Goal: Transaction & Acquisition: Purchase product/service

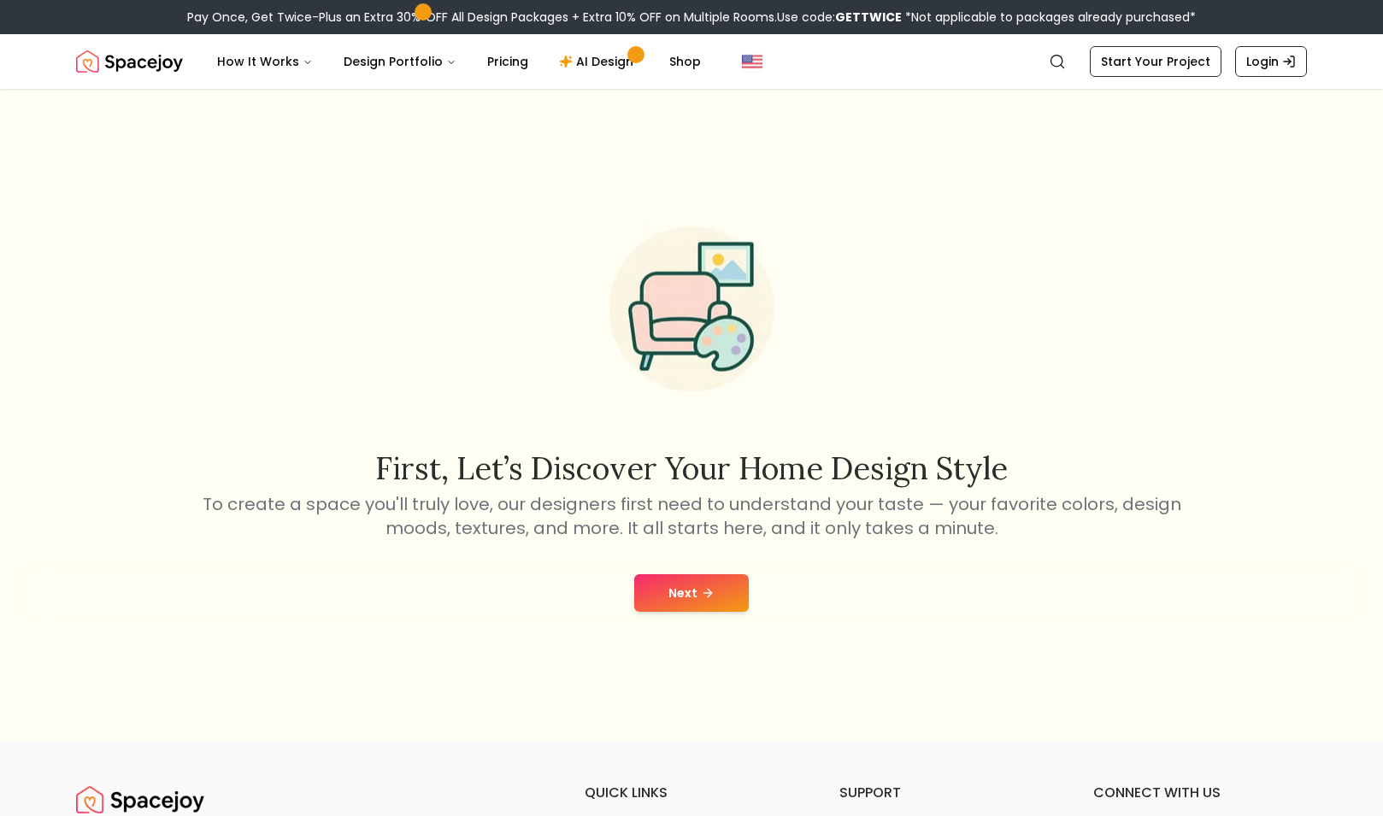
click at [684, 595] on button "Next" at bounding box center [691, 593] width 115 height 38
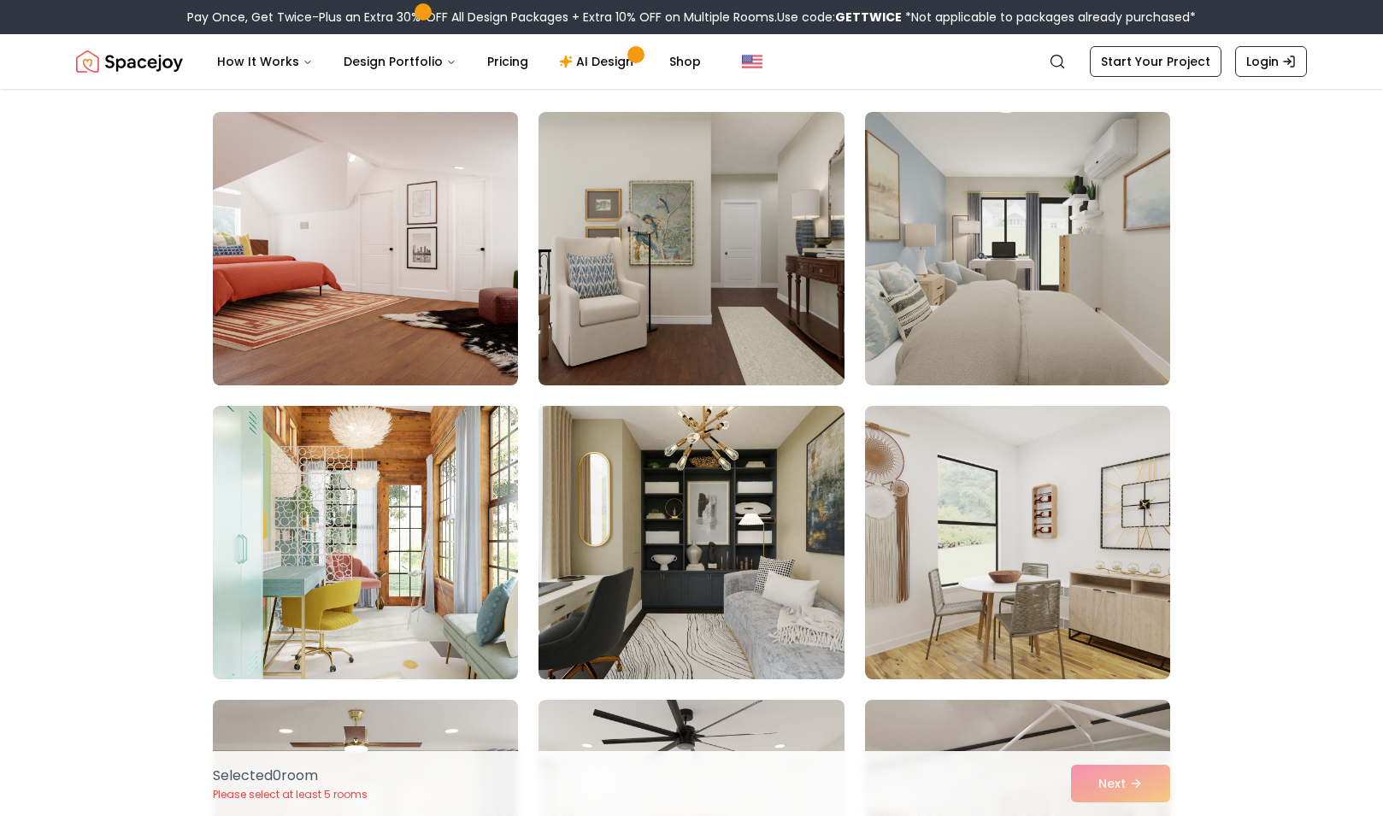
scroll to position [122, 0]
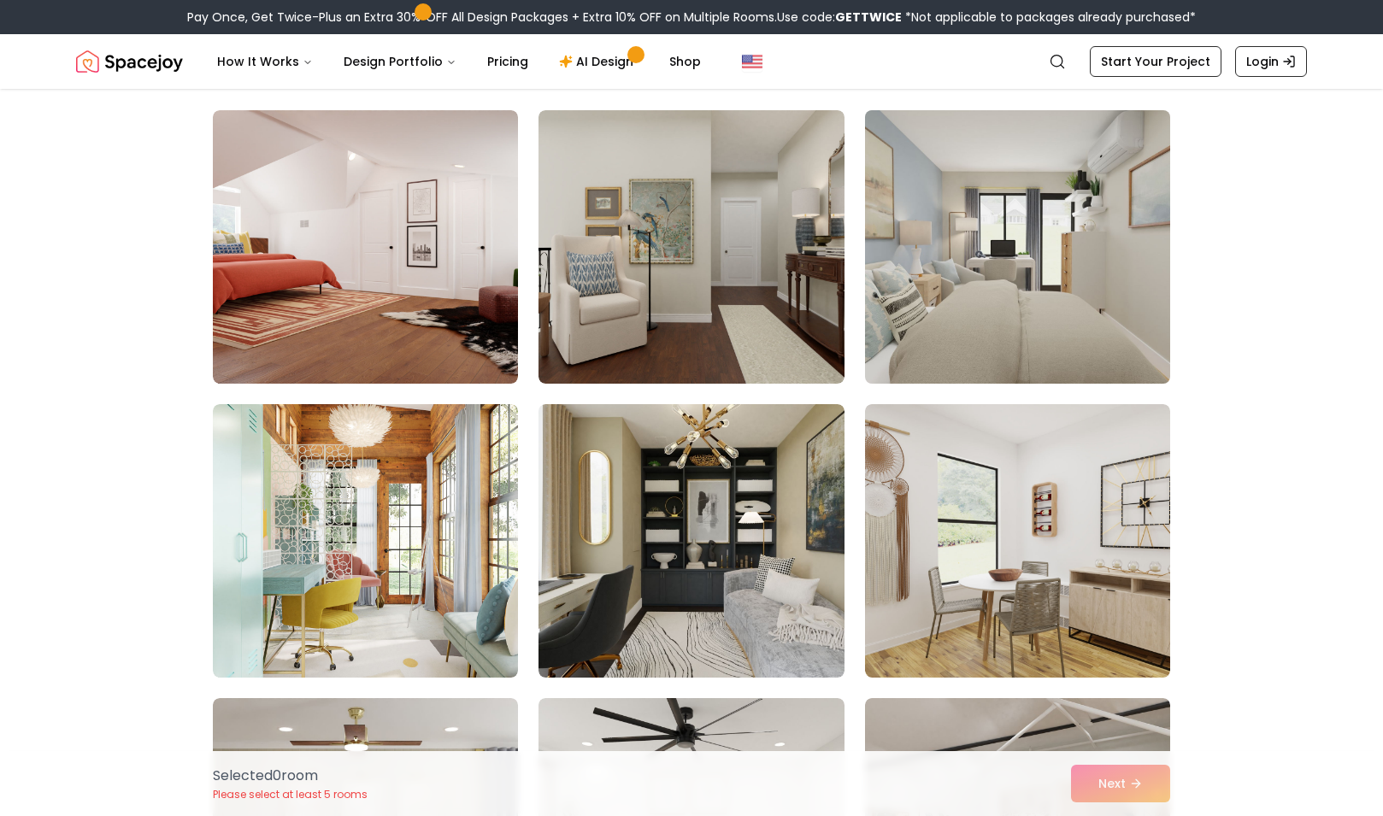
click at [925, 347] on img at bounding box center [1017, 246] width 320 height 287
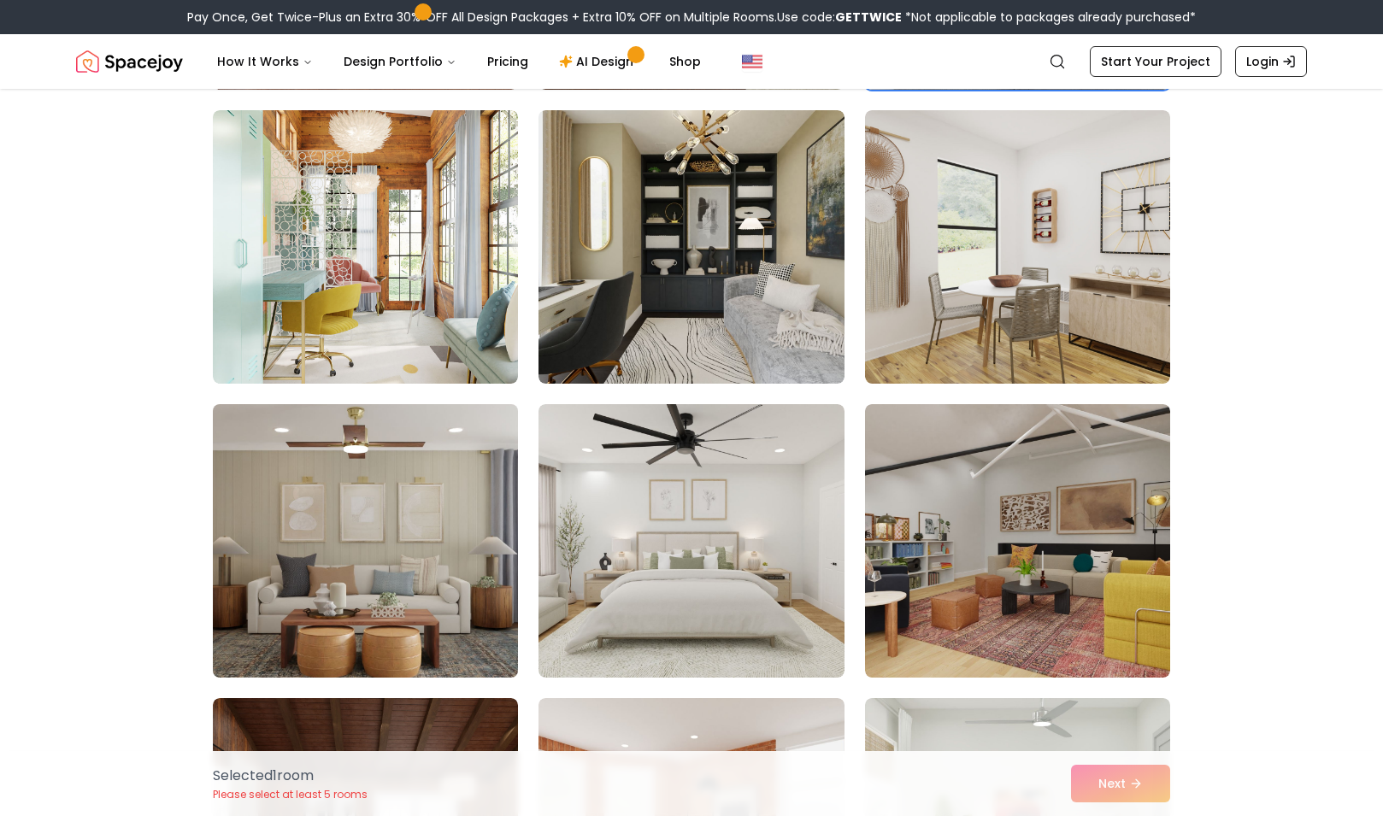
scroll to position [420, 0]
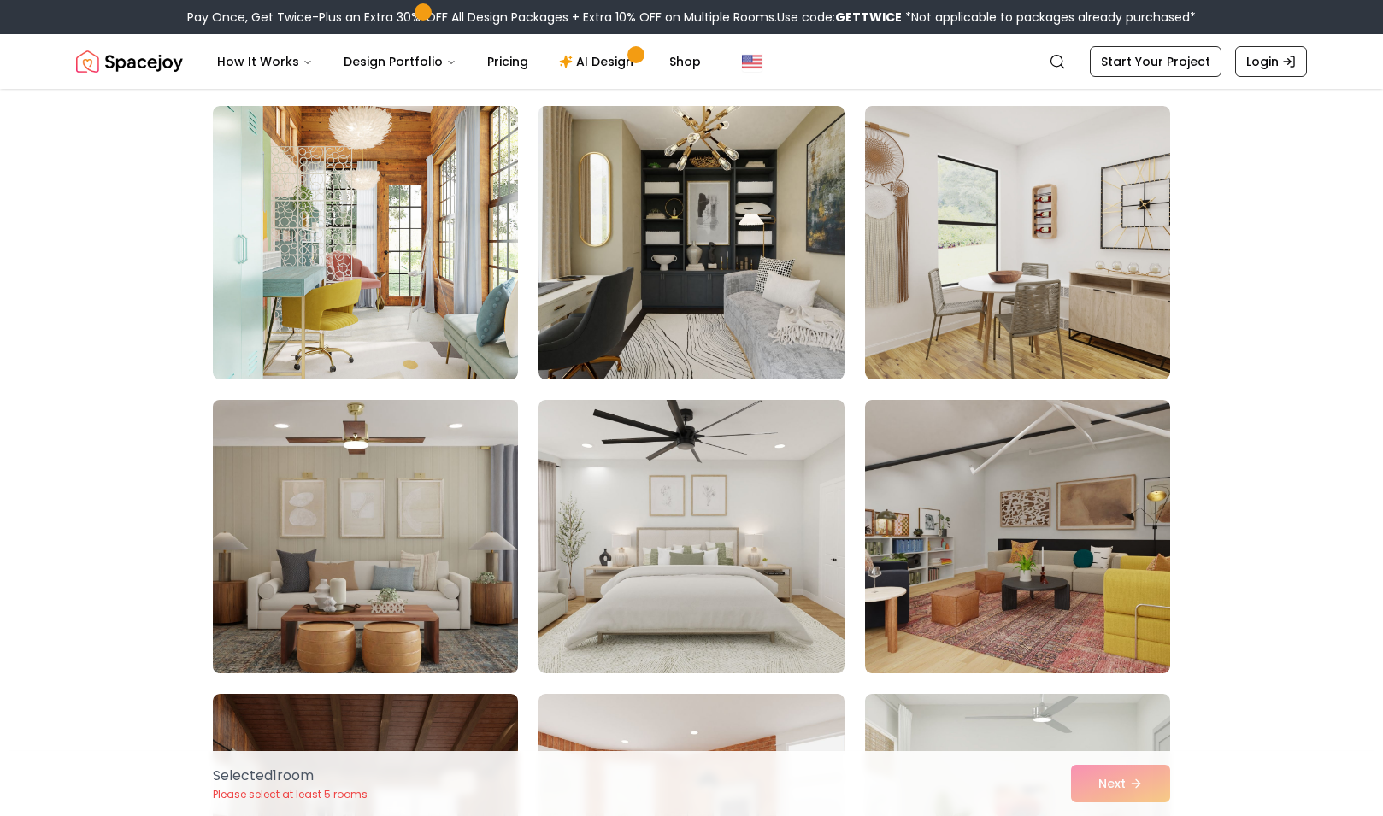
click at [417, 621] on img at bounding box center [365, 536] width 320 height 287
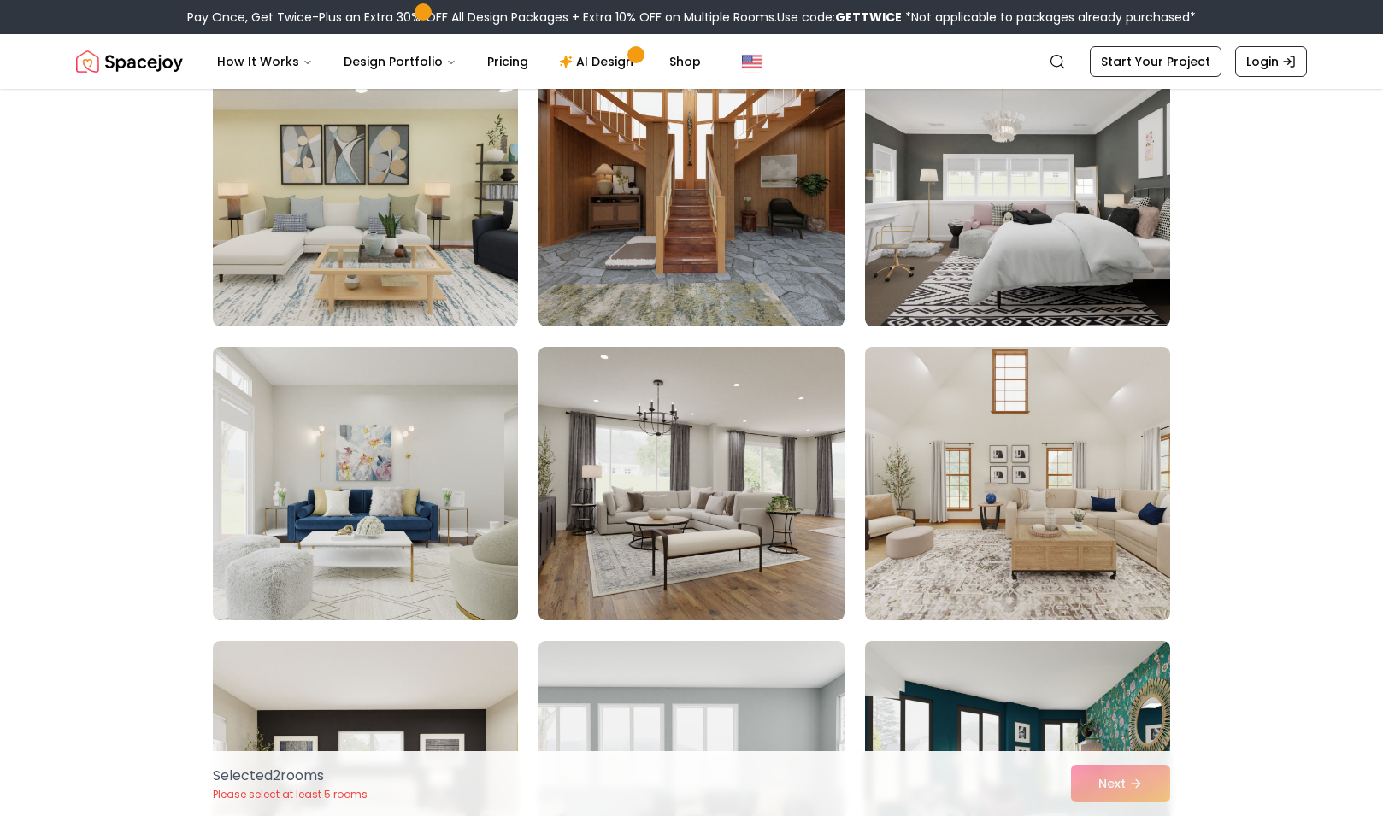
scroll to position [1358, 0]
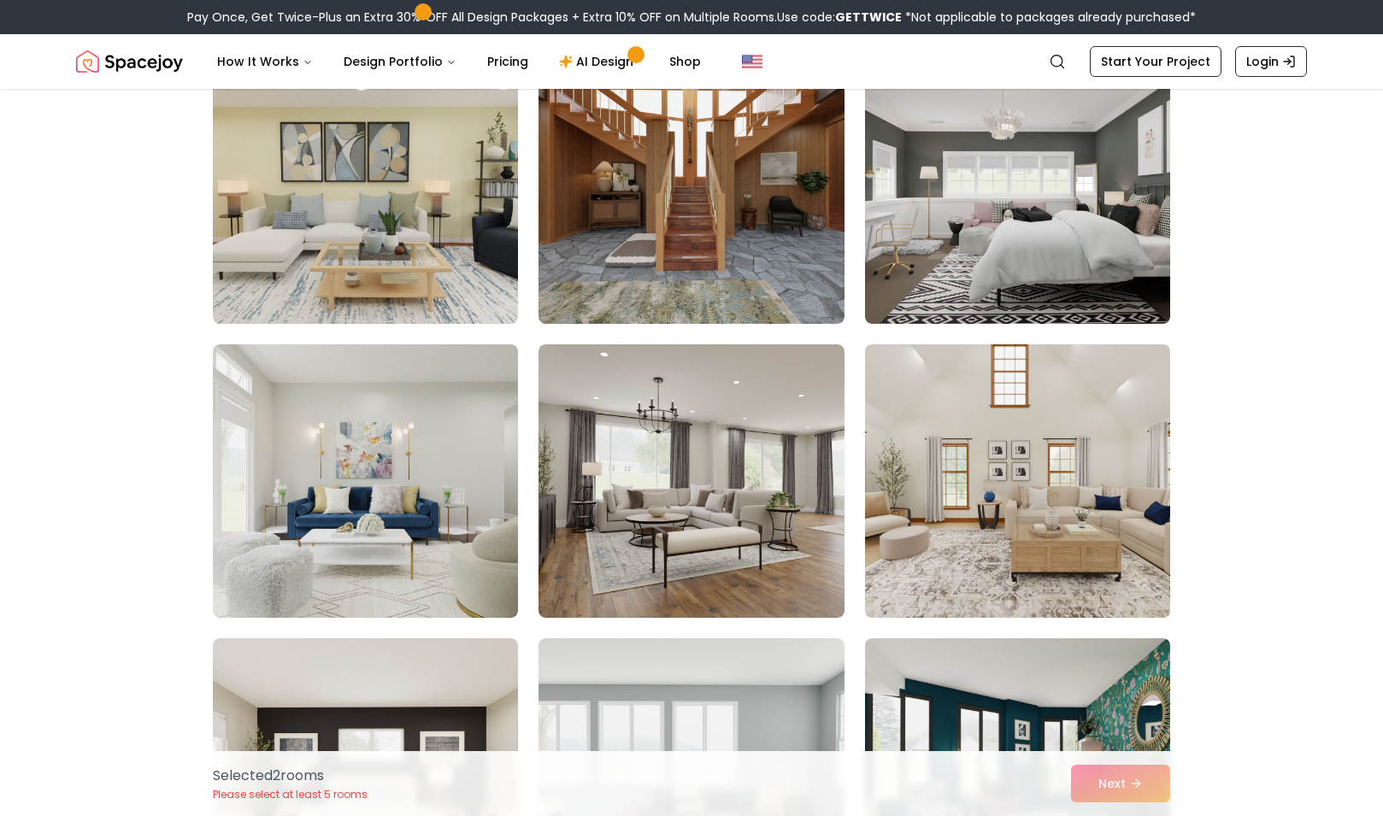
click at [1002, 484] on img at bounding box center [1017, 481] width 320 height 287
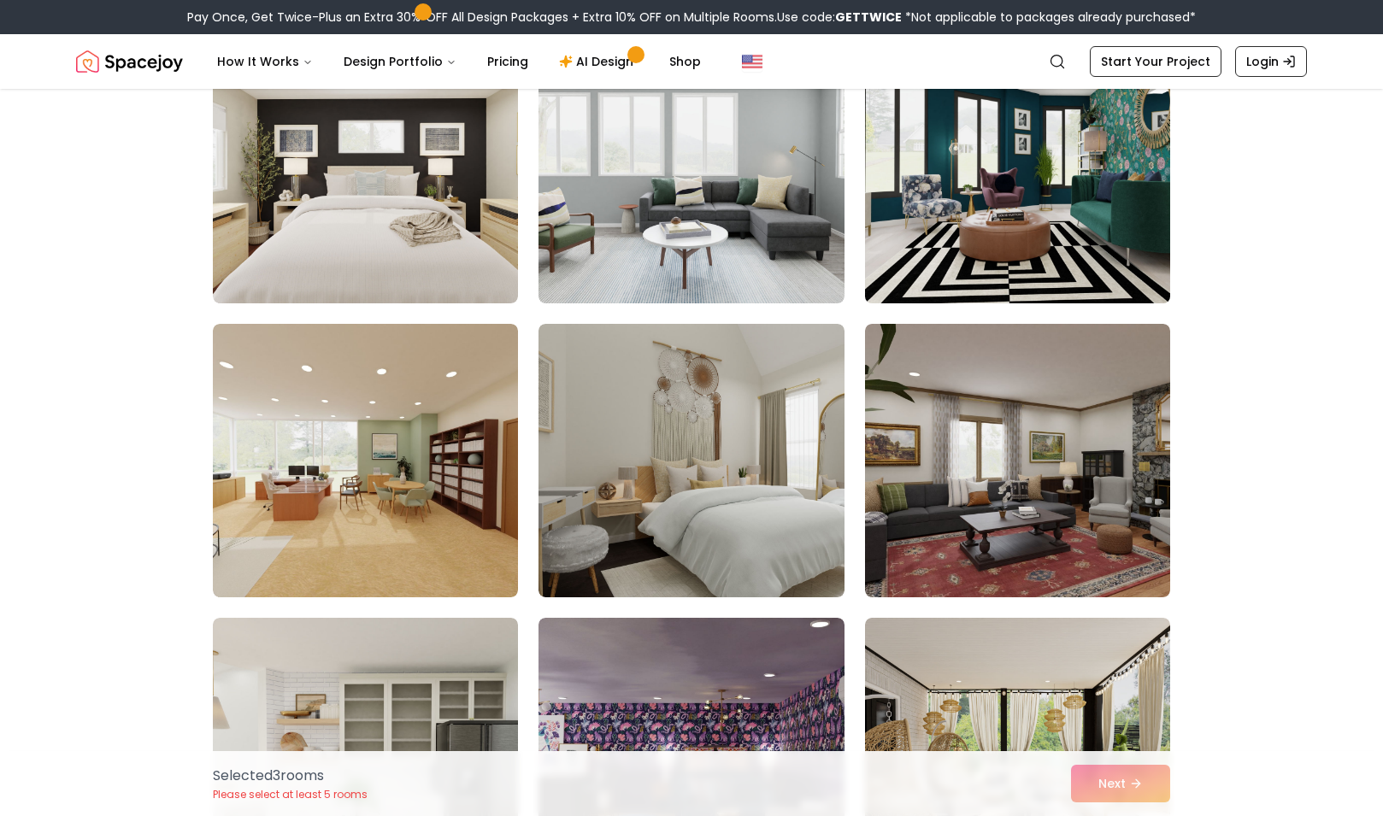
scroll to position [1971, 0]
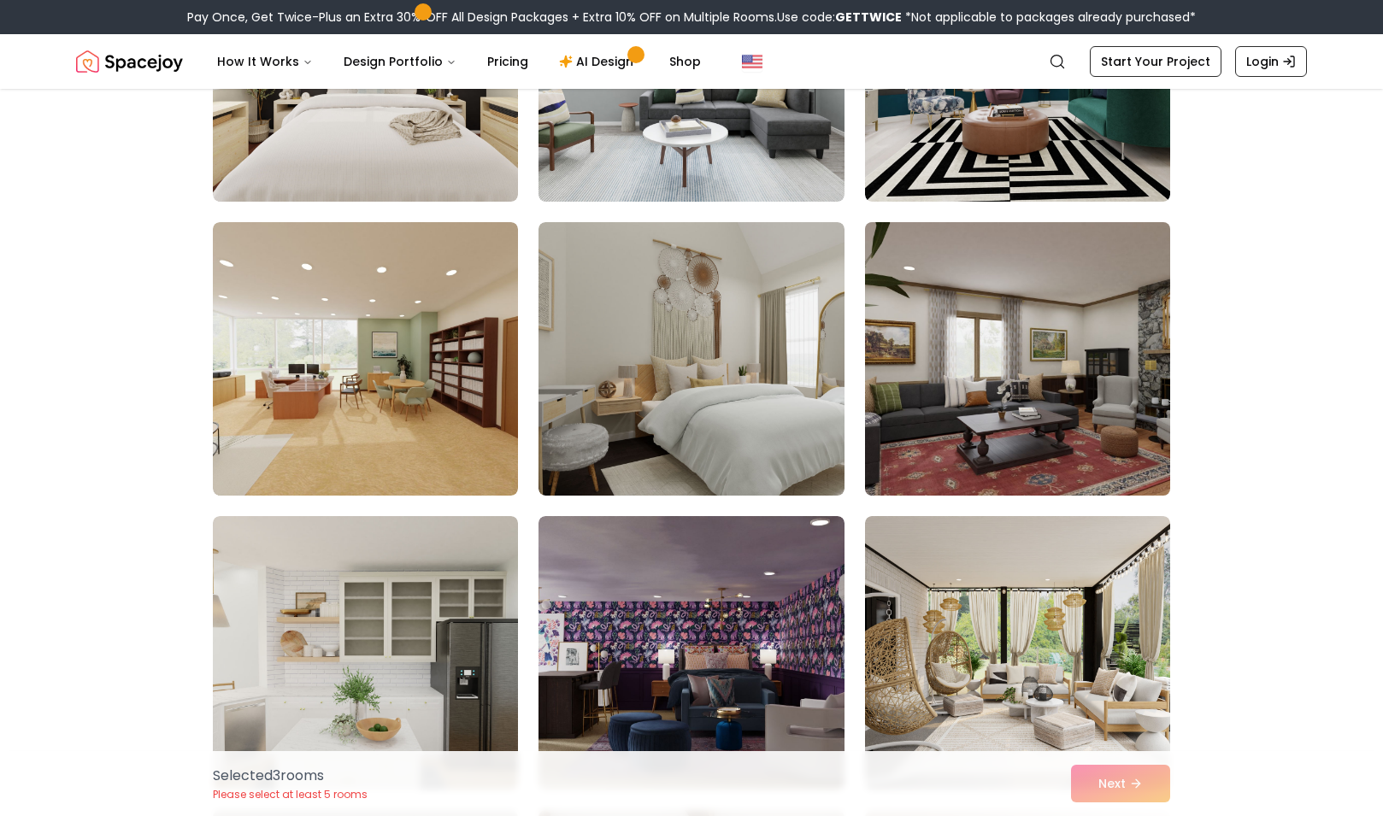
click at [1001, 469] on img at bounding box center [1017, 358] width 320 height 287
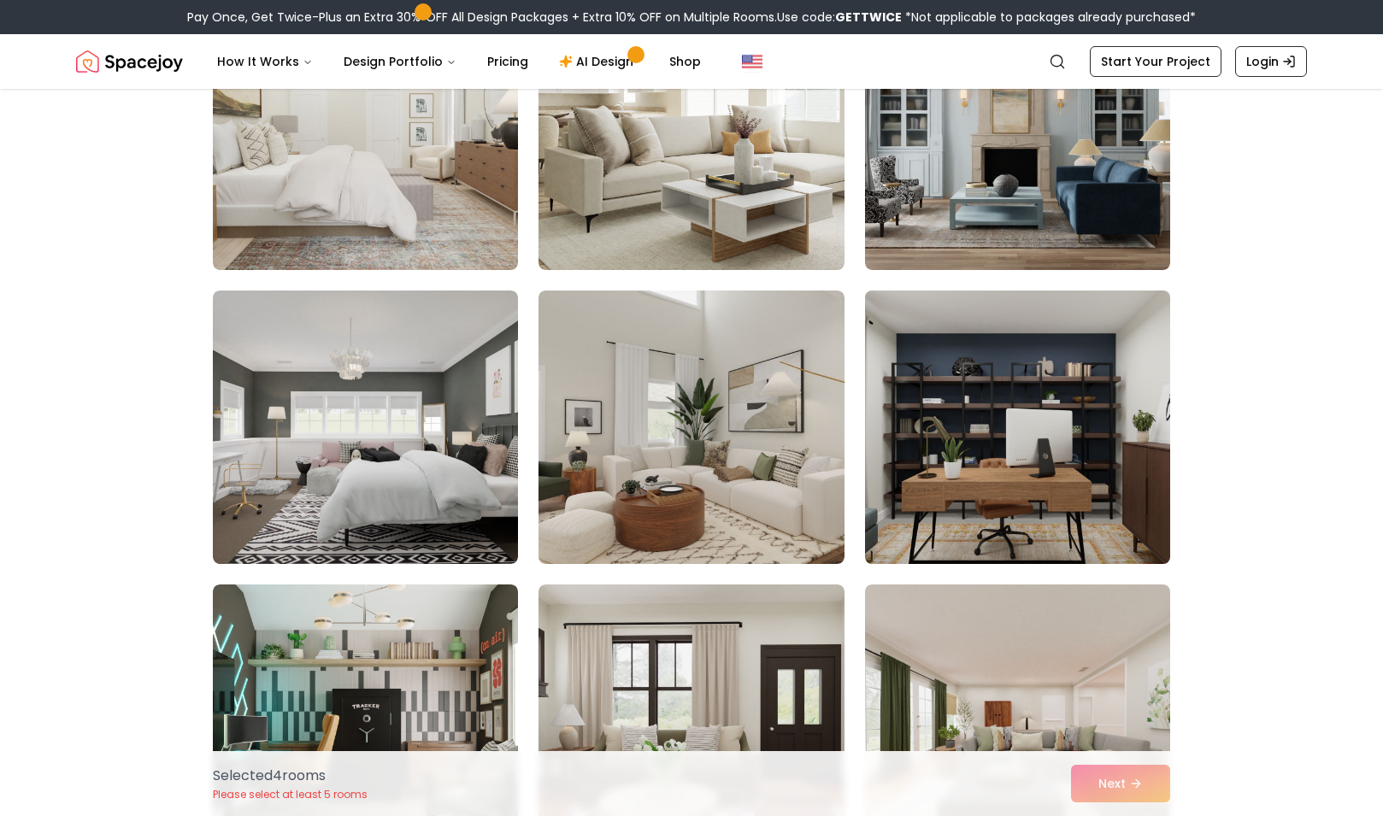
scroll to position [4061, 0]
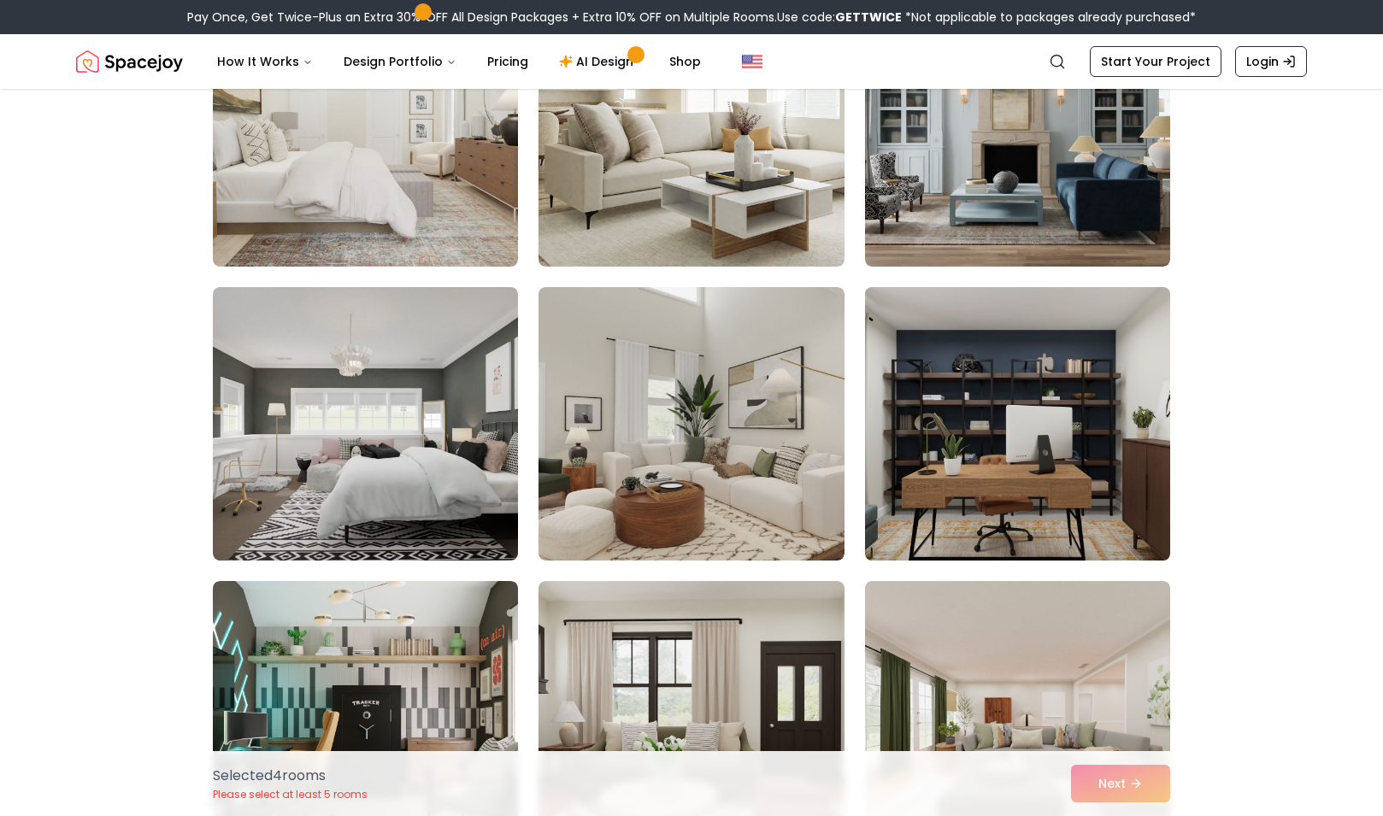
click at [1001, 468] on img at bounding box center [1017, 423] width 320 height 287
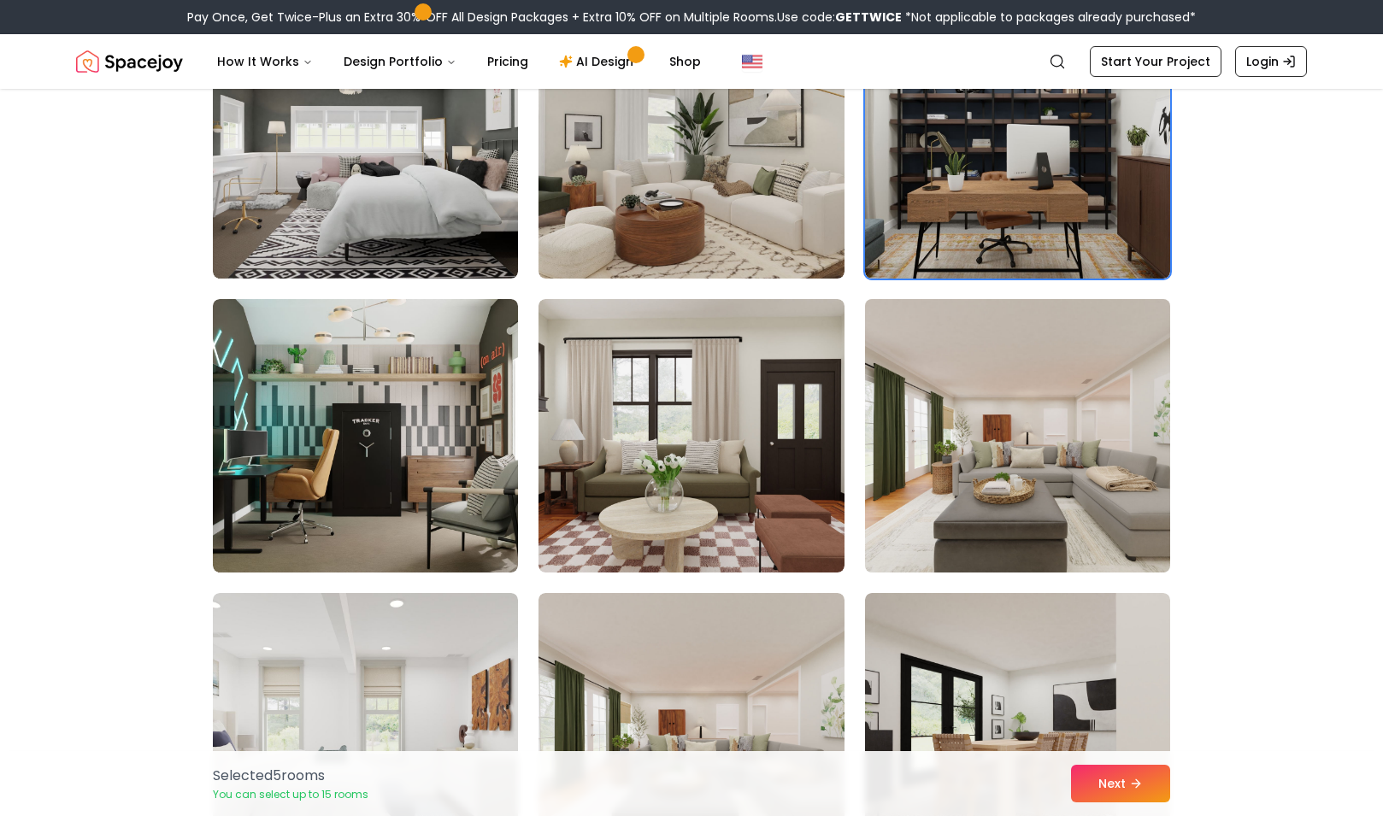
scroll to position [4347, 0]
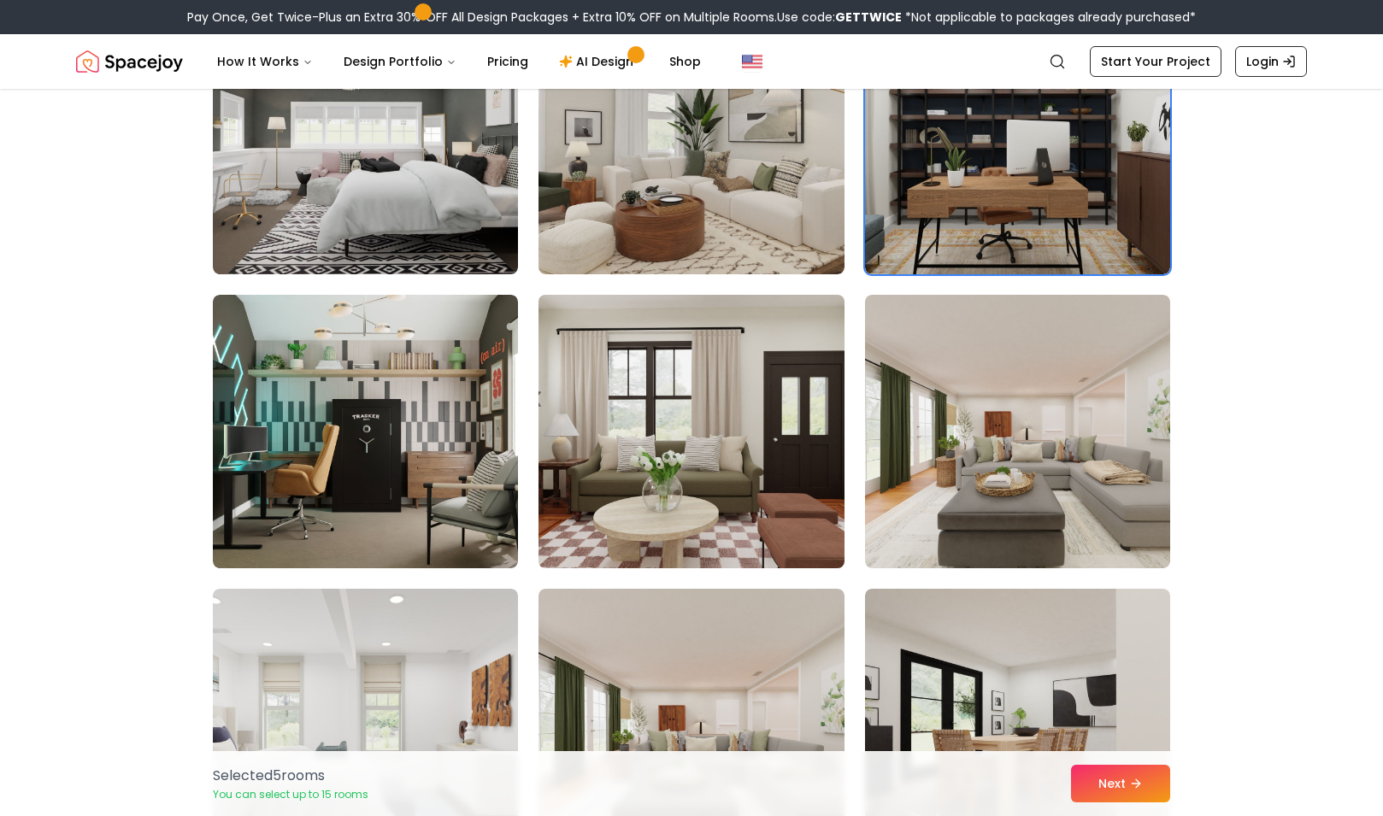
click at [692, 499] on img at bounding box center [691, 431] width 320 height 287
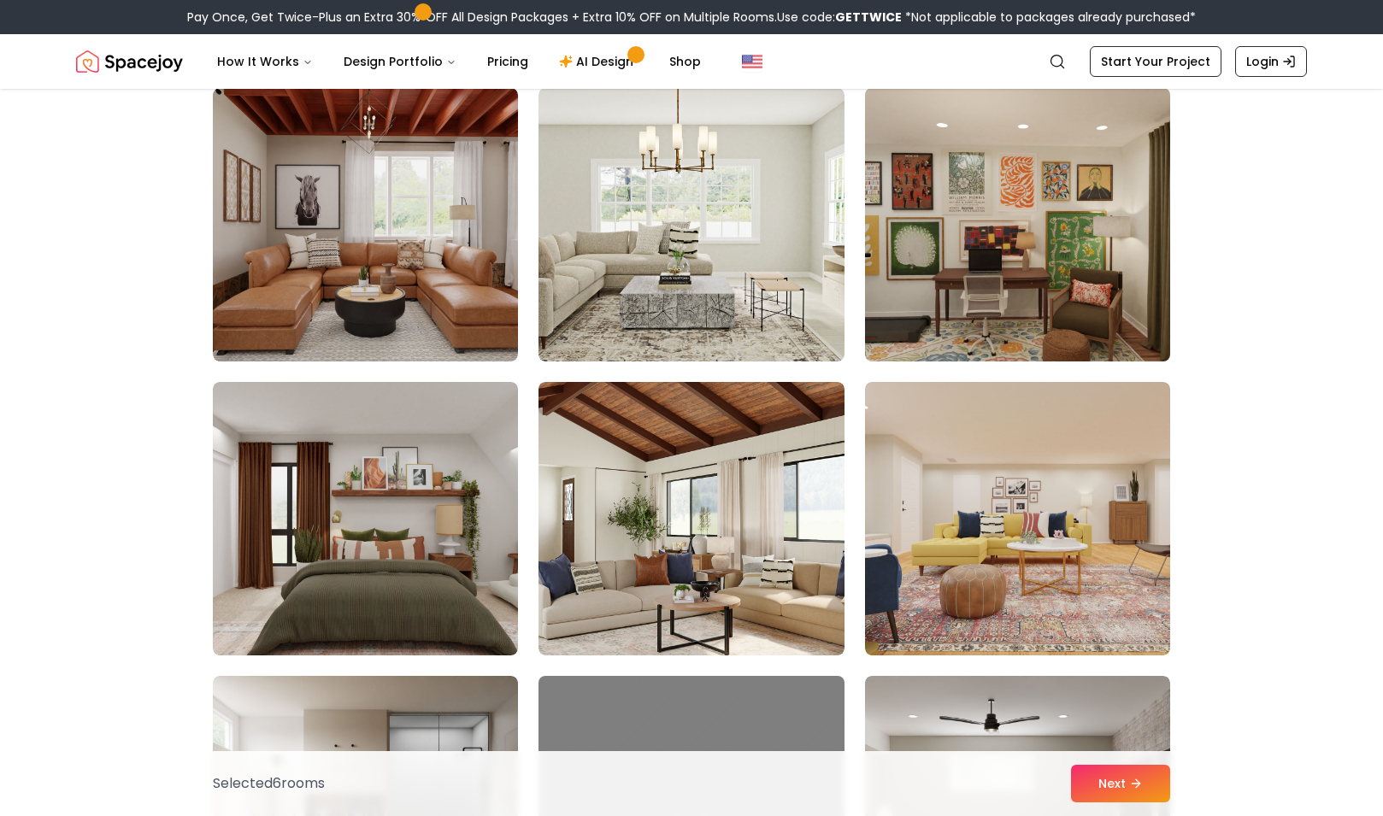
scroll to position [5449, 0]
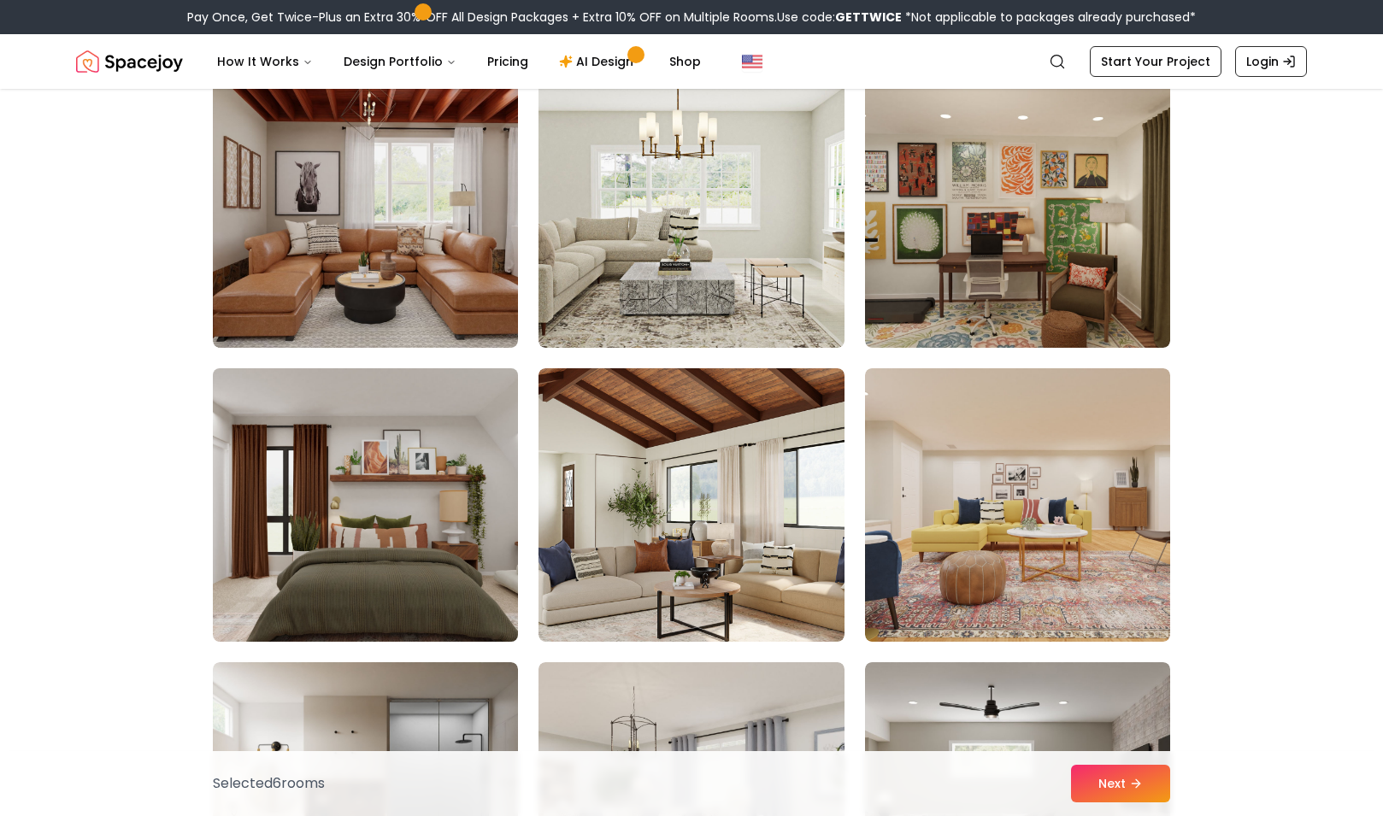
click at [414, 543] on img at bounding box center [365, 504] width 320 height 287
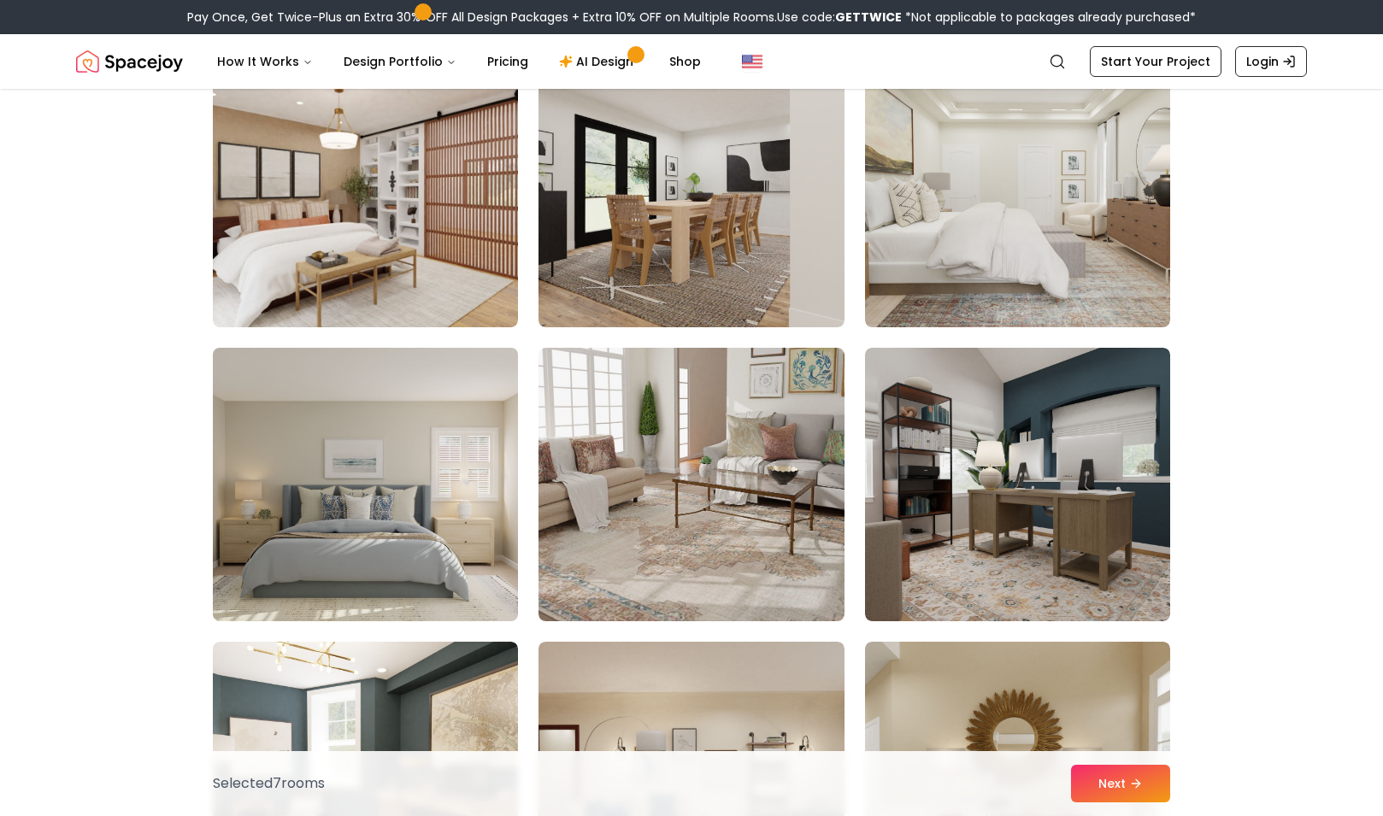
scroll to position [6360, 0]
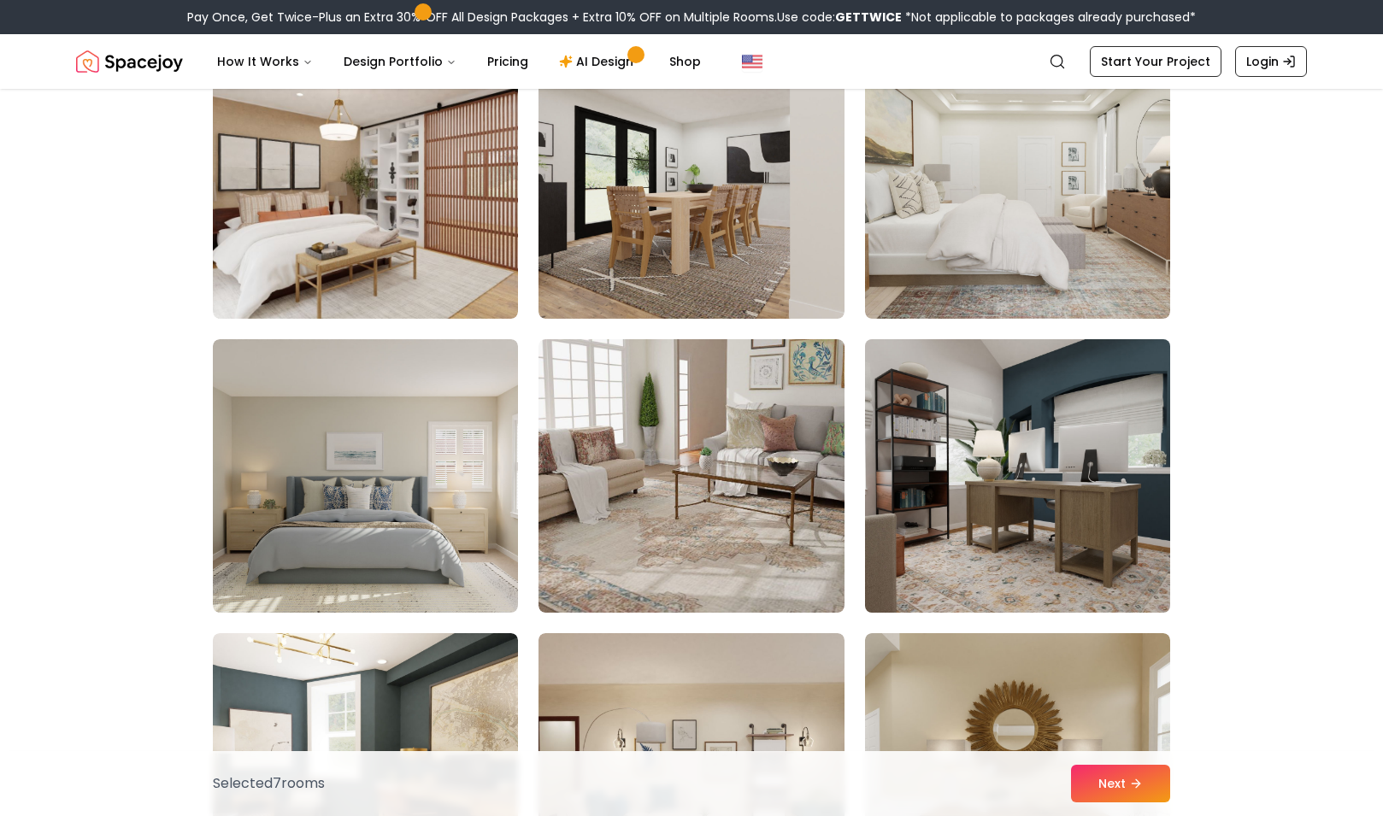
click at [1097, 456] on img at bounding box center [1017, 475] width 320 height 287
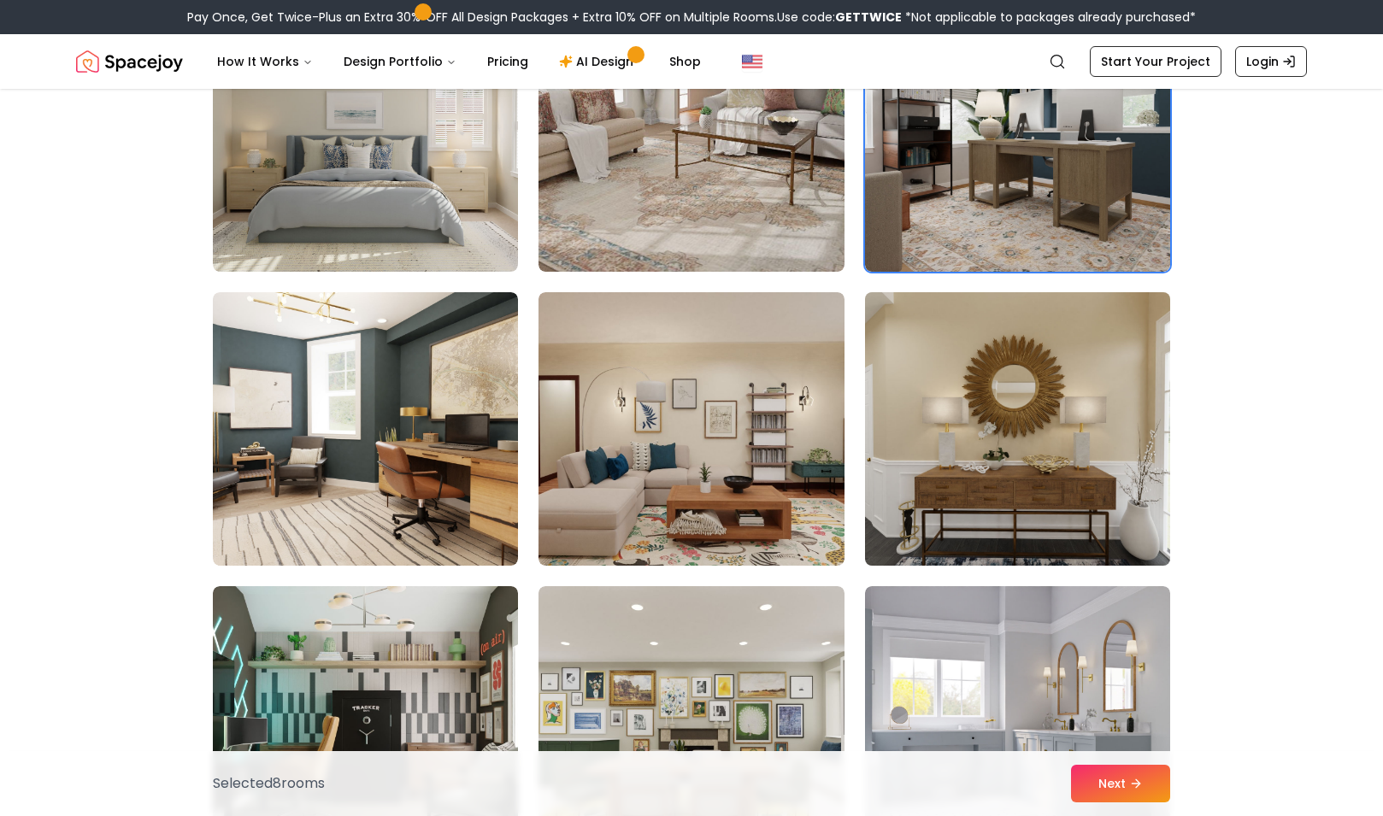
scroll to position [6704, 0]
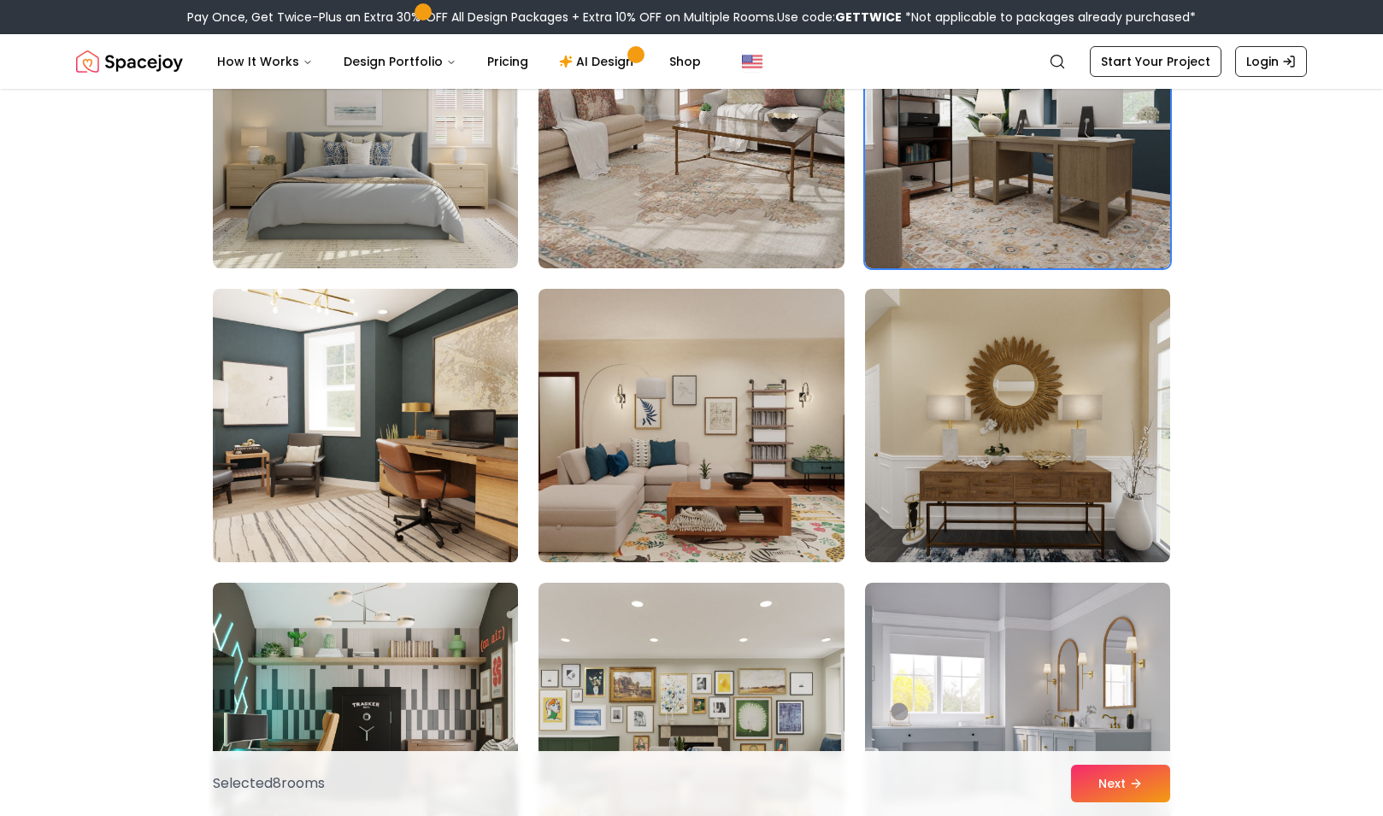
click at [408, 461] on img at bounding box center [365, 425] width 320 height 287
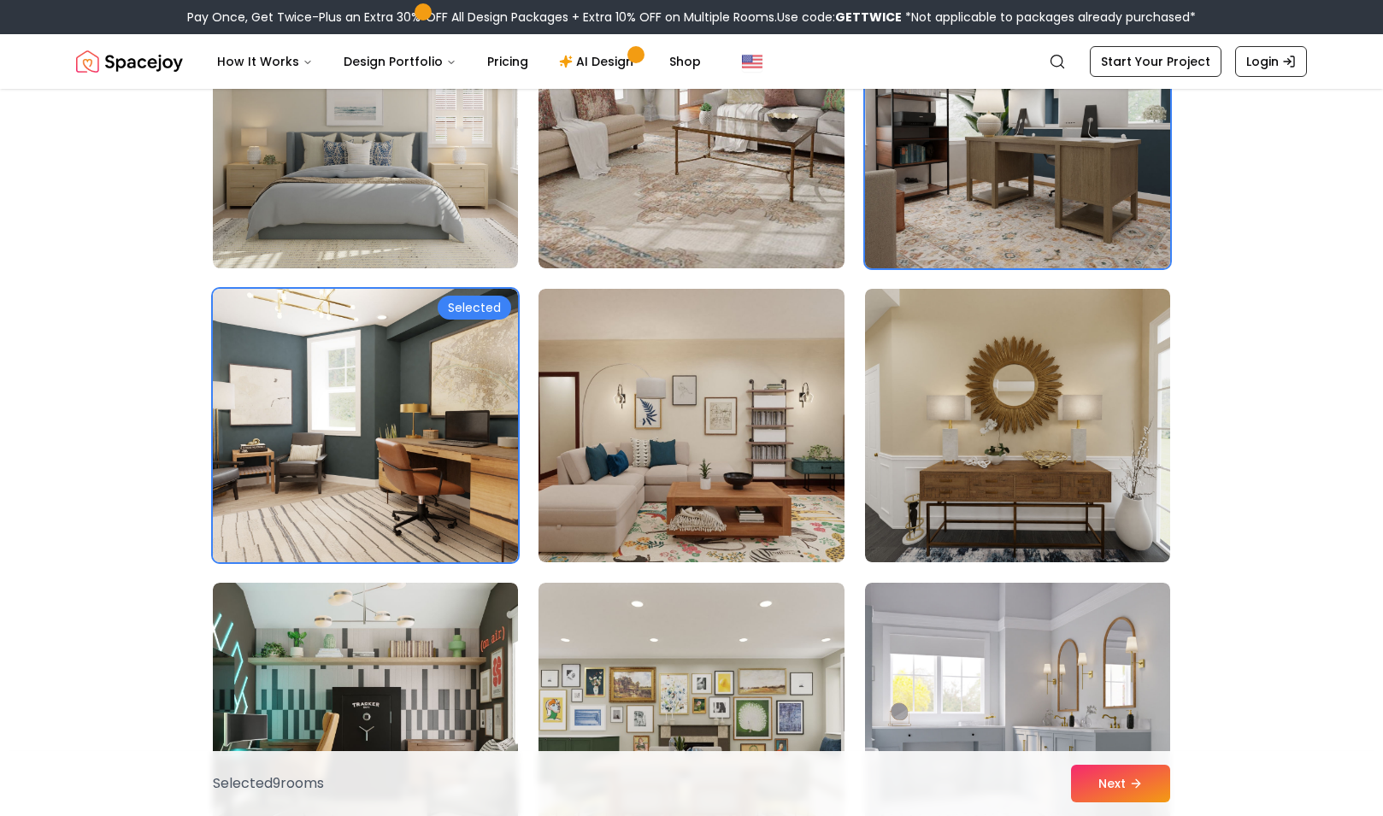
click at [897, 203] on img at bounding box center [1017, 131] width 320 height 287
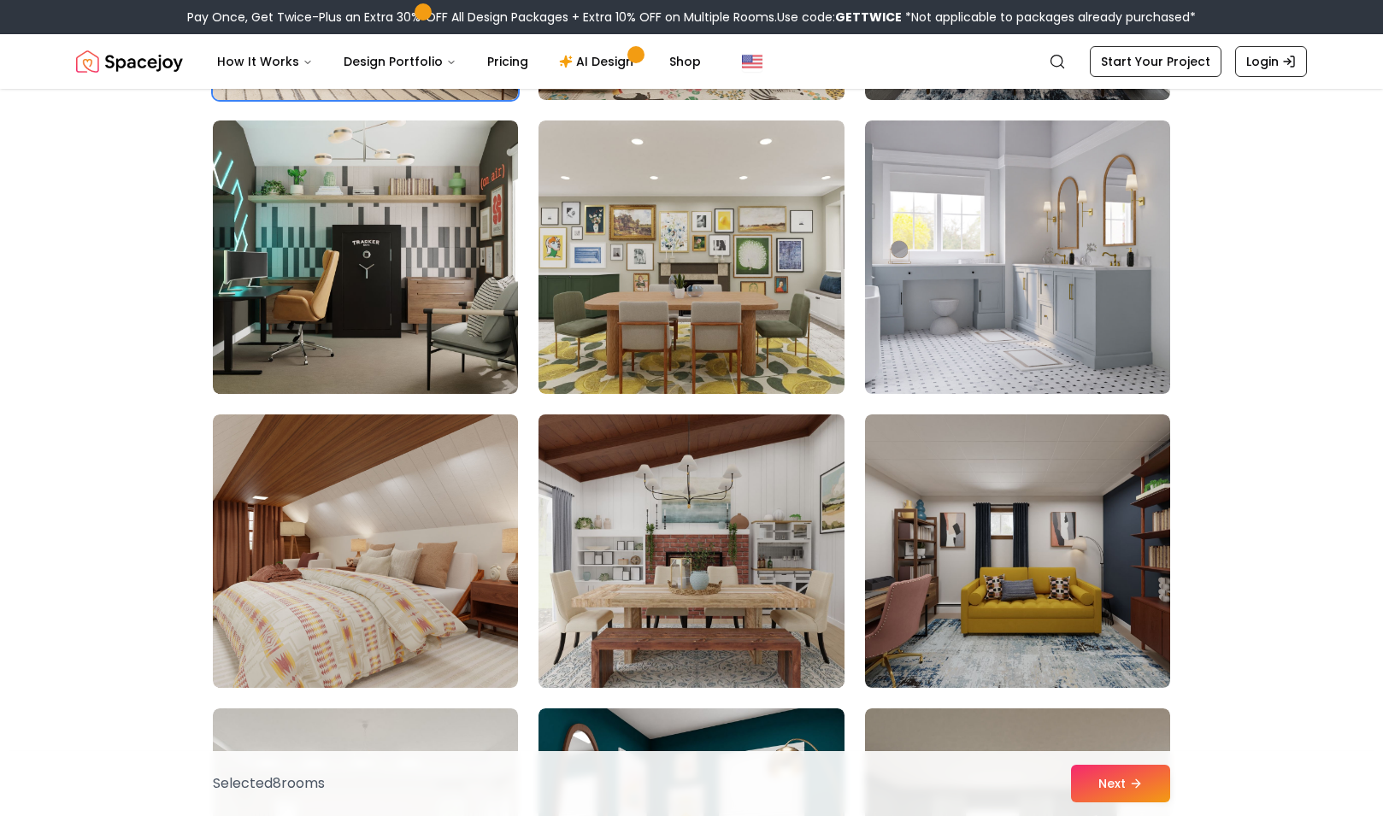
scroll to position [7173, 0]
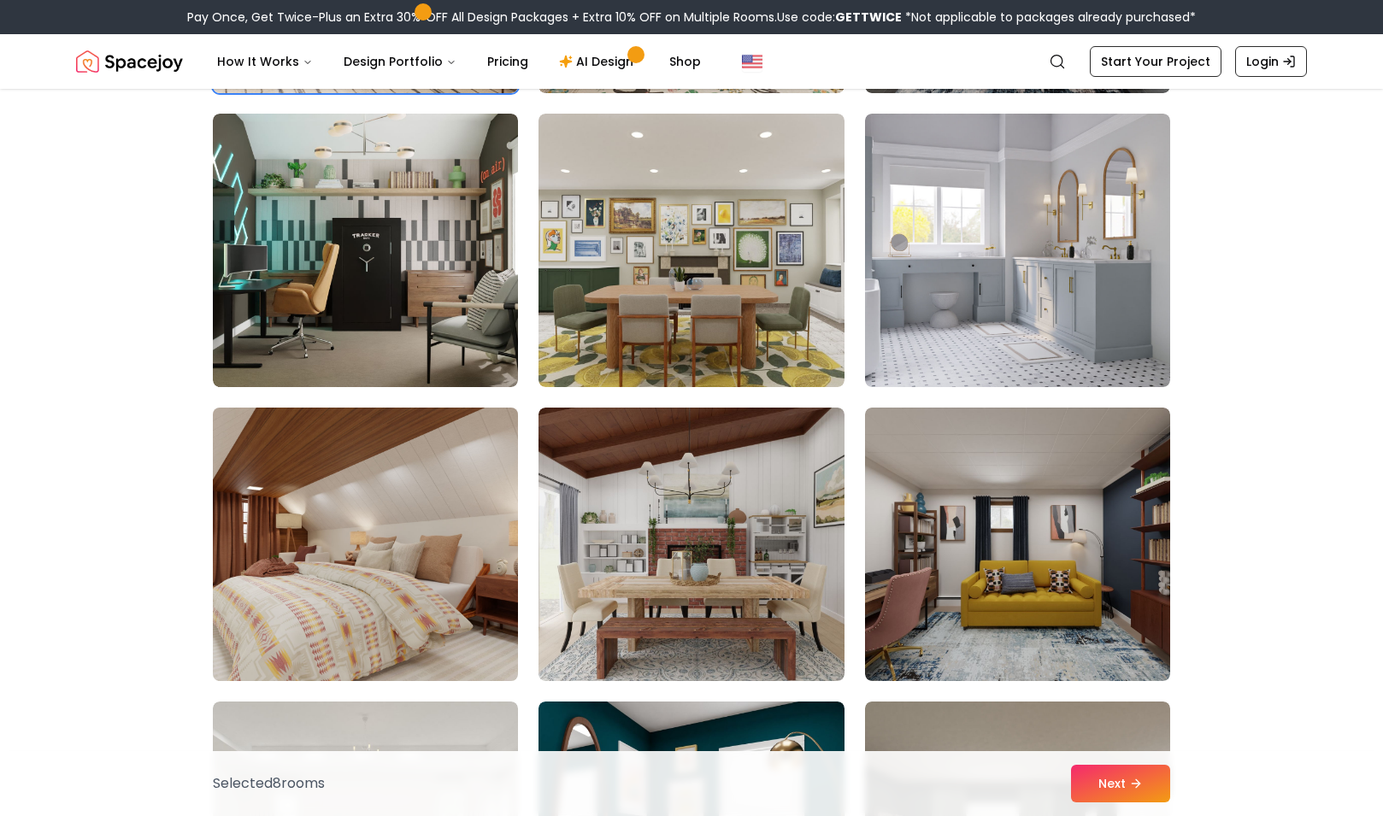
click at [443, 635] on img at bounding box center [365, 544] width 320 height 287
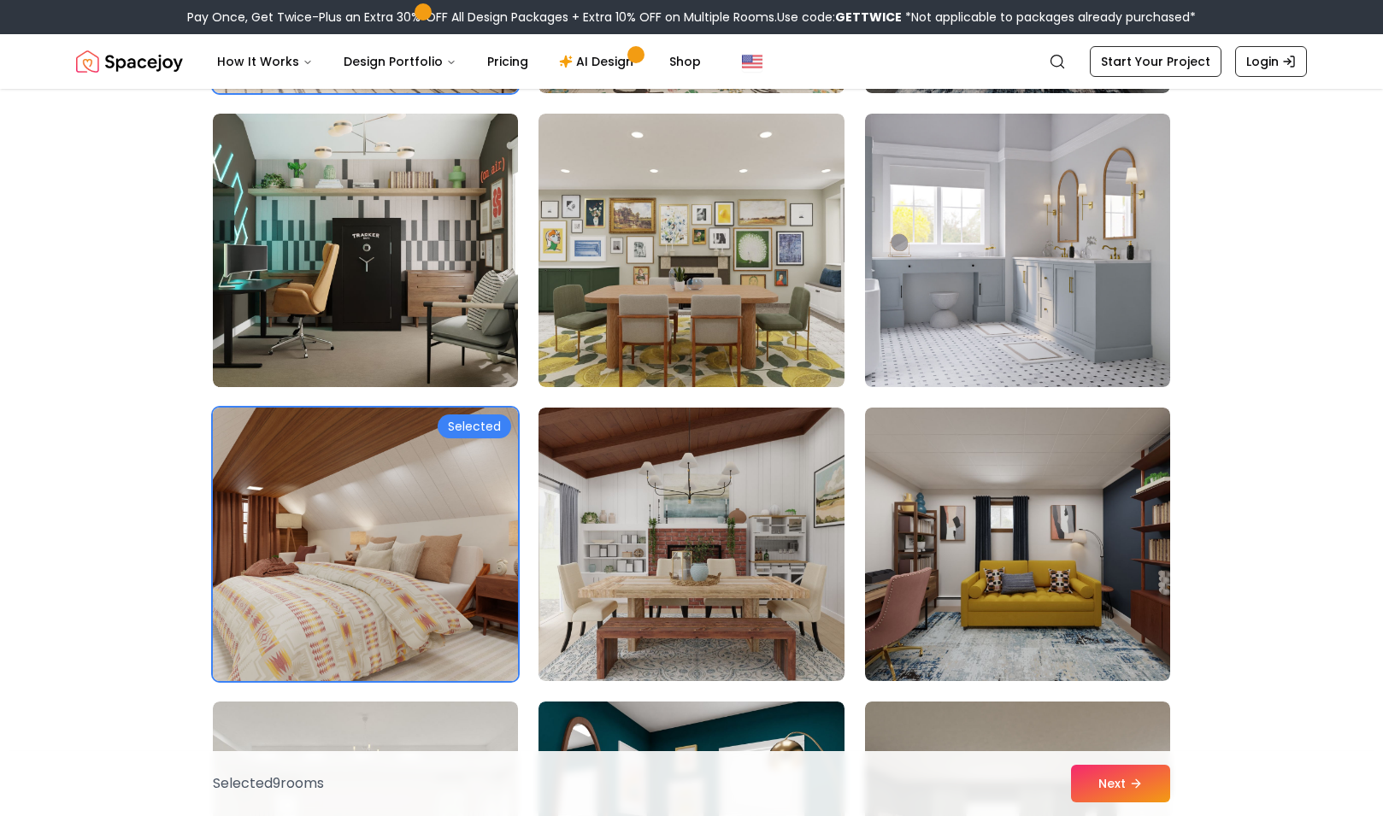
click at [443, 635] on img at bounding box center [365, 544] width 320 height 287
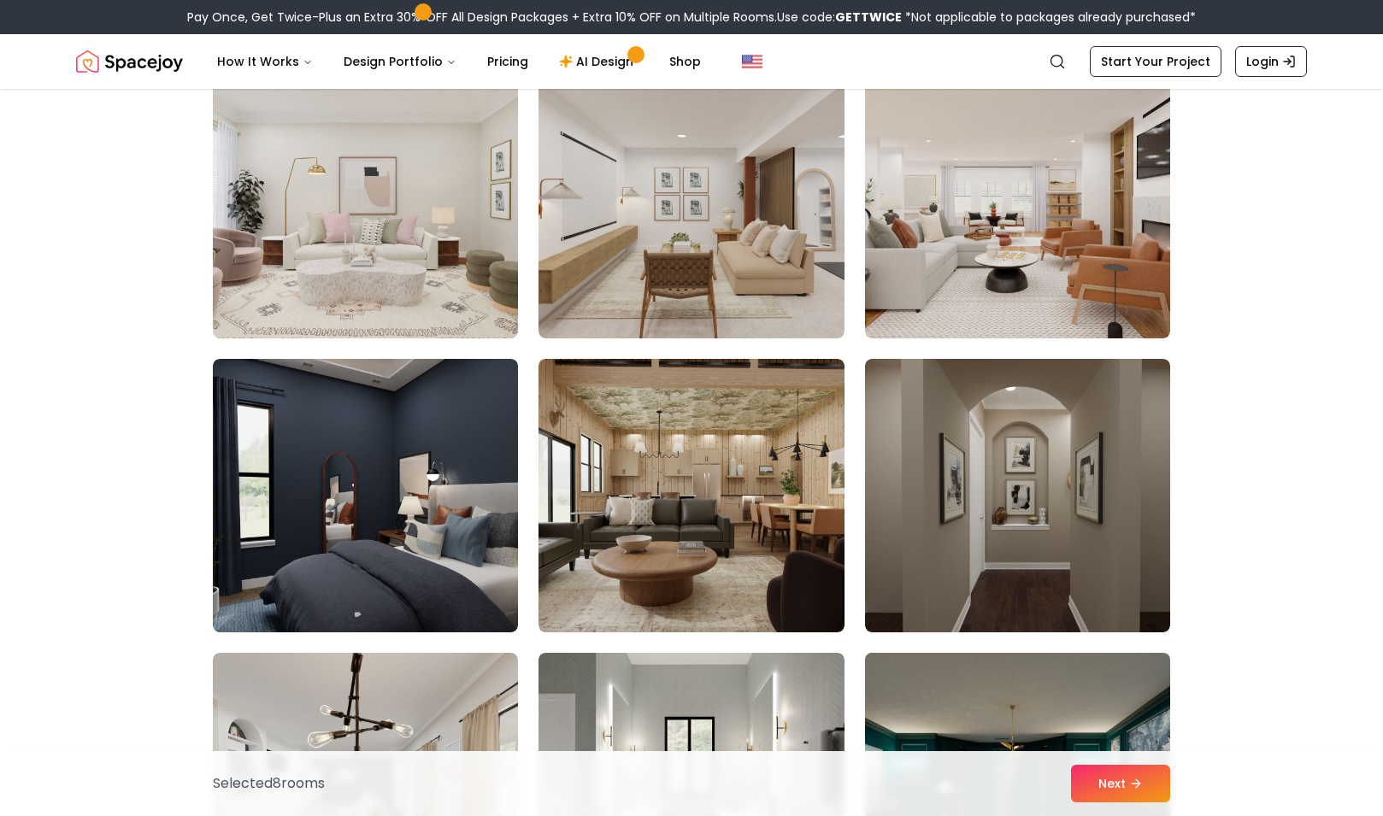
scroll to position [8401, 0]
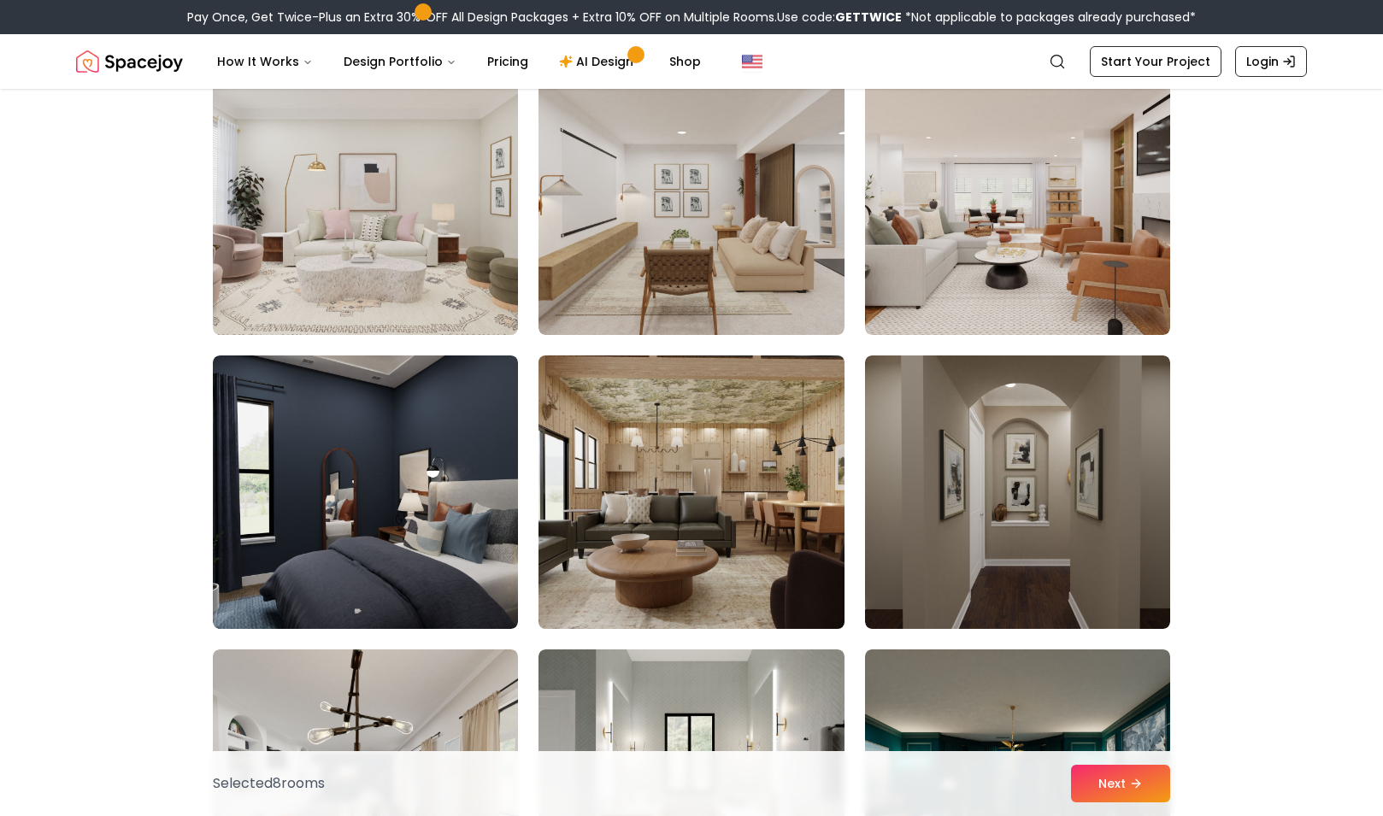
click at [815, 599] on img at bounding box center [691, 492] width 320 height 287
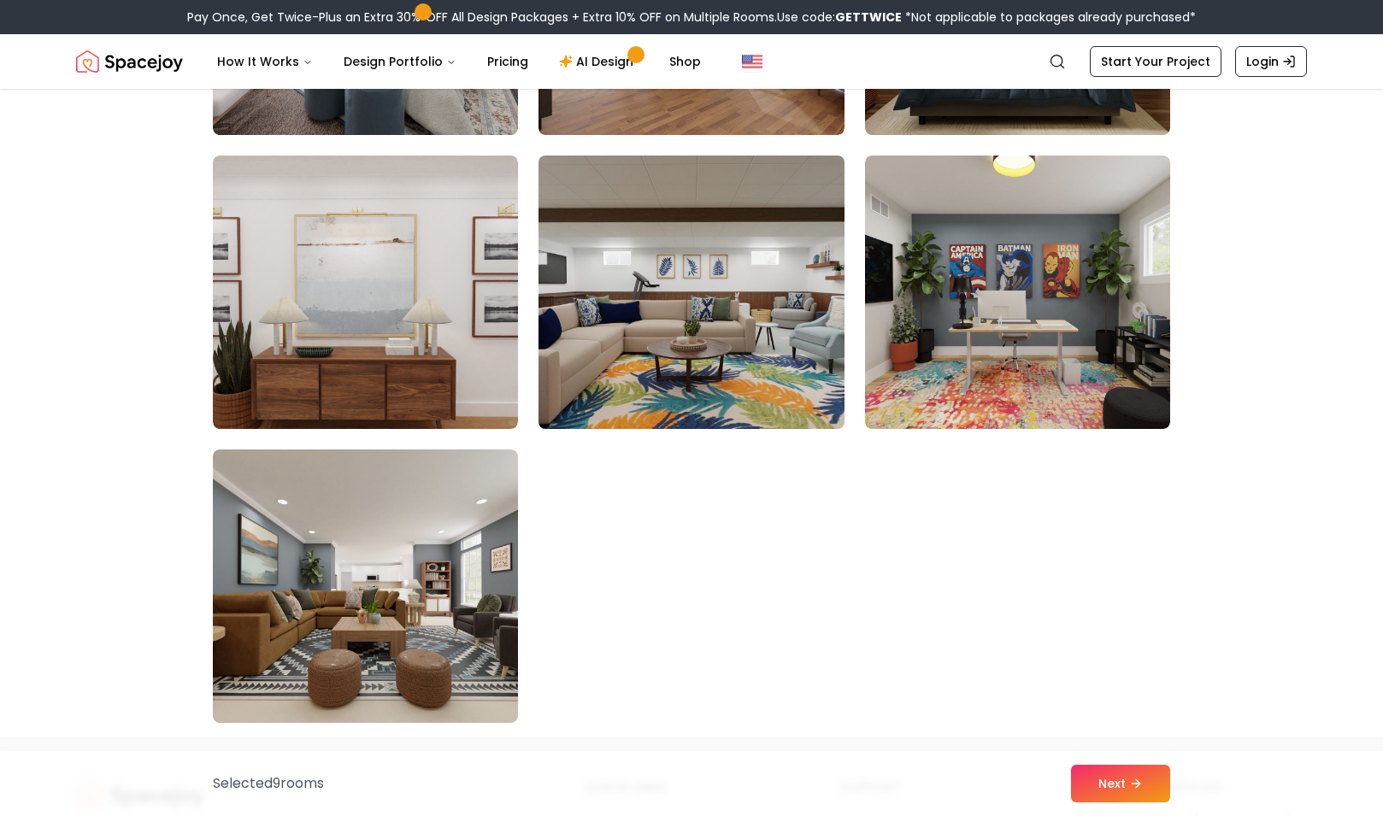
scroll to position [9486, 0]
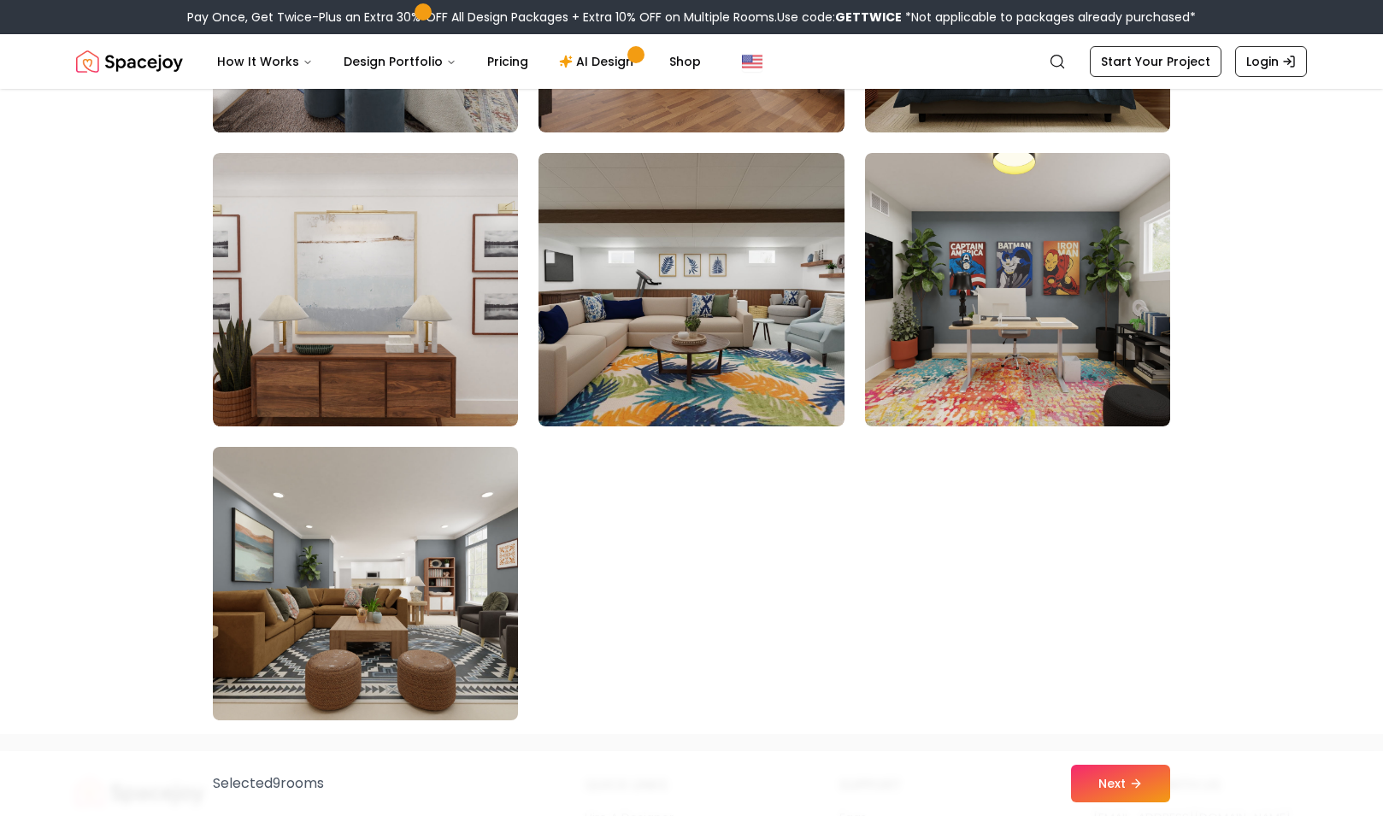
click at [333, 665] on img at bounding box center [365, 583] width 320 height 287
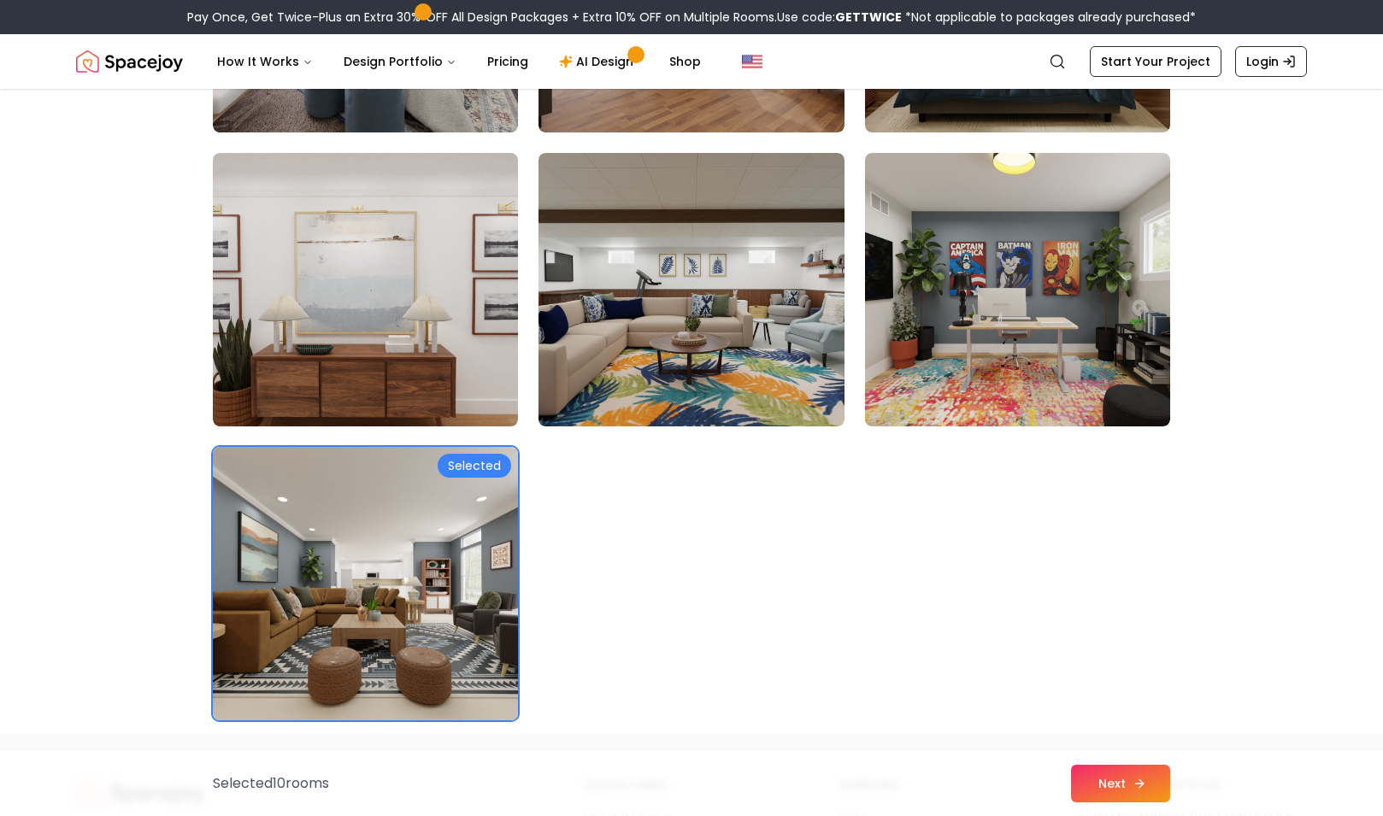
click at [1120, 779] on button "Next" at bounding box center [1120, 784] width 99 height 38
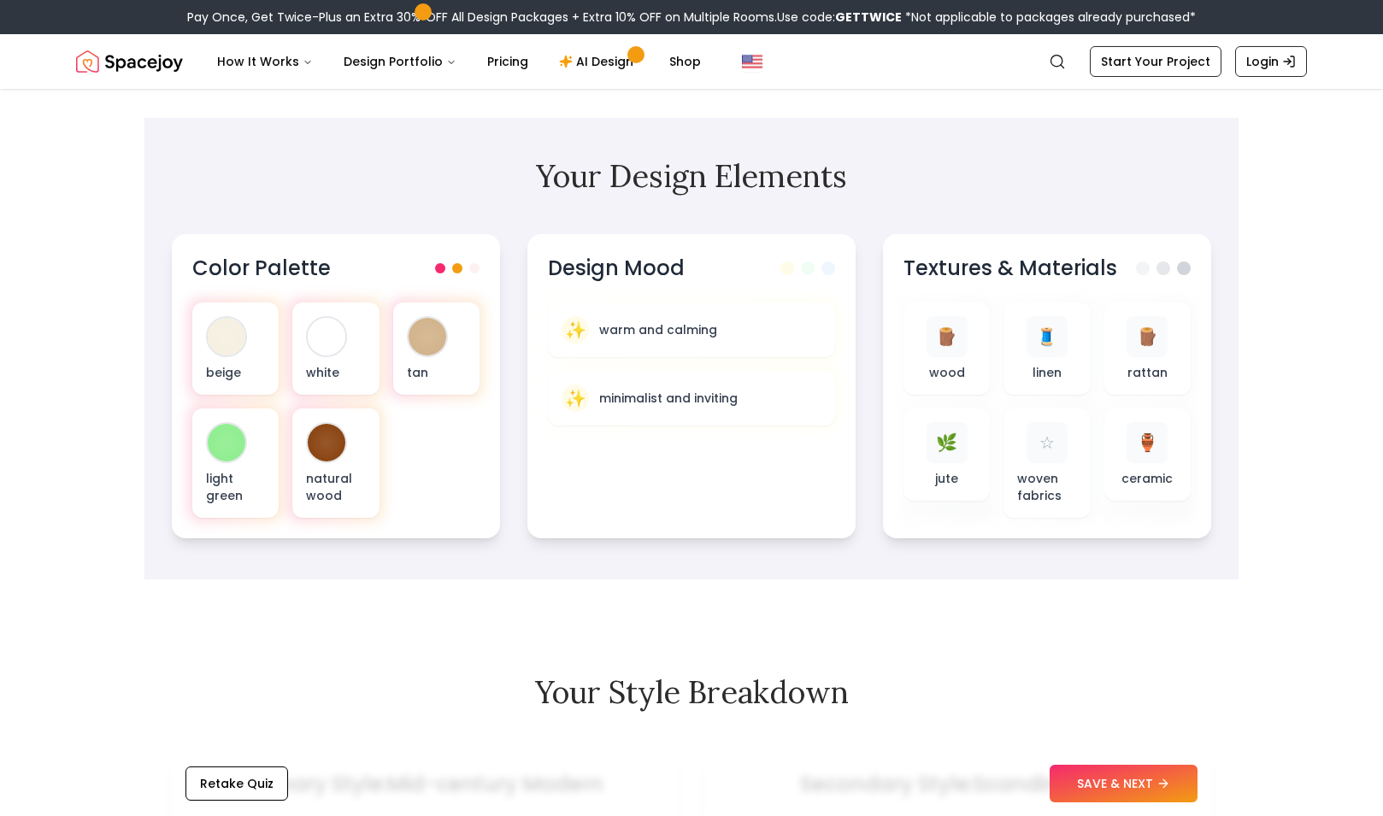
scroll to position [525, 0]
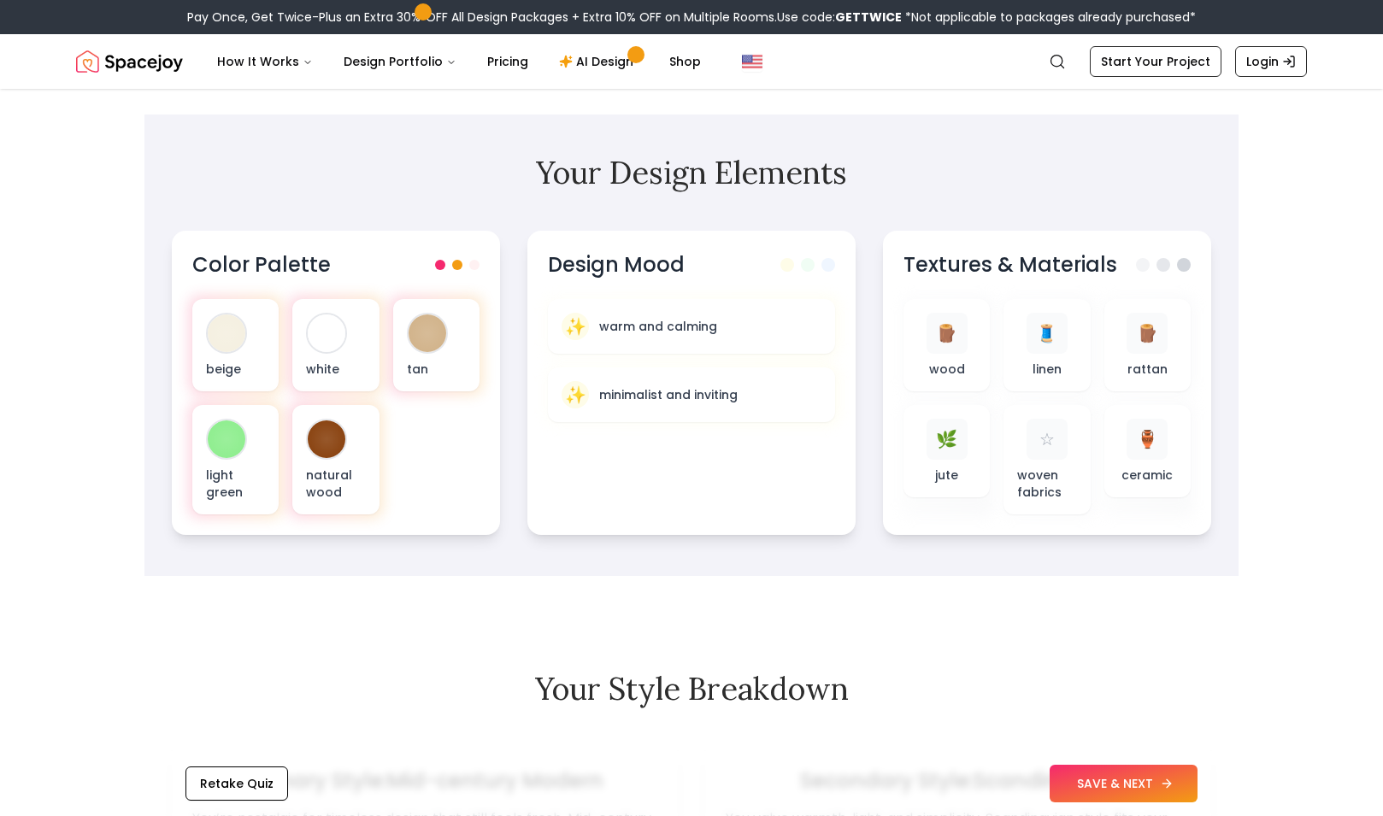
click at [1103, 784] on button "SAVE & NEXT" at bounding box center [1123, 784] width 148 height 38
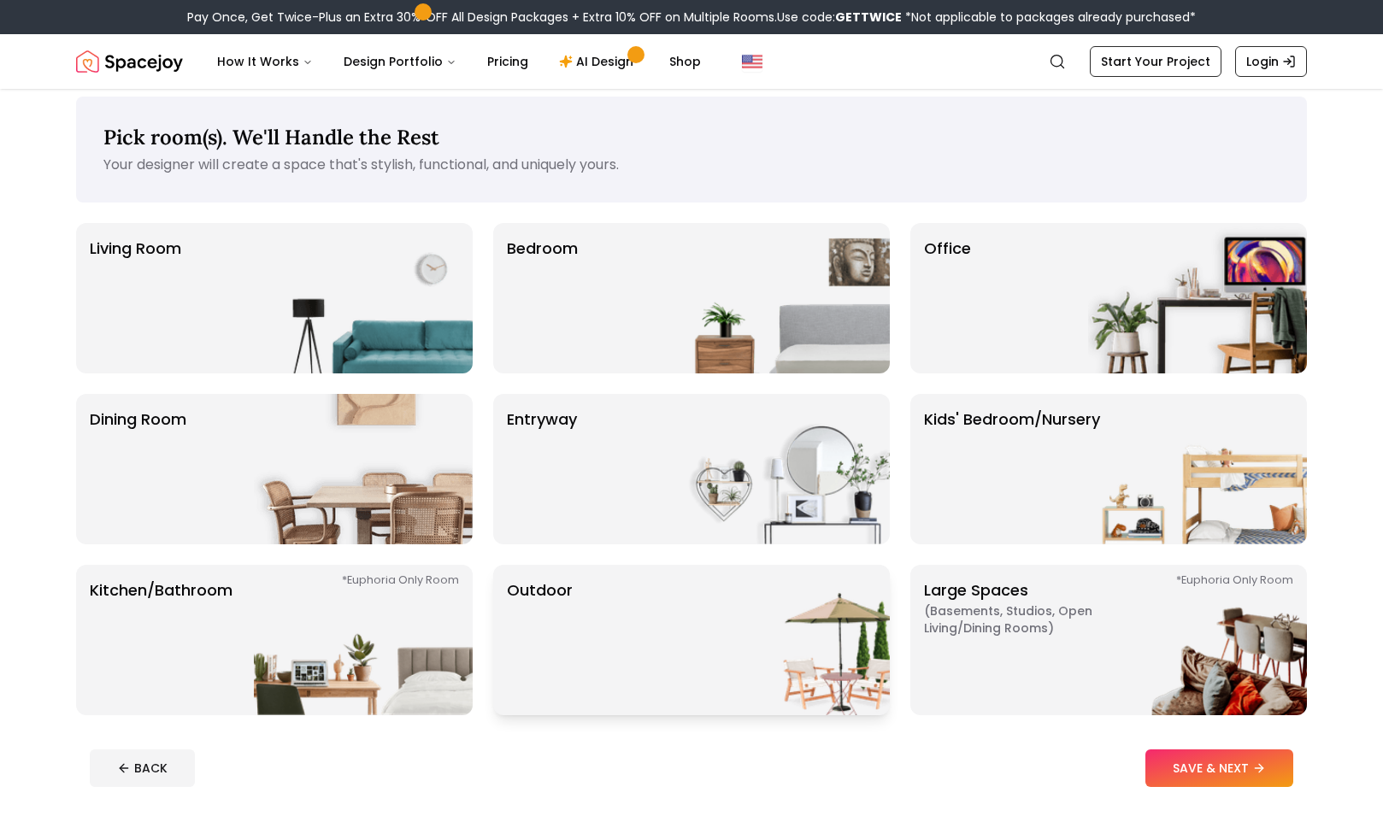
scroll to position [2, 0]
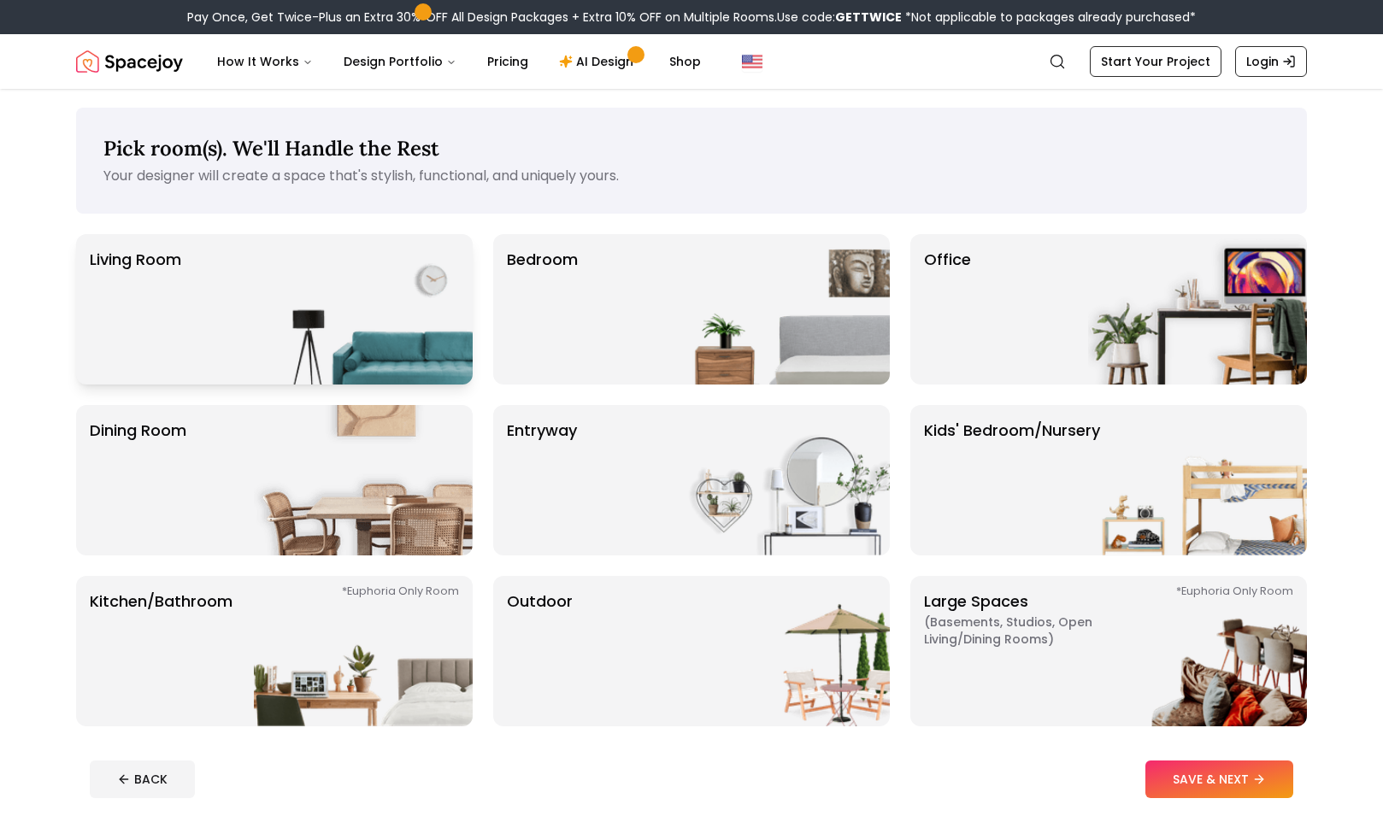
click at [322, 329] on img at bounding box center [363, 309] width 219 height 150
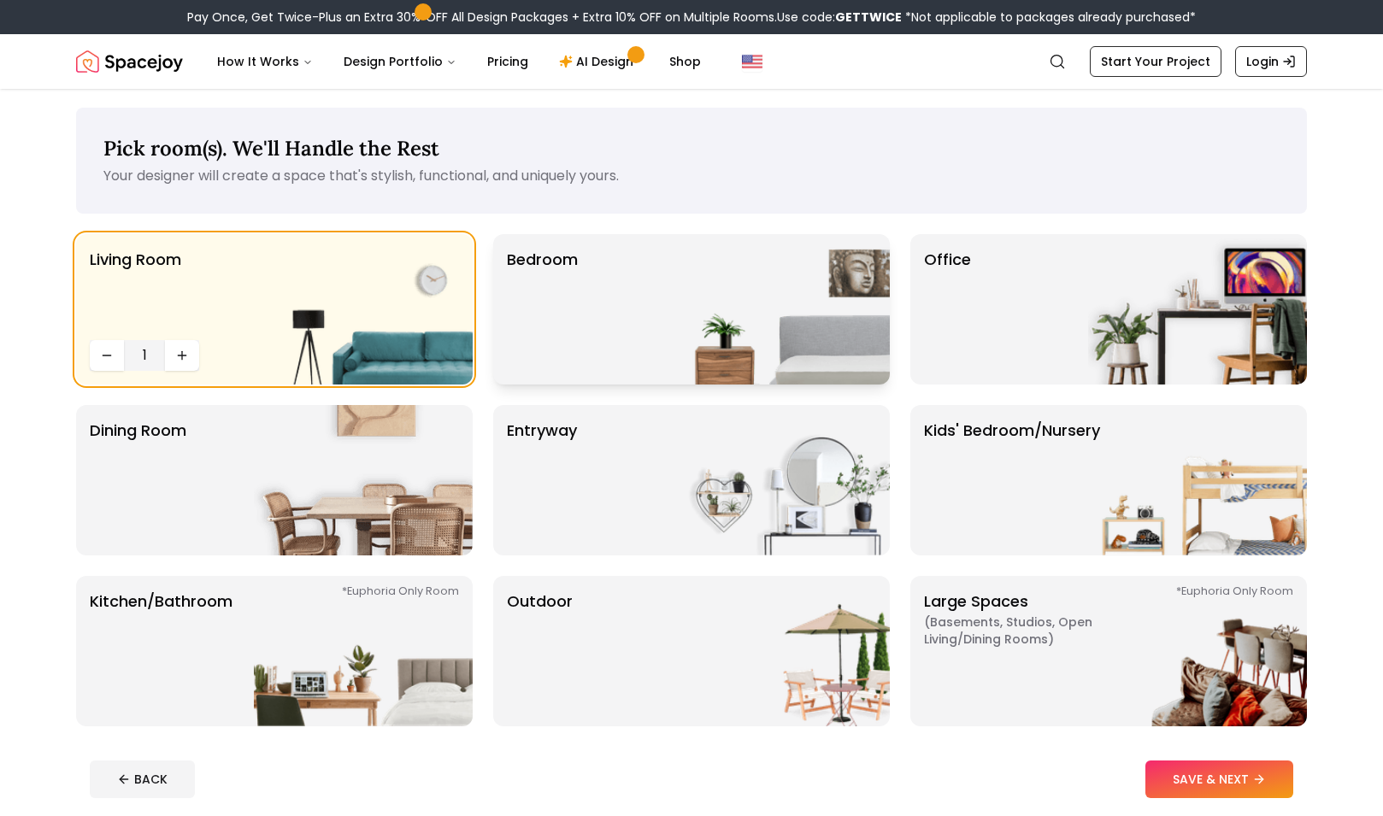
click at [574, 300] on p "Bedroom" at bounding box center [542, 309] width 71 height 123
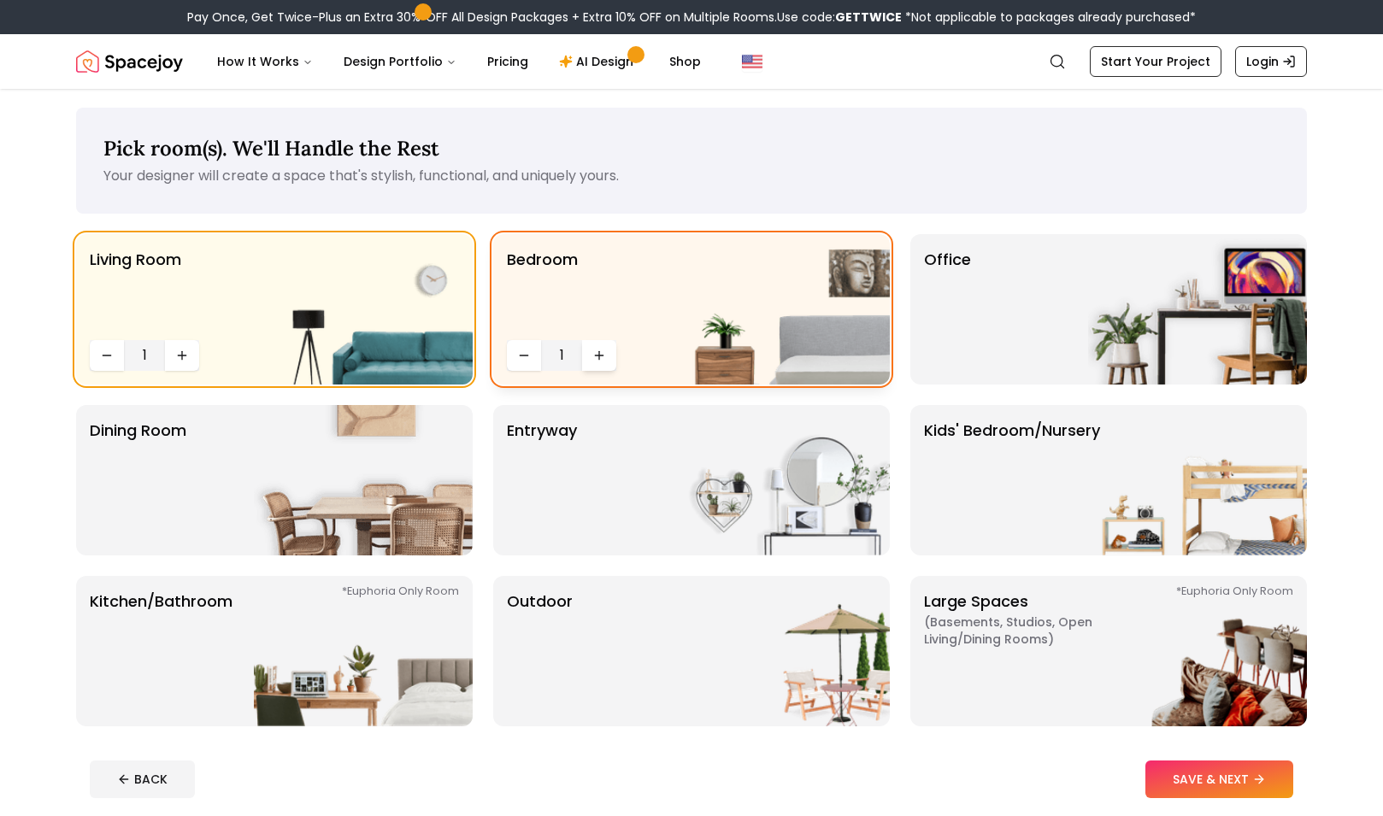
click at [598, 358] on icon "Increase quantity" at bounding box center [599, 356] width 14 height 14
click at [1006, 309] on div "Office" at bounding box center [1108, 309] width 396 height 150
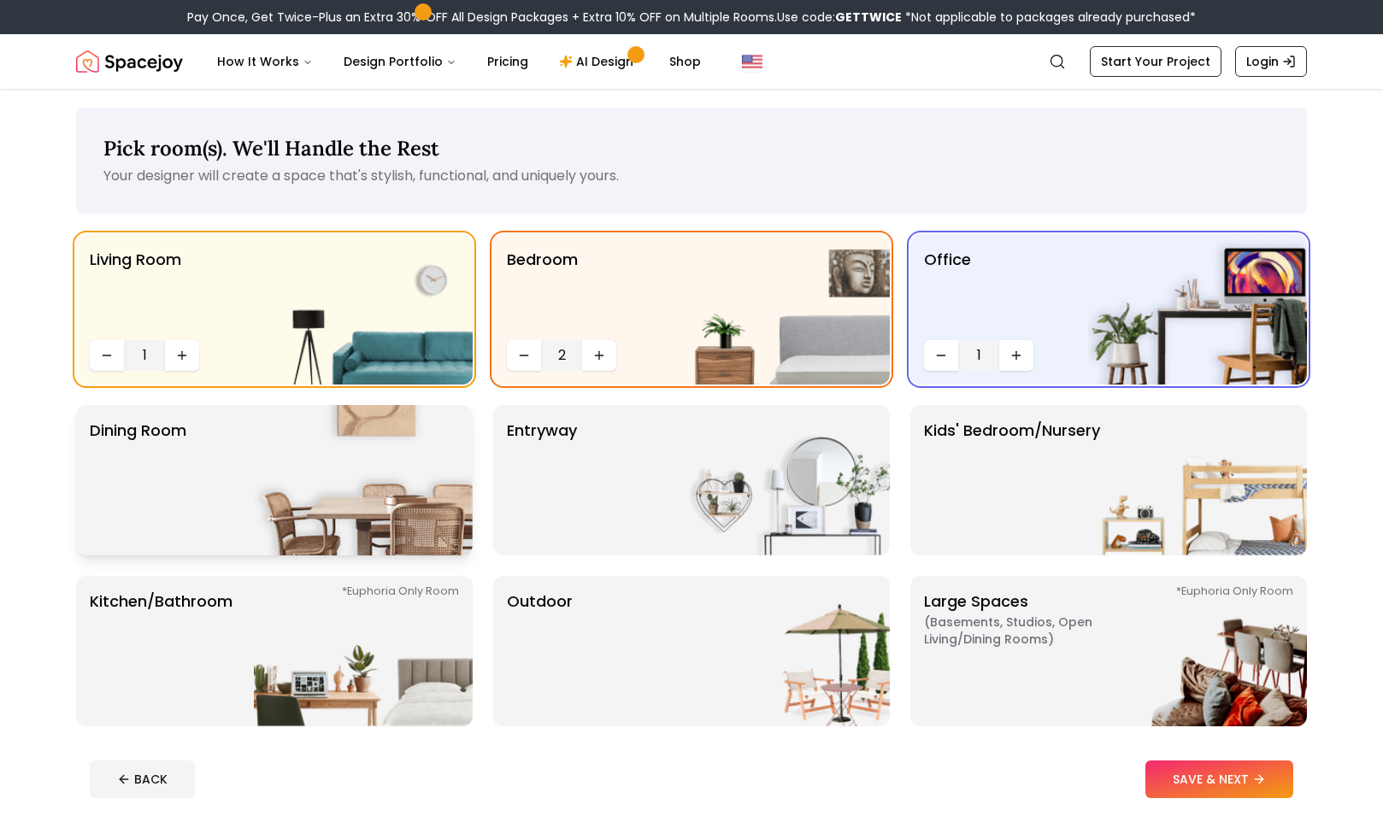
click at [447, 541] on img at bounding box center [363, 480] width 219 height 150
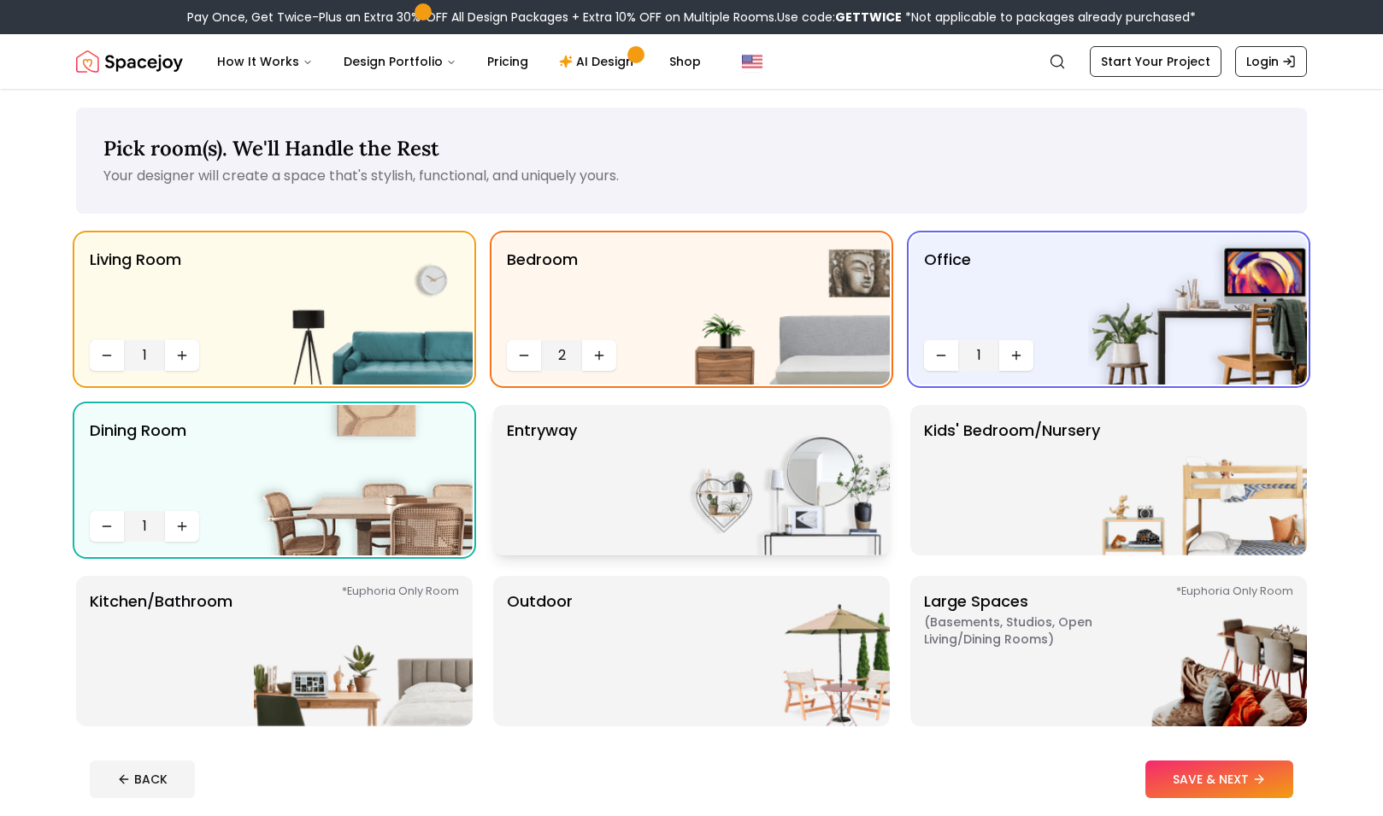
click at [655, 526] on div "entryway" at bounding box center [691, 480] width 396 height 150
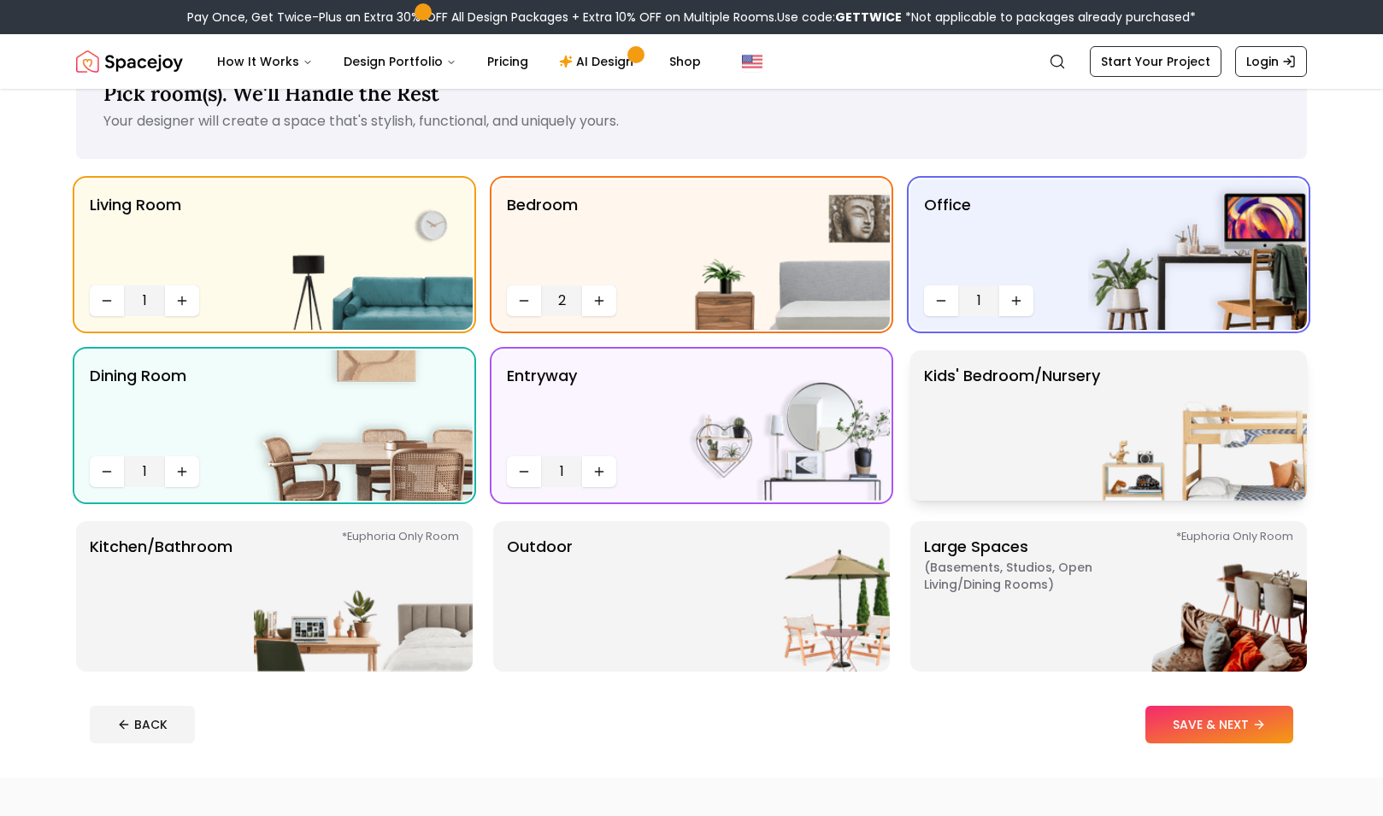
scroll to position [120, 0]
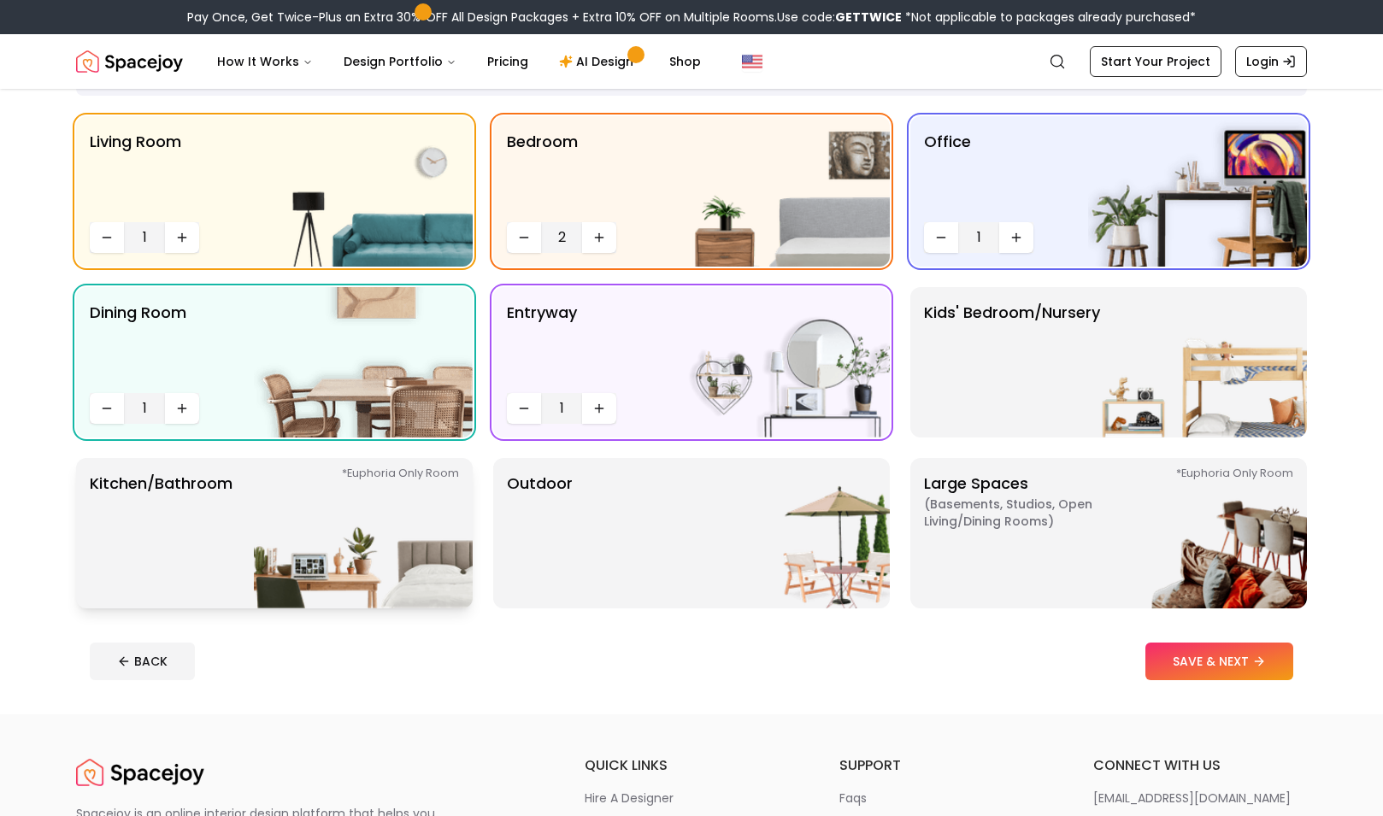
click at [436, 567] on img at bounding box center [363, 533] width 219 height 150
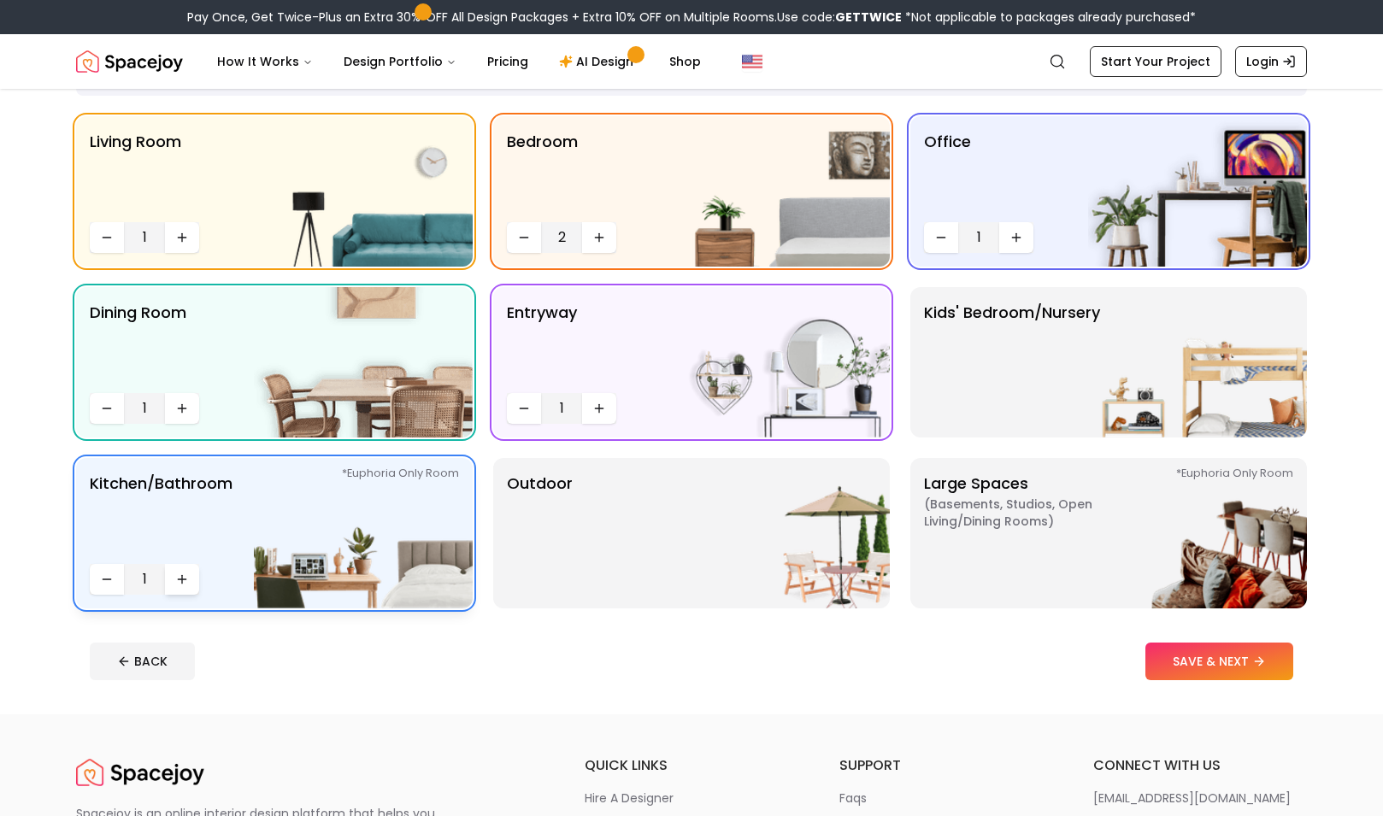
click at [184, 580] on icon "Increase quantity" at bounding box center [182, 580] width 14 height 14
click at [765, 495] on img at bounding box center [780, 533] width 219 height 150
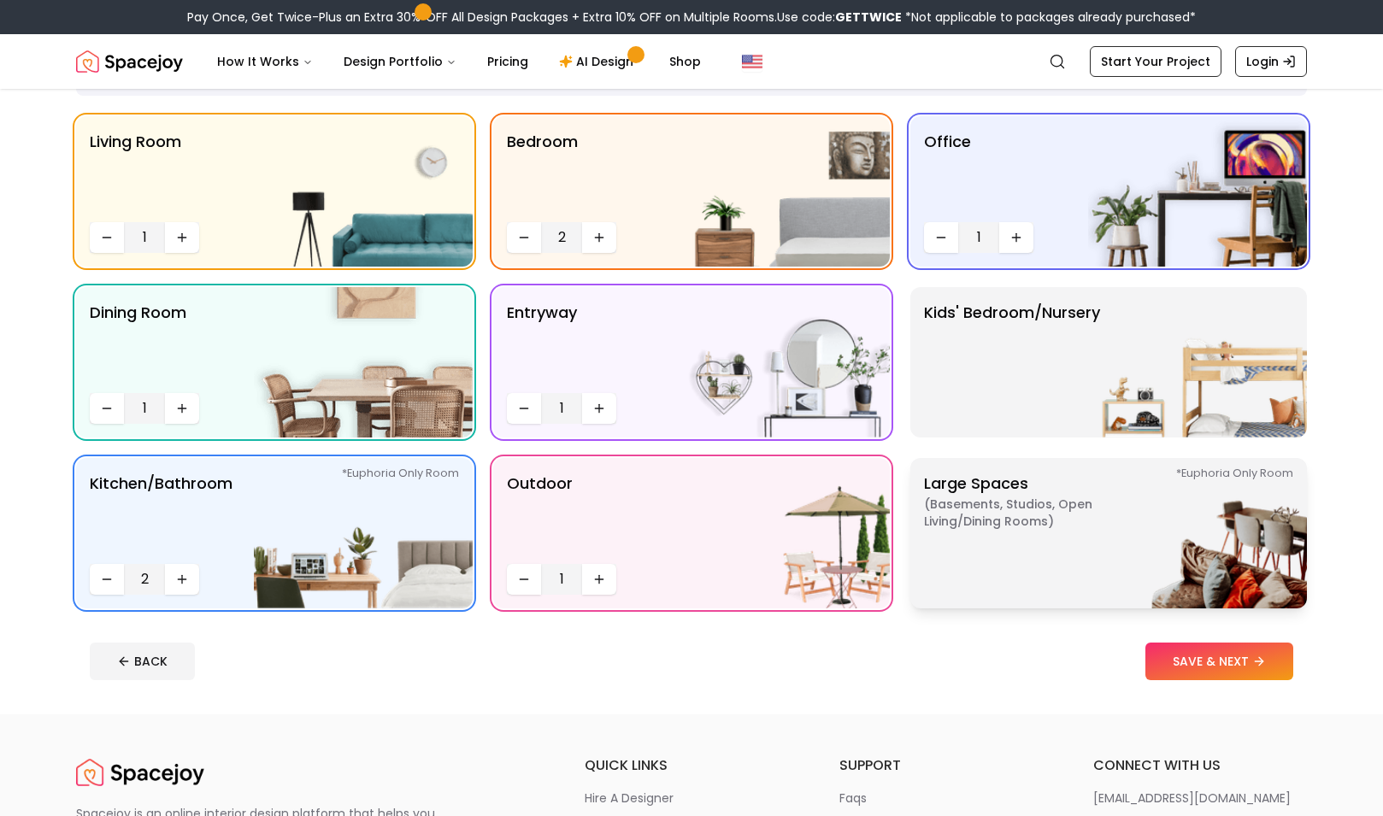
click at [1151, 514] on img at bounding box center [1197, 533] width 219 height 150
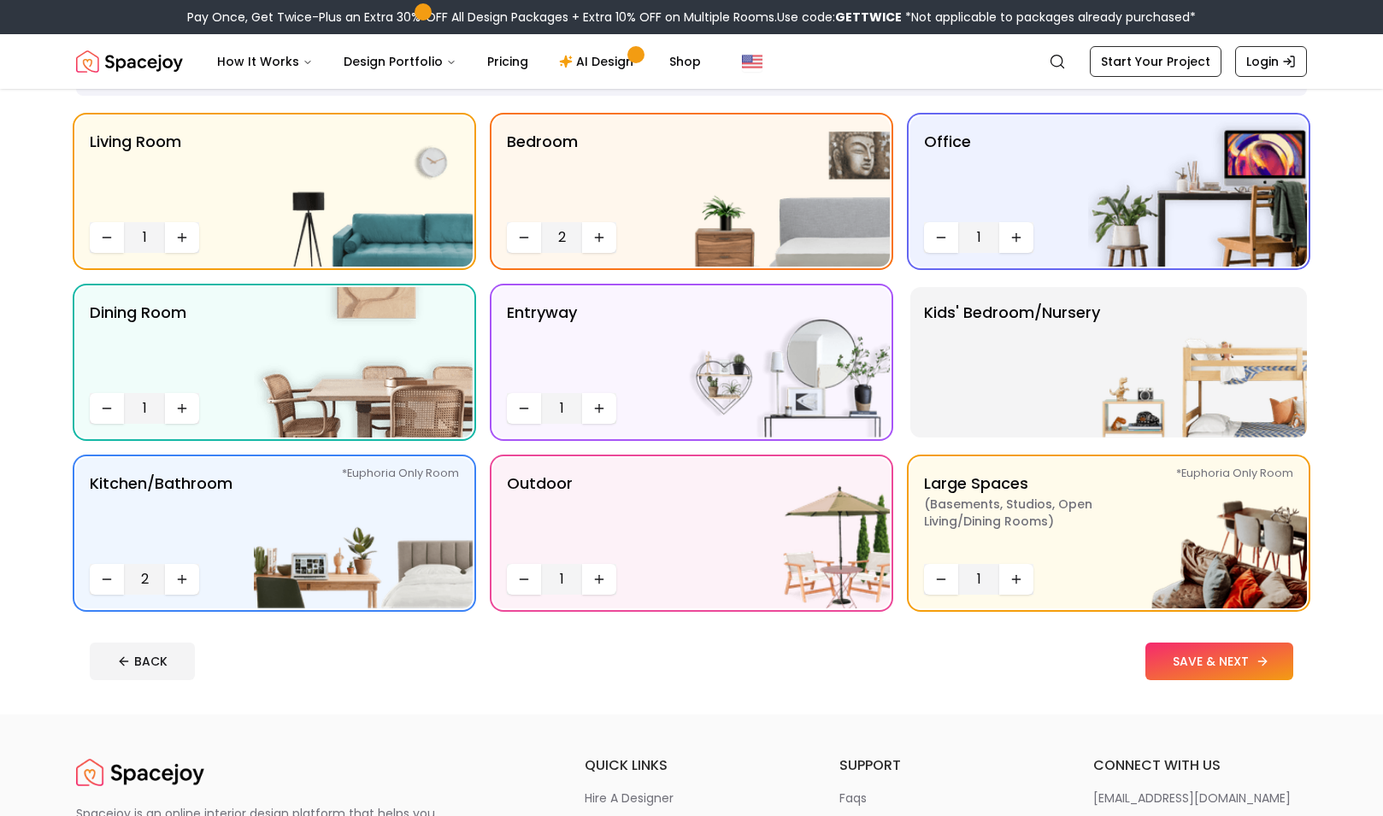
click at [1183, 655] on button "SAVE & NEXT" at bounding box center [1219, 662] width 148 height 38
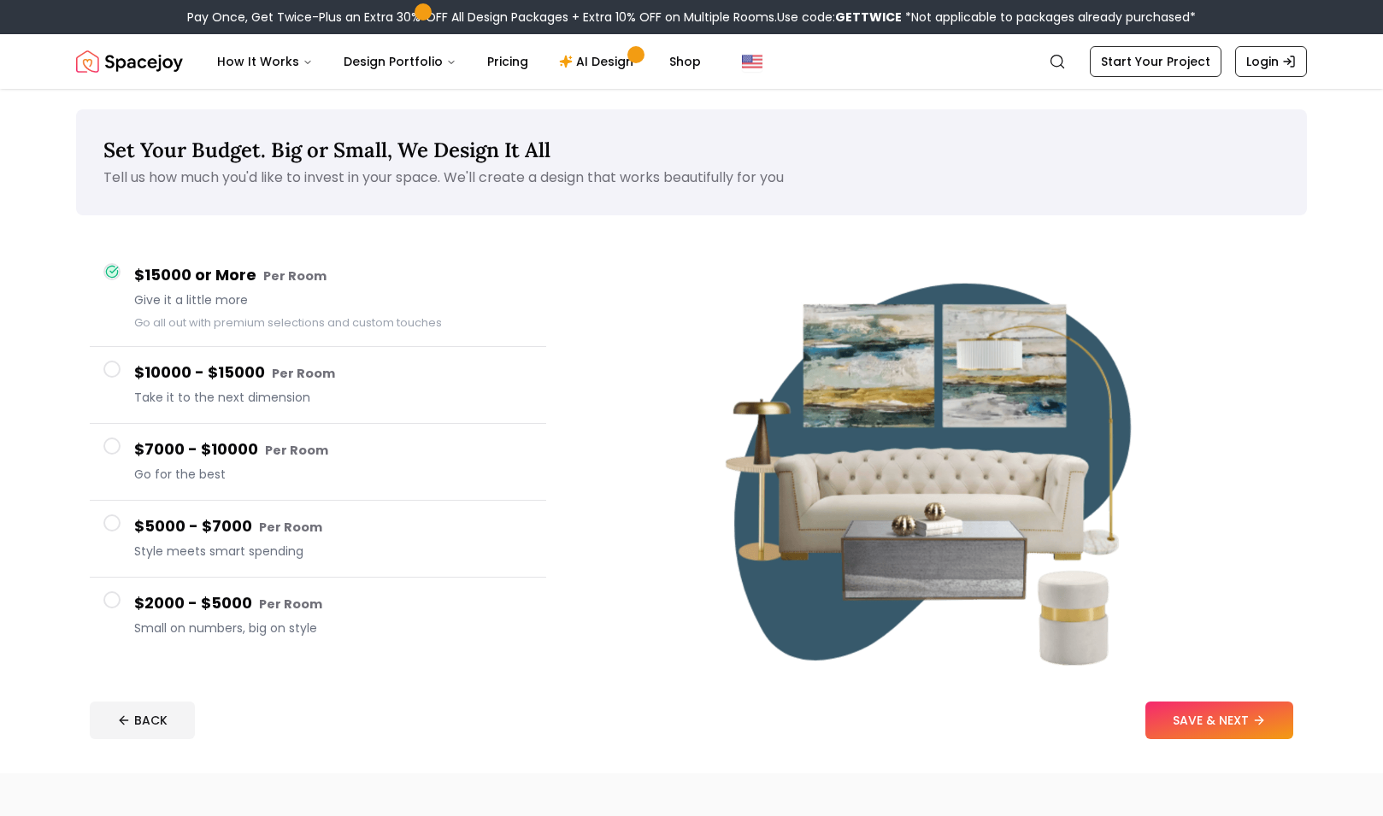
click at [446, 560] on div "$5000 - $7000 Per Room Style meets smart spending" at bounding box center [333, 538] width 398 height 49
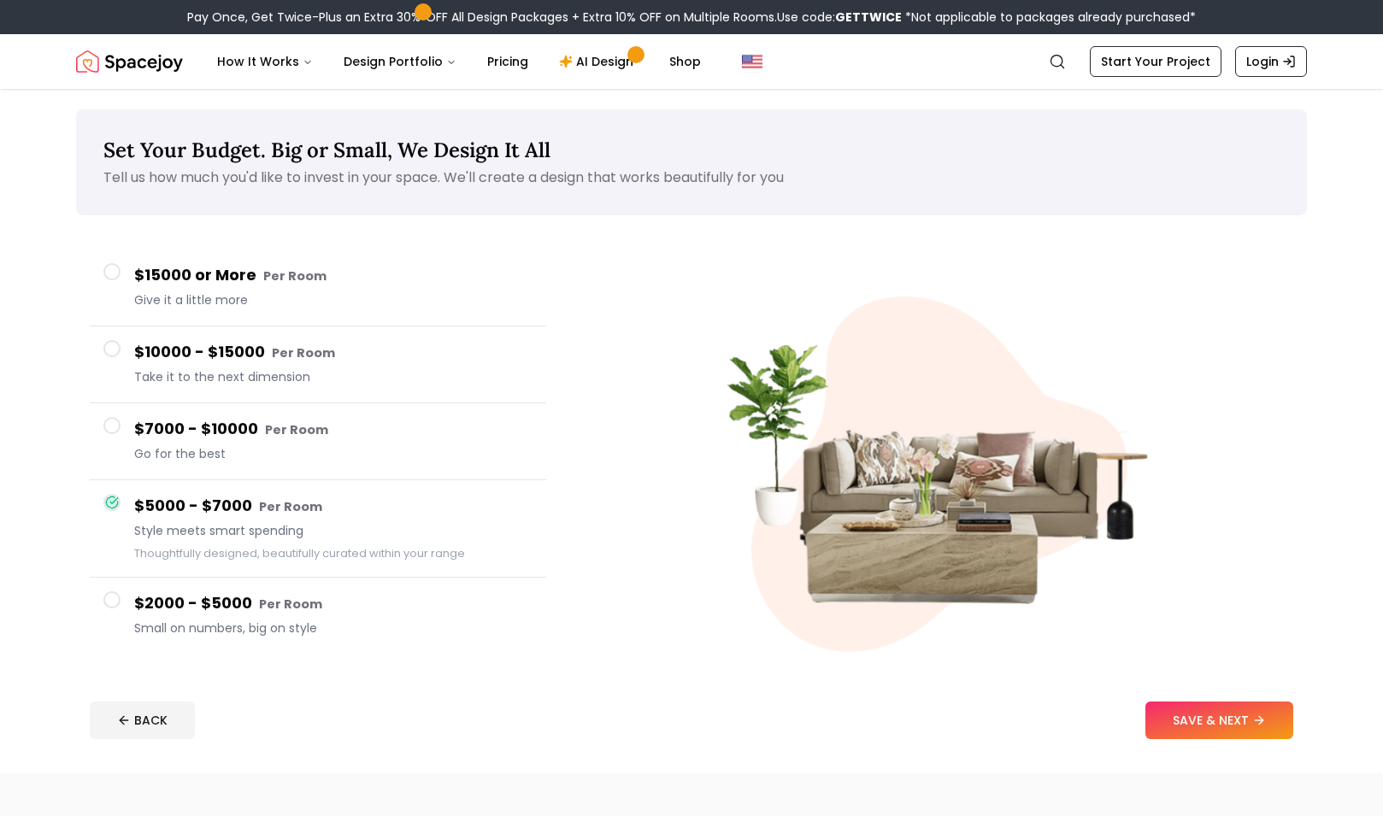
click at [277, 430] on small "Per Room" at bounding box center [296, 429] width 63 height 17
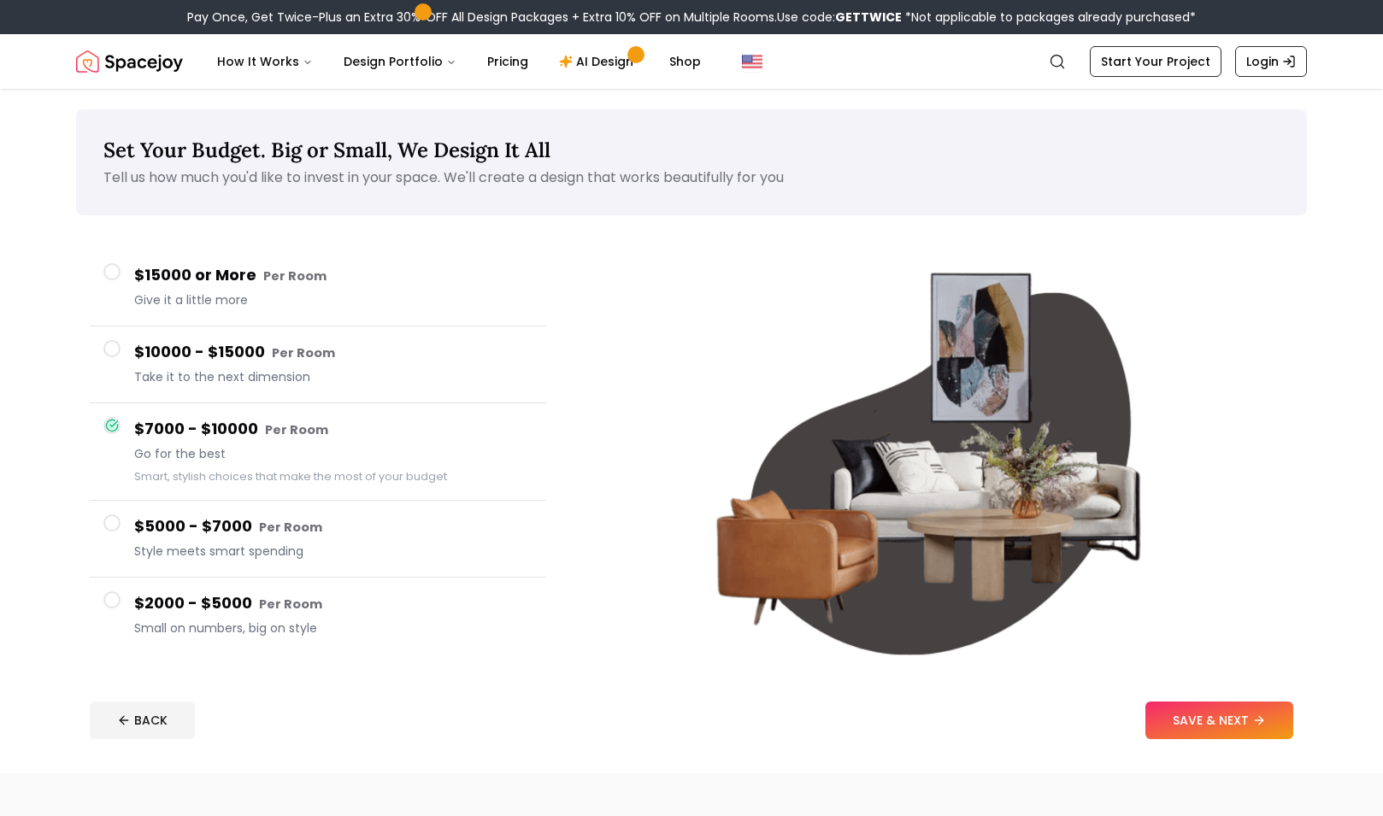
click at [285, 371] on span "Take it to the next dimension" at bounding box center [333, 376] width 398 height 17
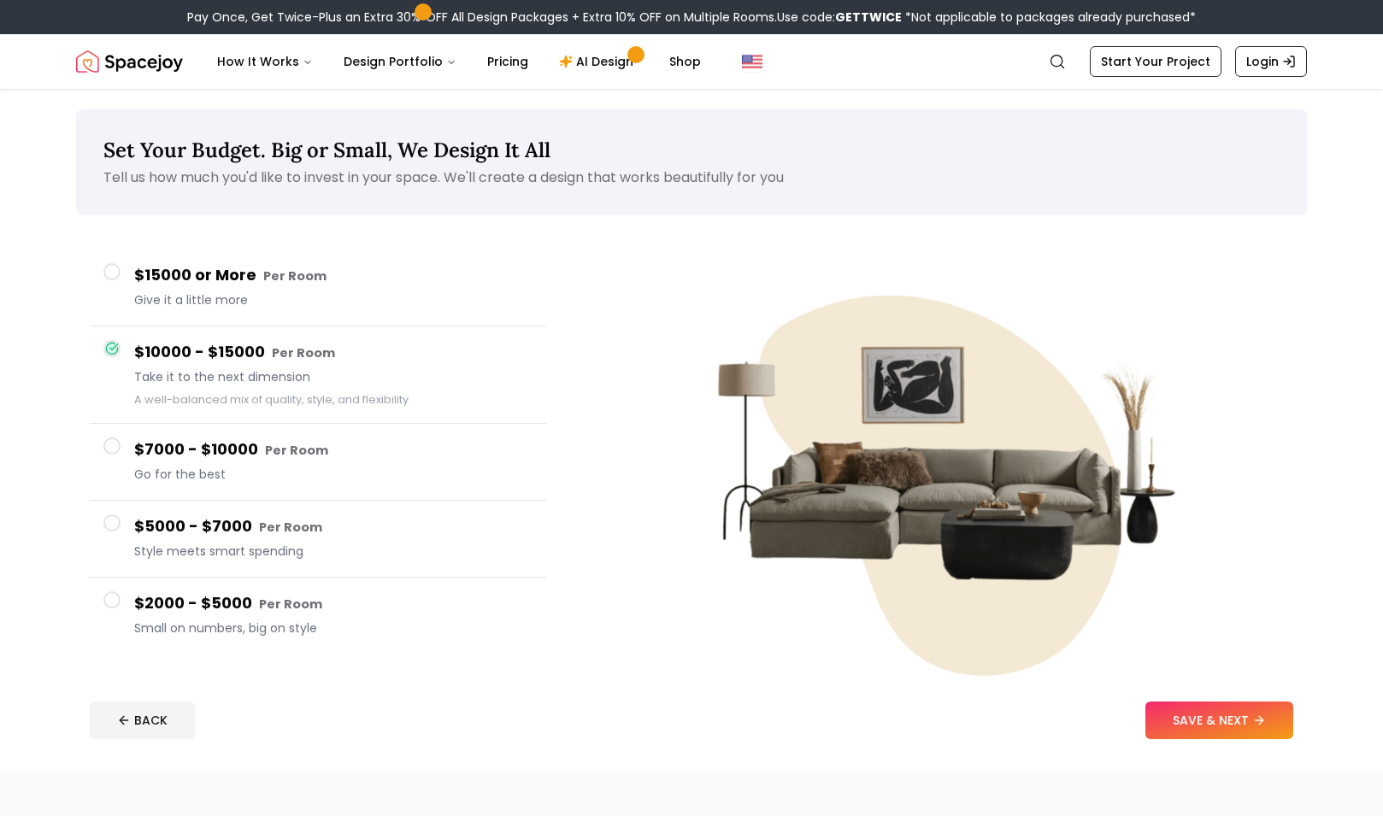
click at [297, 287] on h4 "$15000 or More Per Room" at bounding box center [333, 275] width 398 height 25
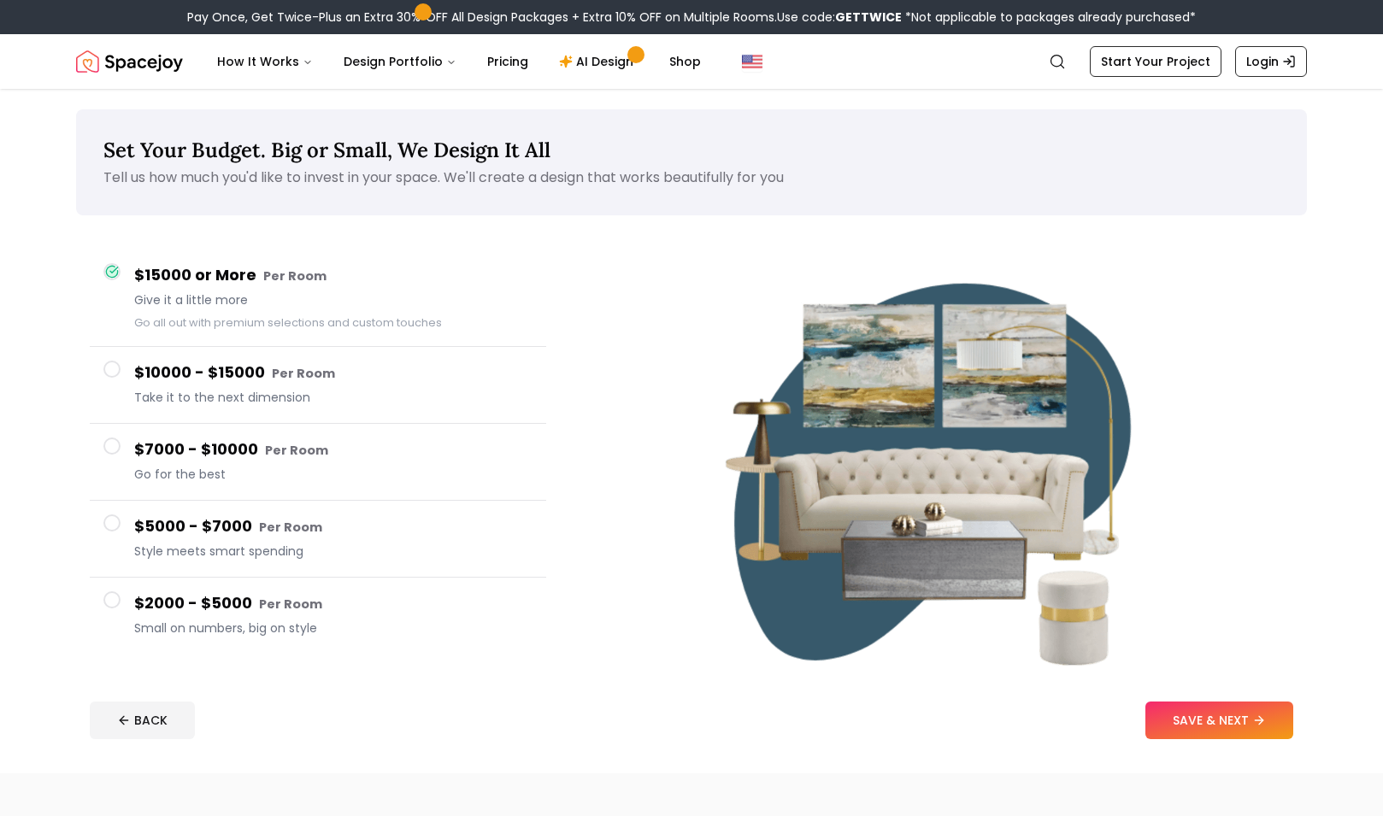
click at [299, 366] on small "Per Room" at bounding box center [303, 373] width 63 height 17
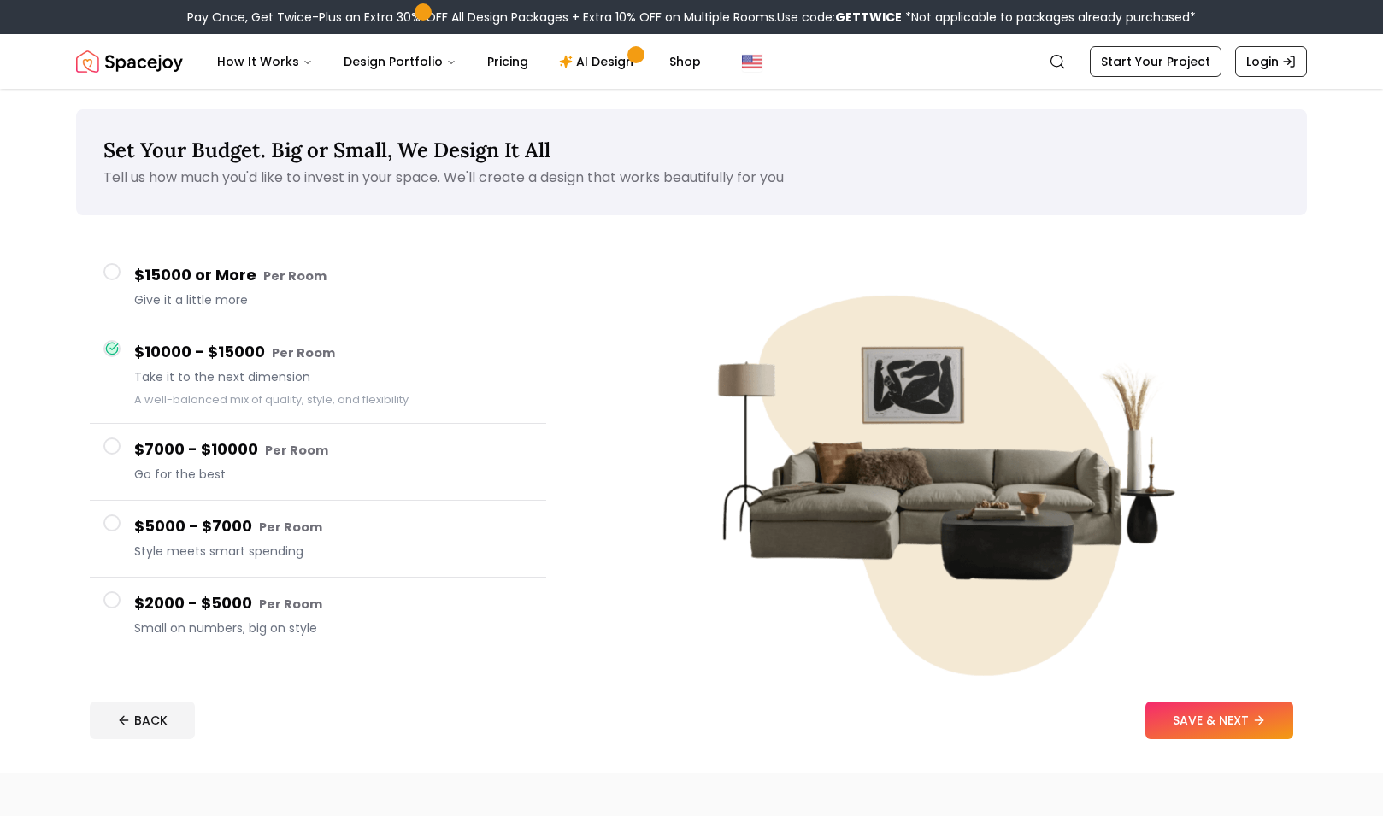
click at [315, 462] on div "$7000 - $10000 Per Room Go for the best" at bounding box center [333, 462] width 398 height 49
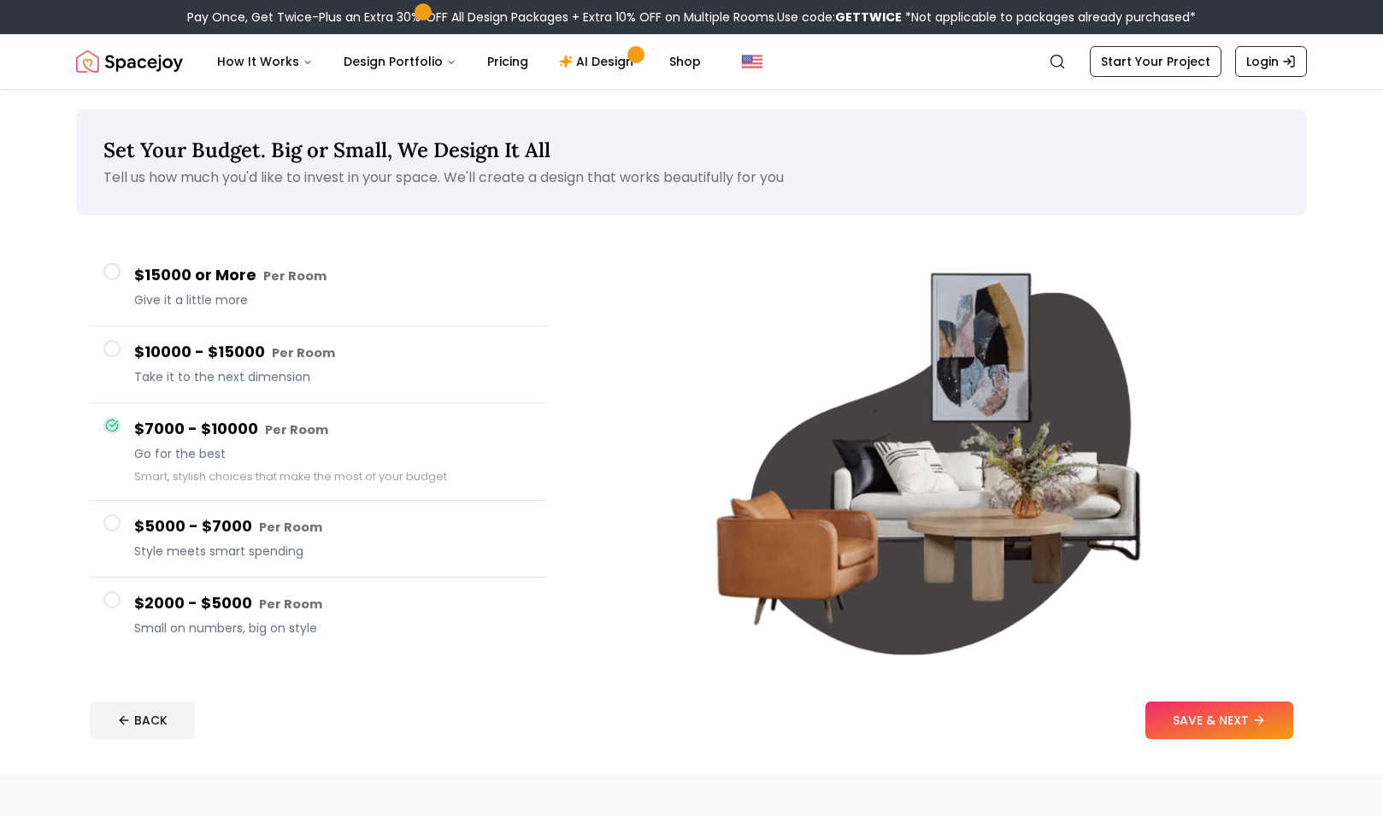
click at [336, 514] on h4 "$5000 - $7000 Per Room" at bounding box center [333, 526] width 398 height 25
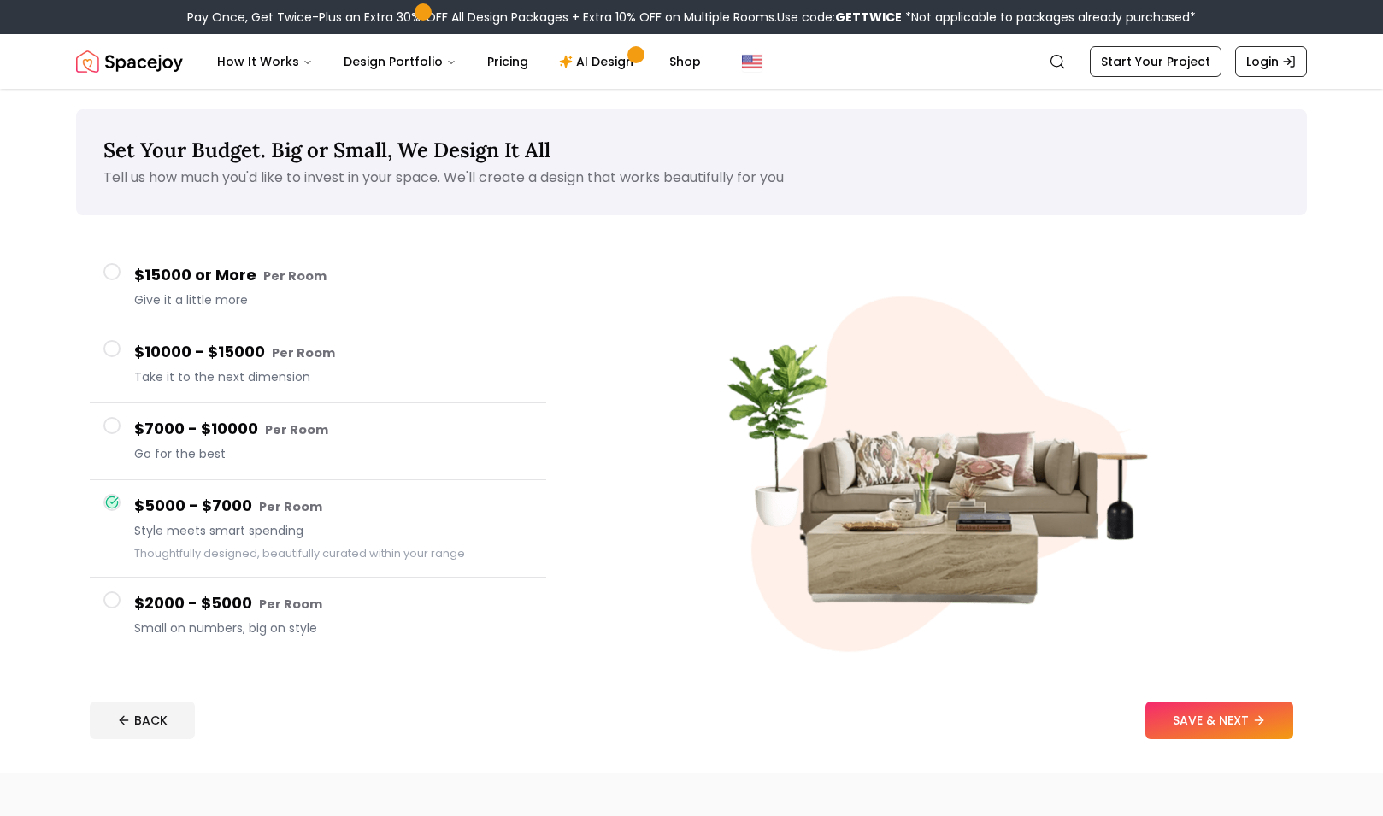
click at [350, 603] on h4 "$2000 - $5000 Per Room" at bounding box center [333, 603] width 398 height 25
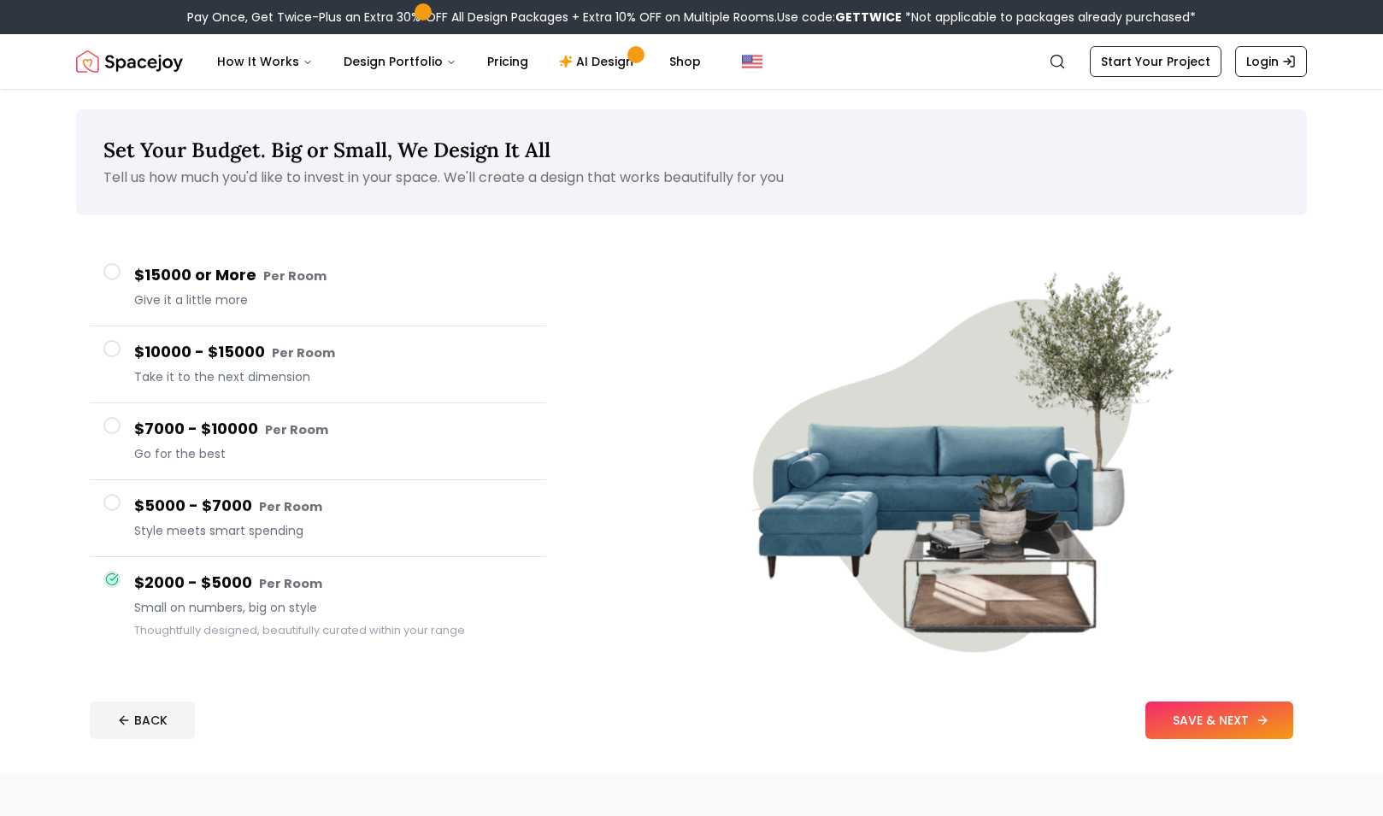
click at [1207, 710] on button "SAVE & NEXT" at bounding box center [1219, 721] width 148 height 38
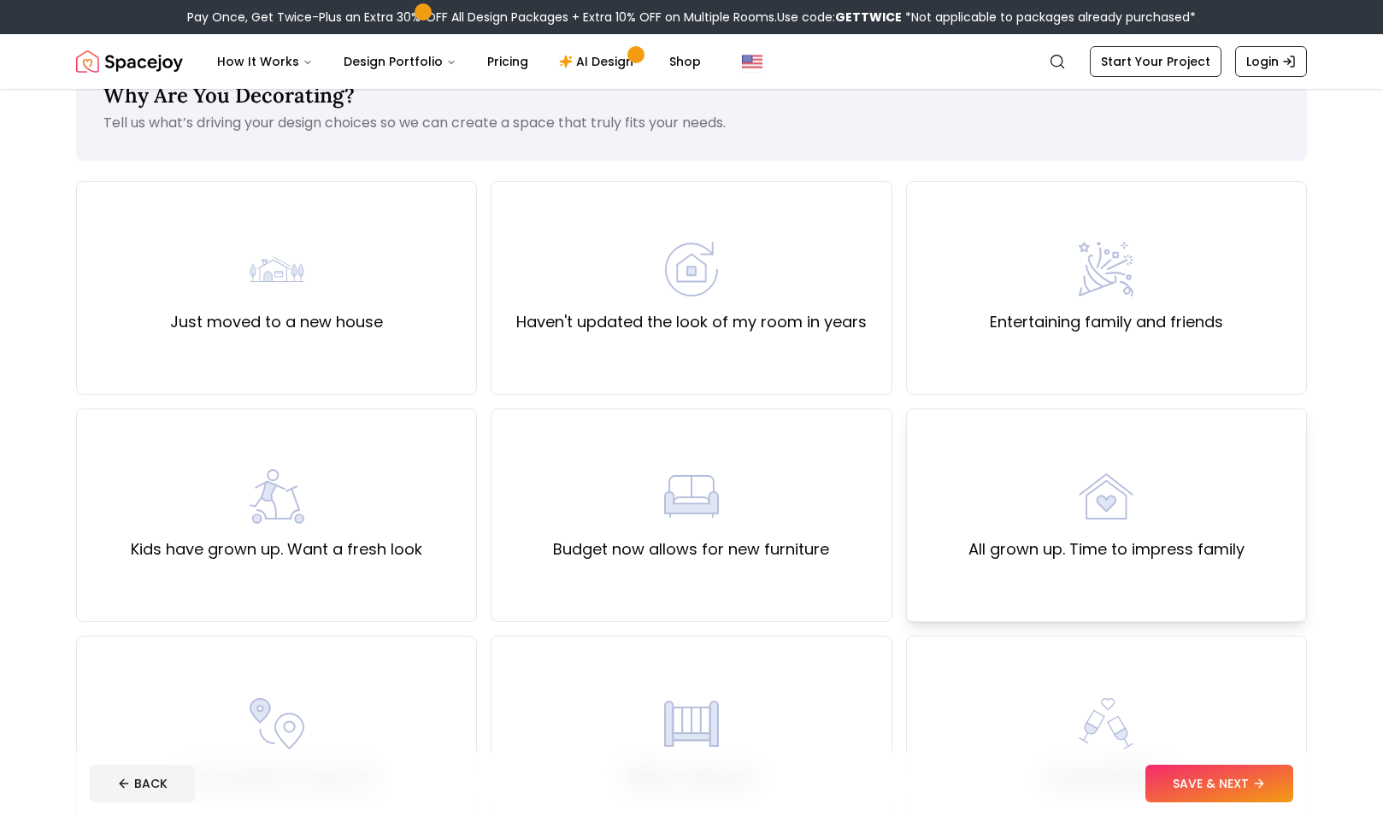
scroll to position [53, 0]
click at [1026, 555] on label "All grown up. Time to impress family" at bounding box center [1106, 551] width 276 height 24
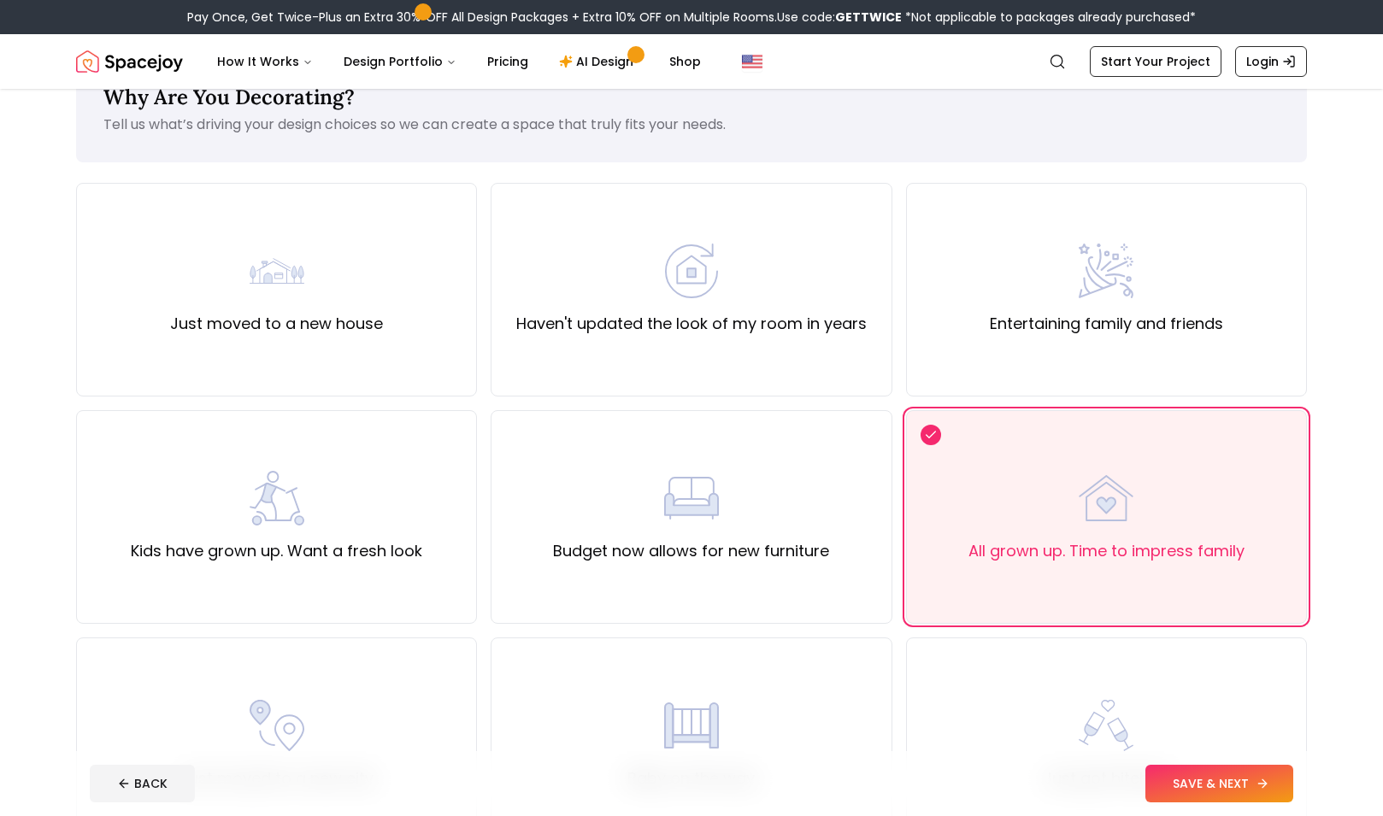
click at [1233, 798] on button "SAVE & NEXT" at bounding box center [1219, 784] width 148 height 38
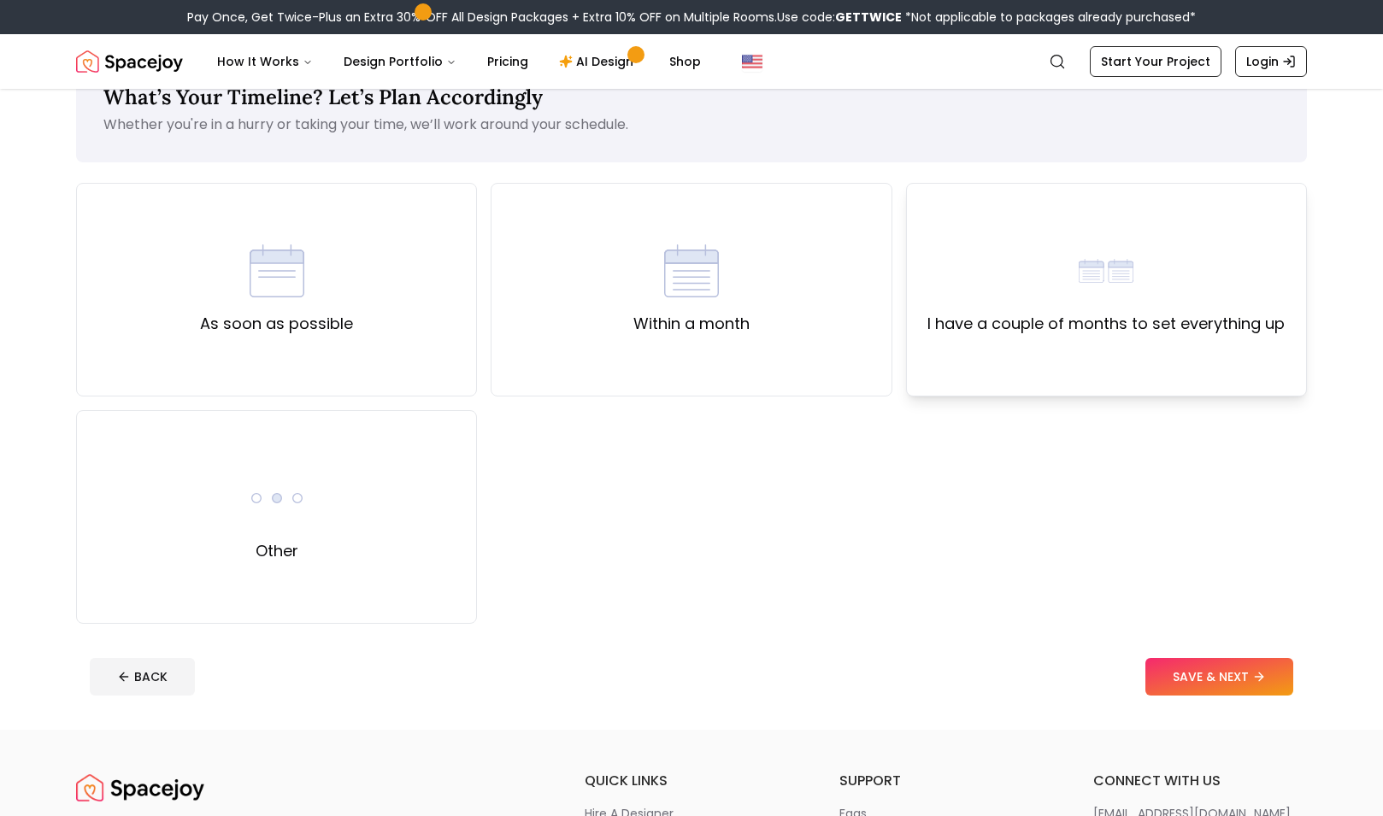
click at [1039, 350] on div "I have a couple of months to set everything up" at bounding box center [1106, 290] width 401 height 214
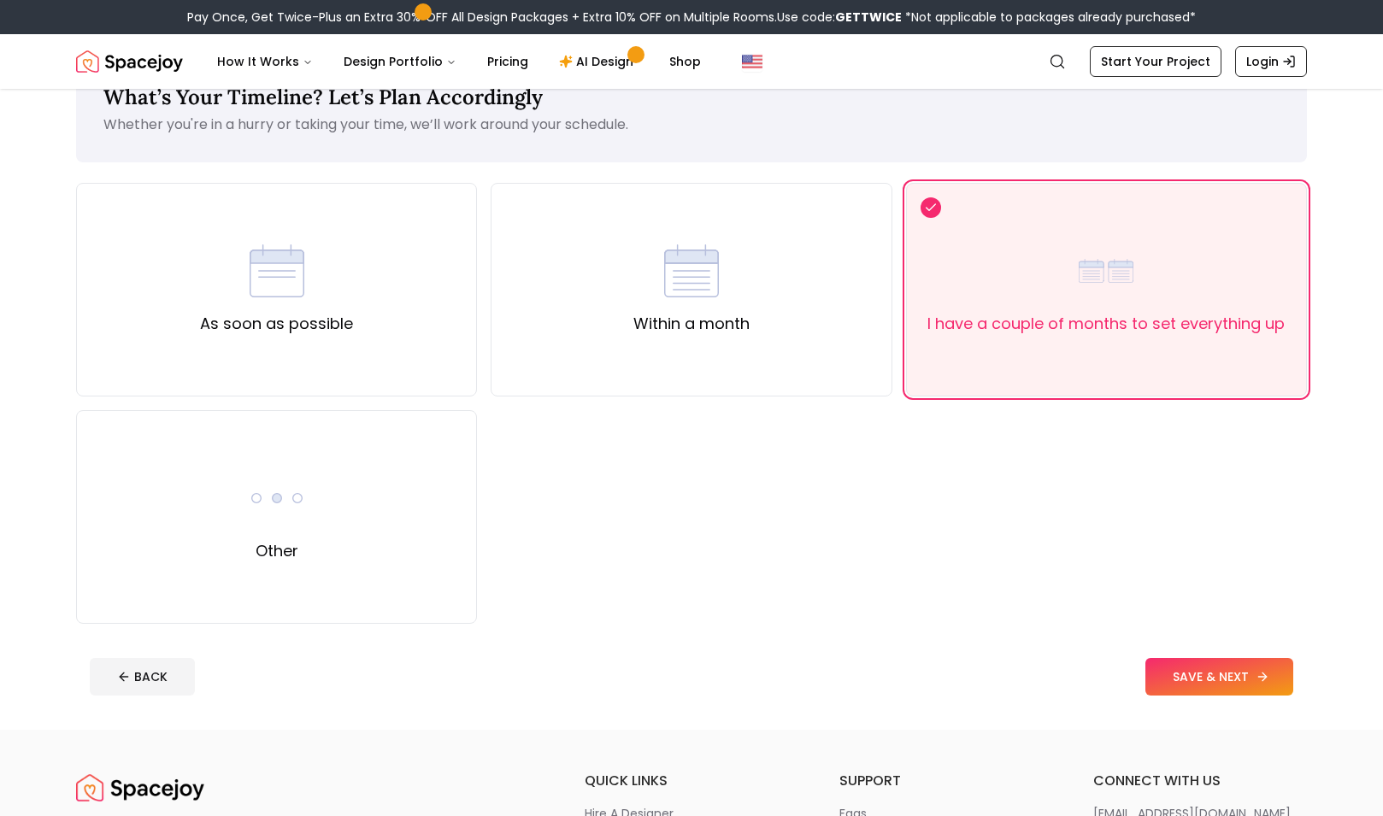
click at [1215, 685] on button "SAVE & NEXT" at bounding box center [1219, 677] width 148 height 38
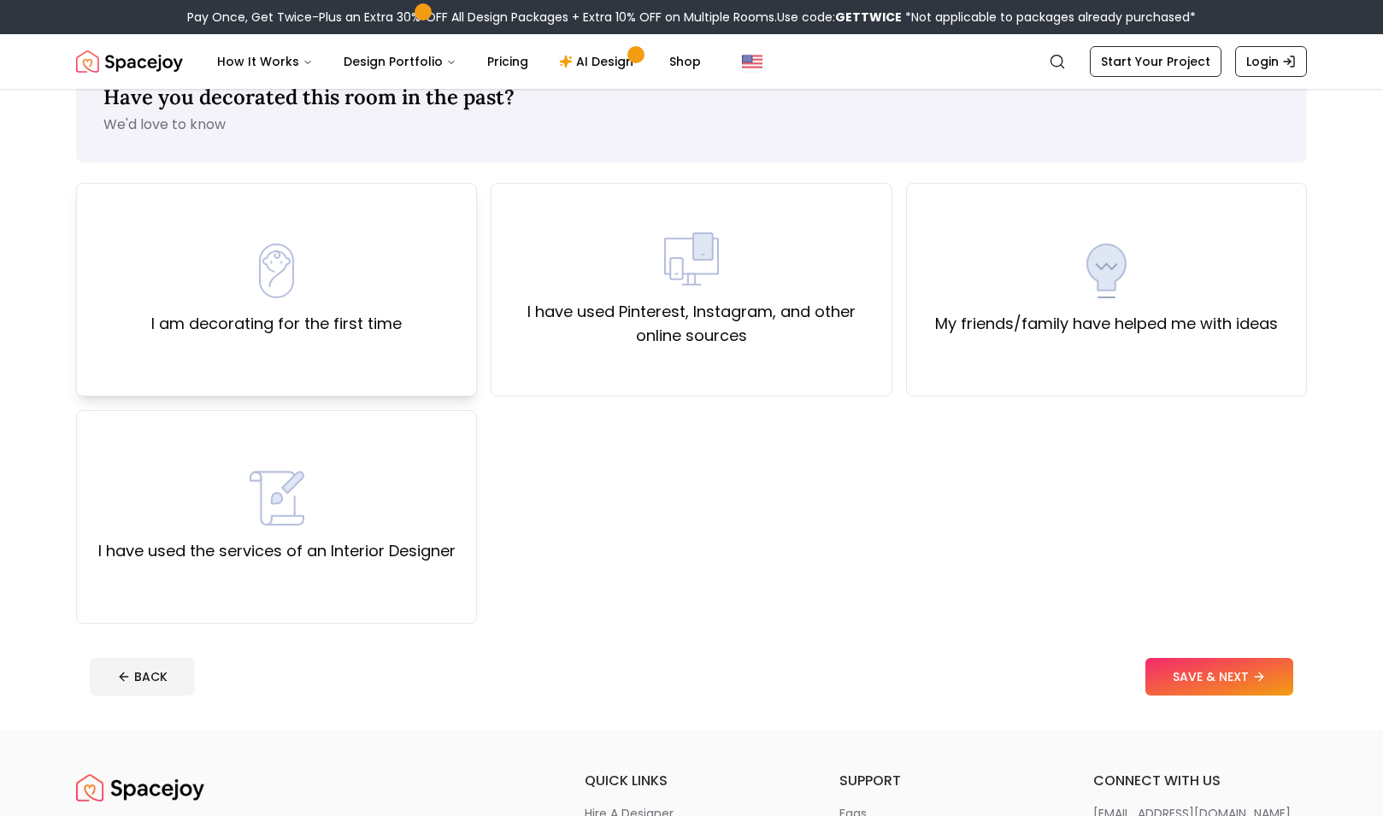
click at [408, 292] on div "I am decorating for the first time" at bounding box center [276, 290] width 401 height 214
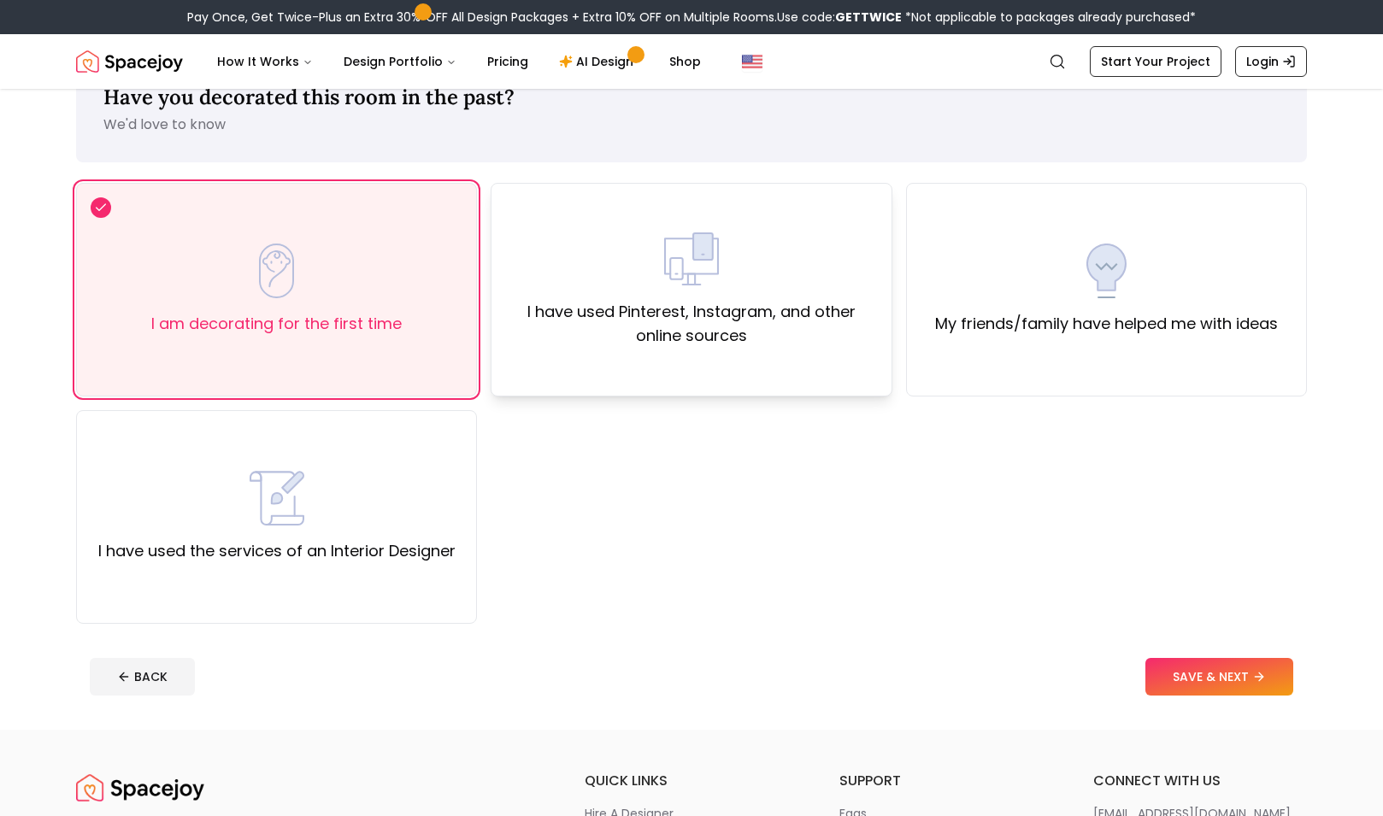
click at [594, 286] on div "I have used Pinterest, Instagram, and other online sources" at bounding box center [691, 290] width 372 height 116
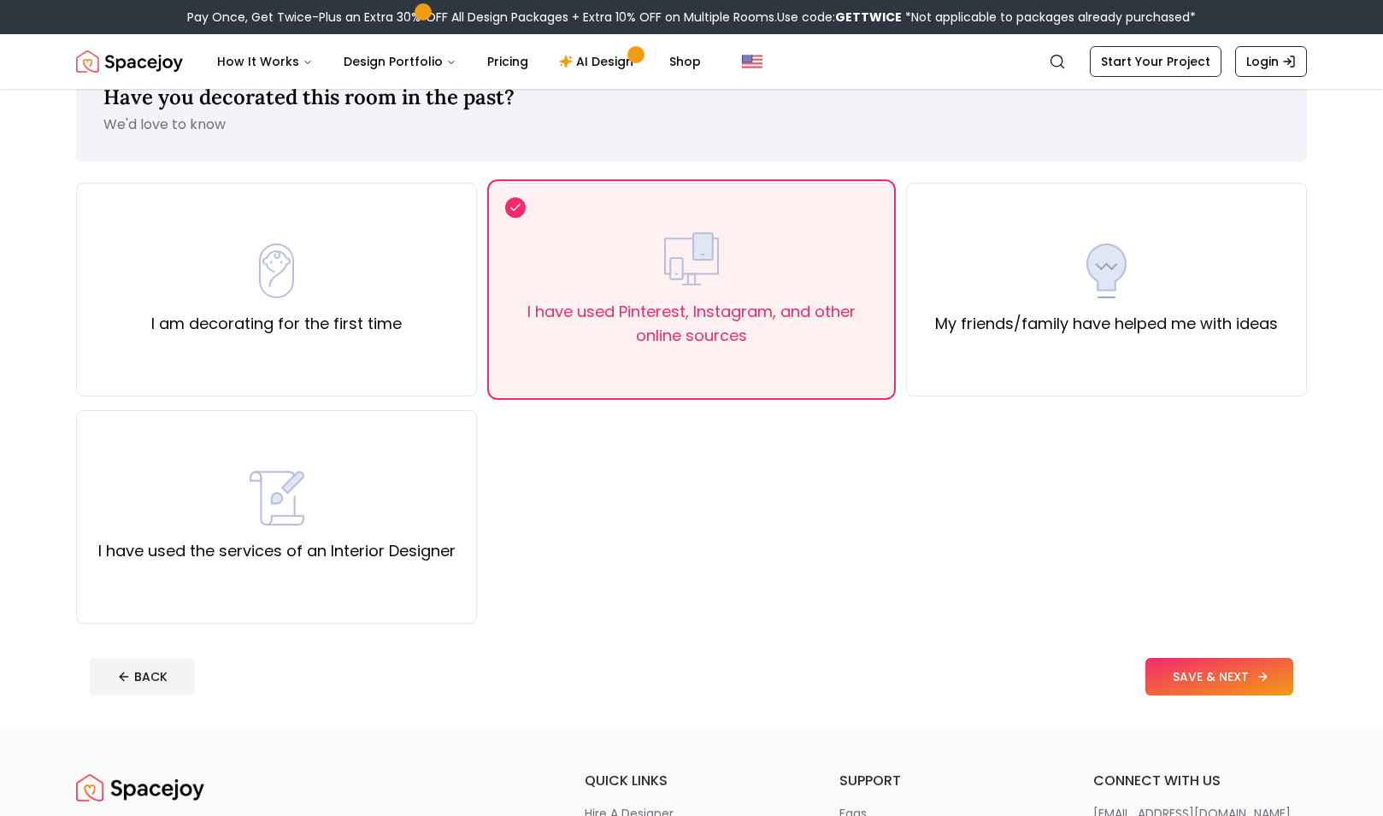
click at [1232, 679] on button "SAVE & NEXT" at bounding box center [1219, 677] width 148 height 38
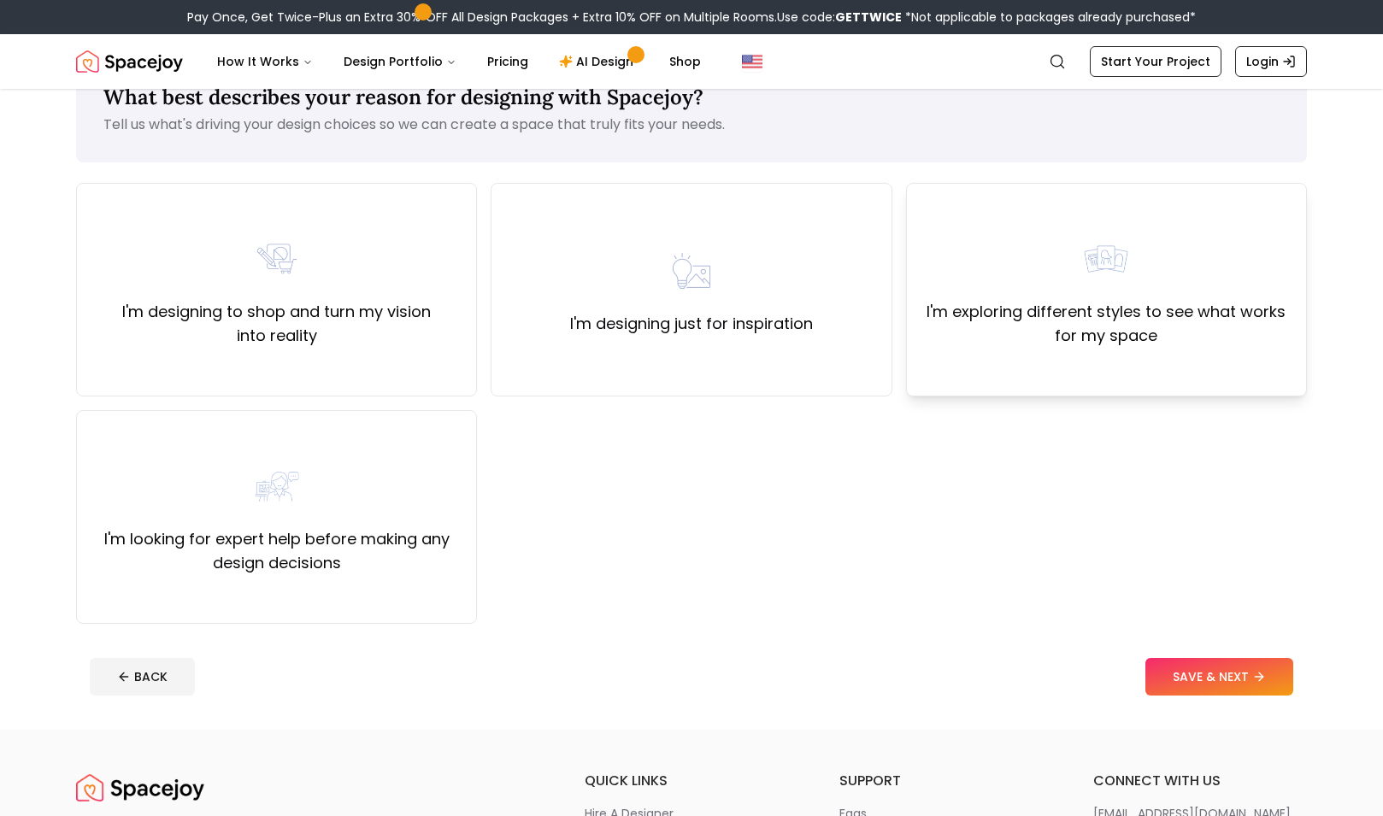
click at [987, 298] on div "I'm exploring different styles to see what works for my space" at bounding box center [1106, 290] width 372 height 116
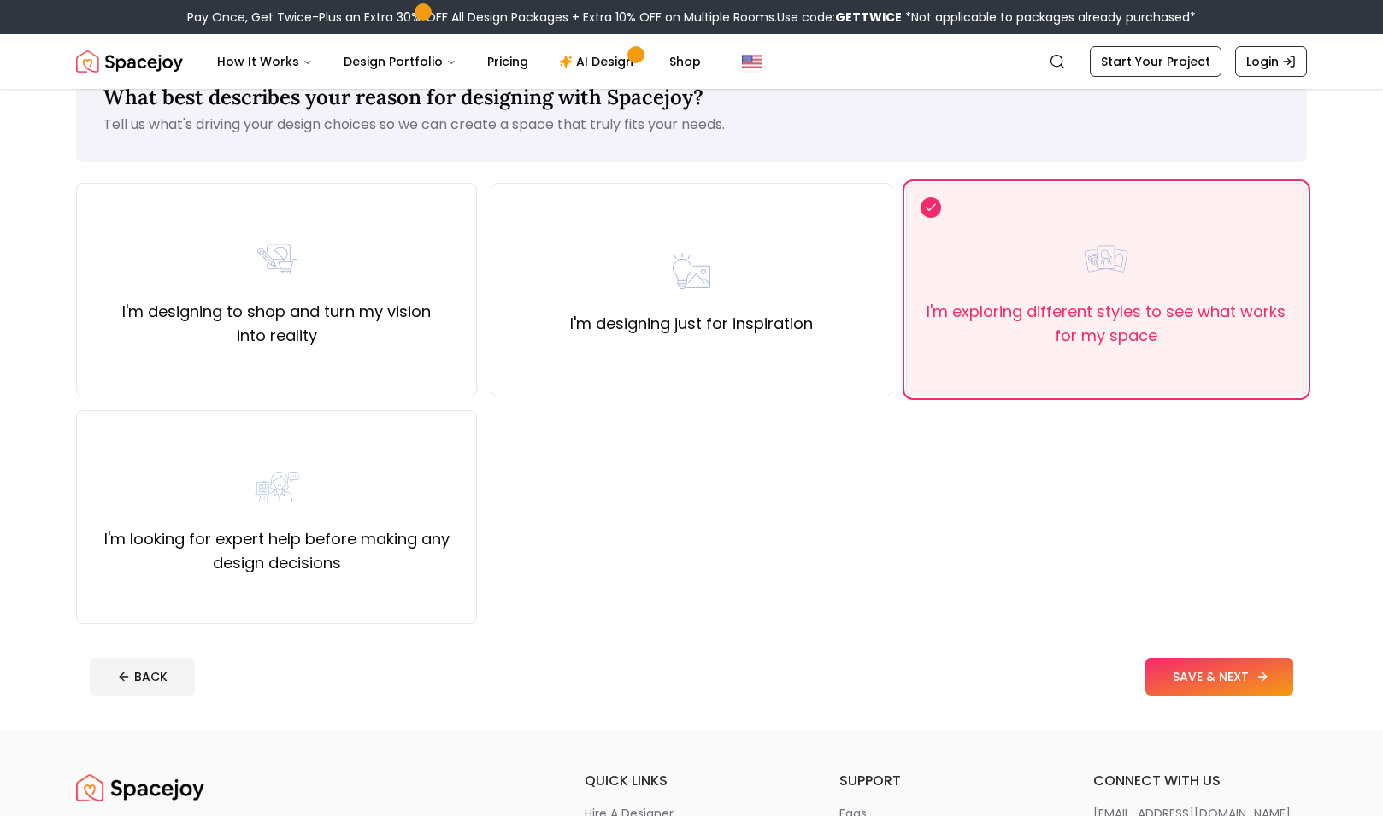
click at [1256, 687] on button "SAVE & NEXT" at bounding box center [1219, 677] width 148 height 38
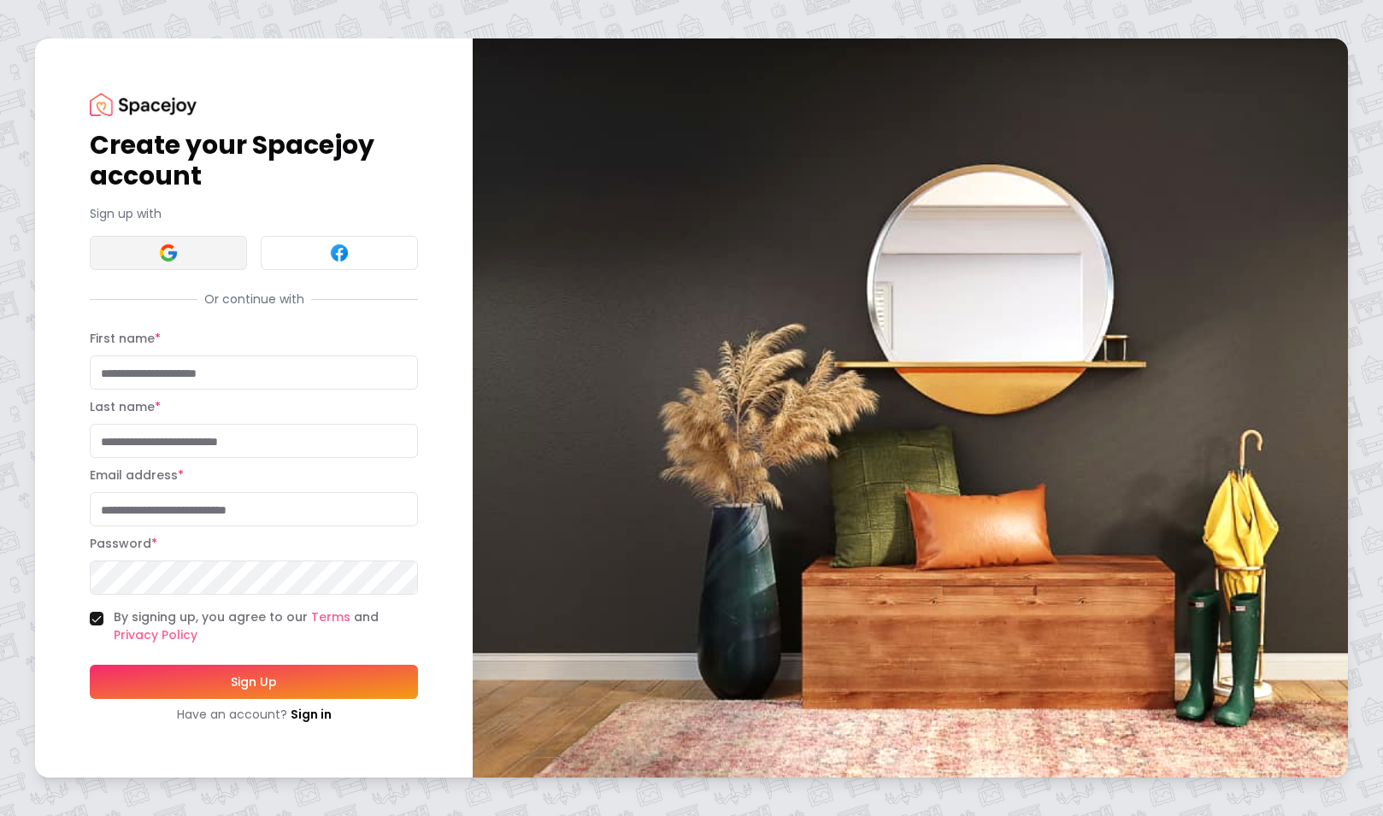
click at [215, 266] on button at bounding box center [168, 253] width 157 height 34
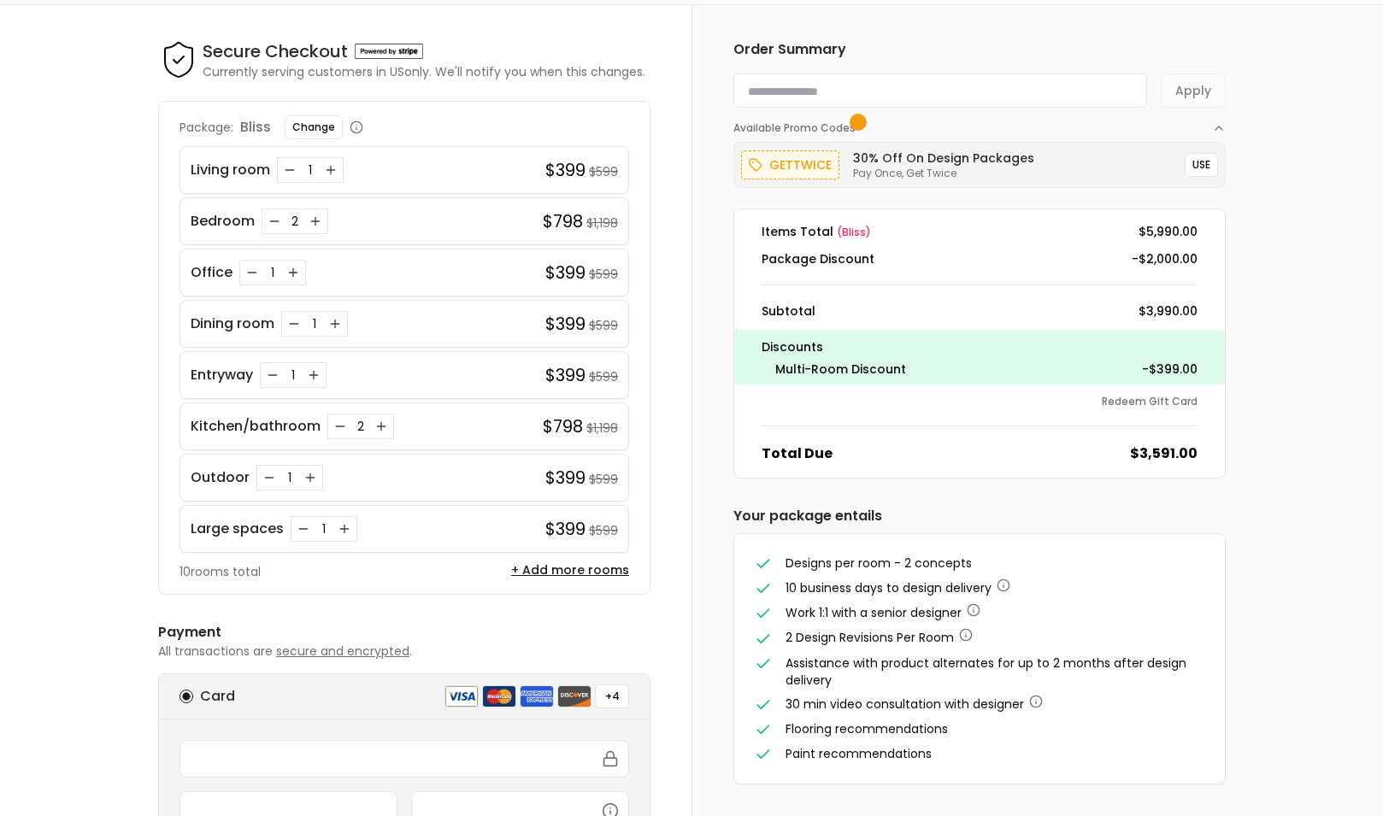
scroll to position [50, 0]
